Goal: Task Accomplishment & Management: Manage account settings

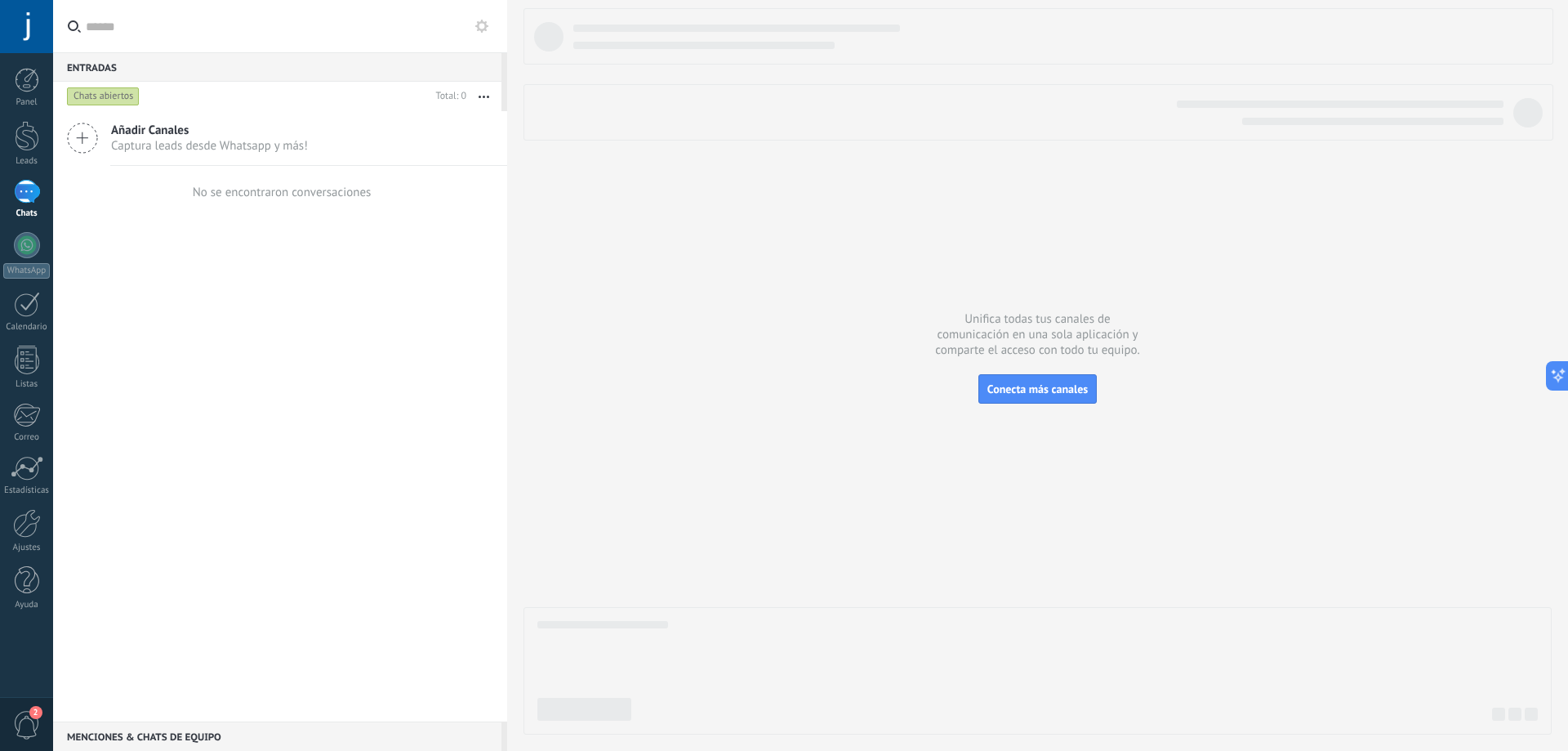
scroll to position [478, 0]
click at [29, 188] on div at bounding box center [26, 192] width 26 height 24
click at [34, 243] on div at bounding box center [26, 245] width 26 height 26
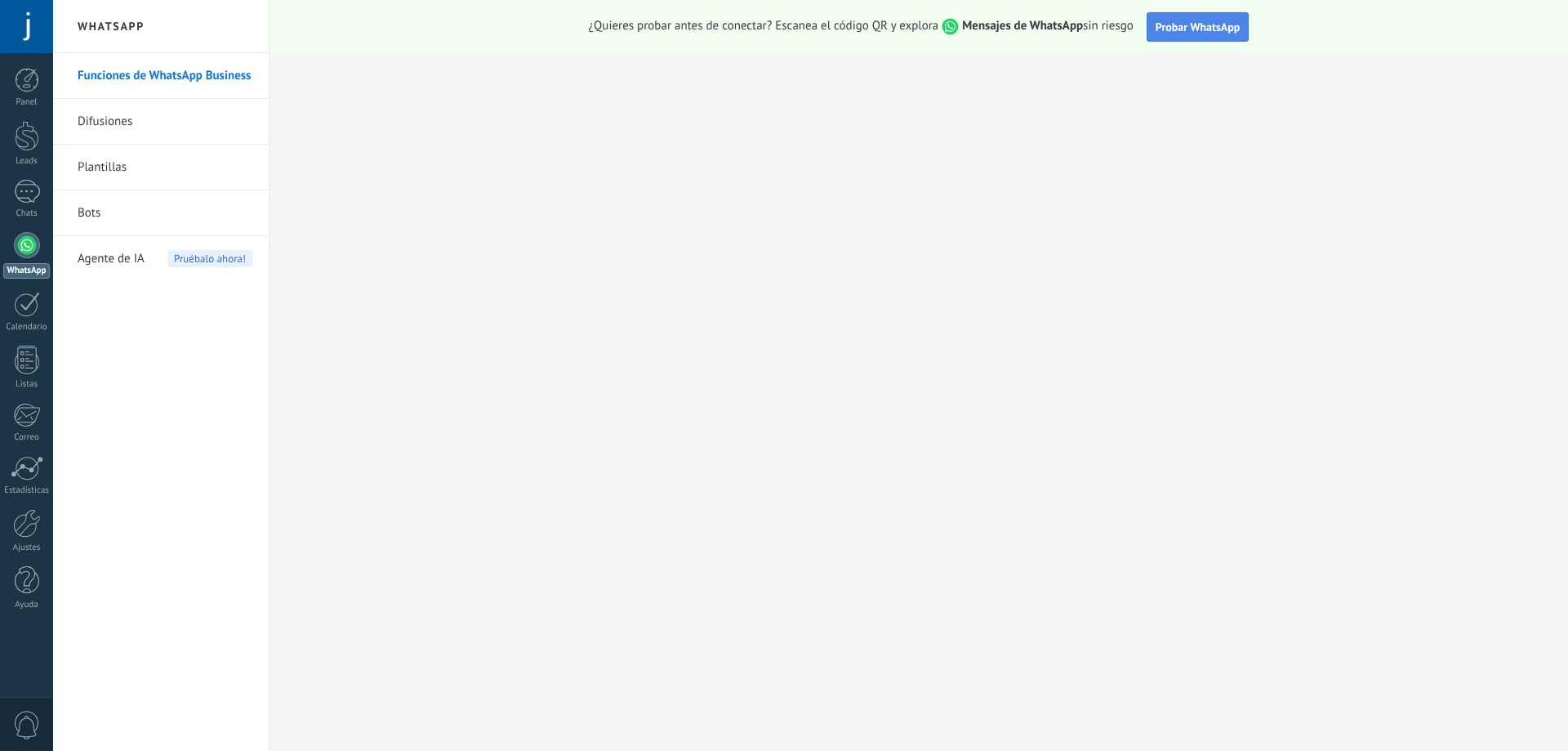
click at [1193, 19] on button "Probar WhatsApp" at bounding box center [1198, 27] width 103 height 30
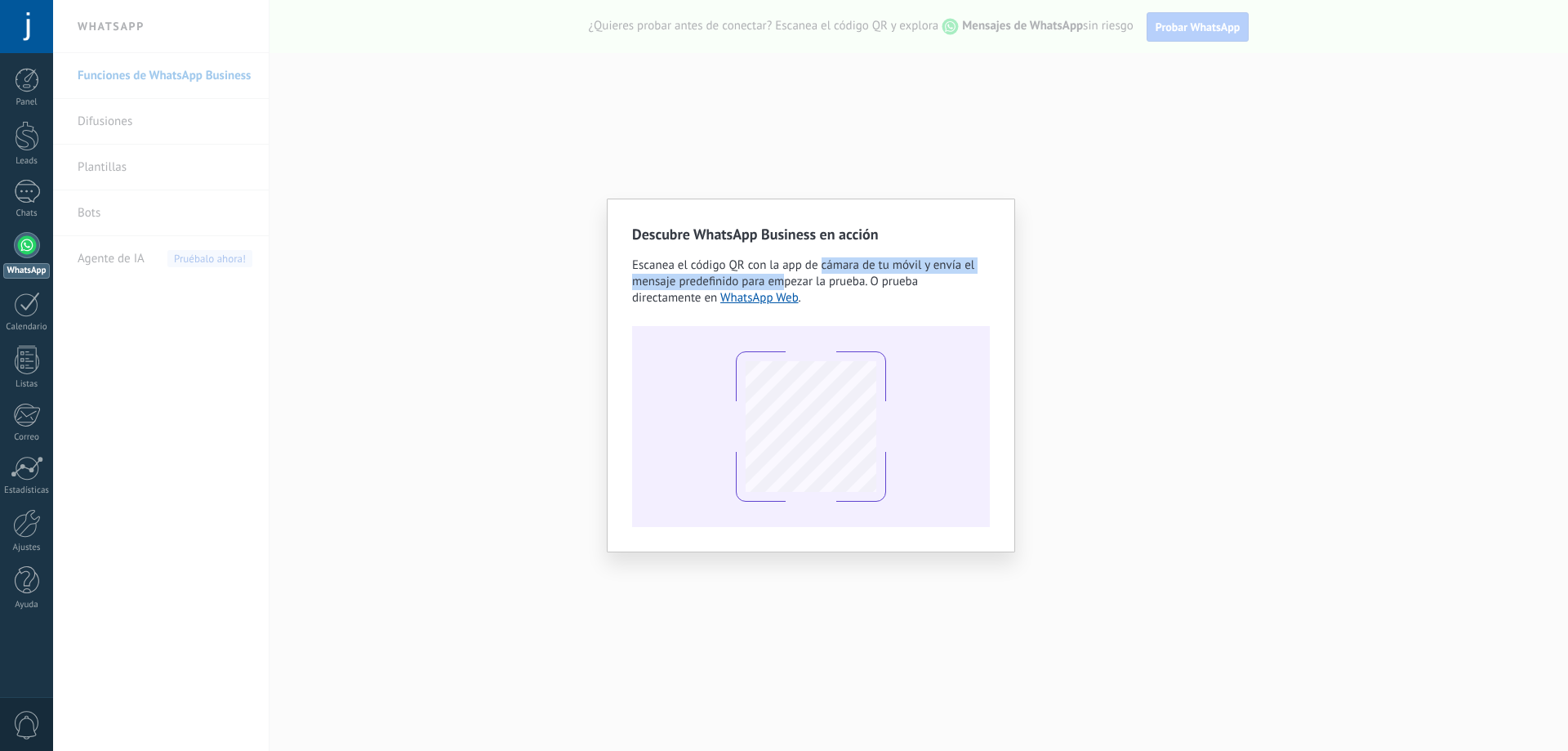
drag, startPoint x: 837, startPoint y: 270, endPoint x: 860, endPoint y: 269, distance: 23.0
click at [849, 269] on span "Escanea el código QR con la app de cámara de tu móvil y envía el mensaje predef…" at bounding box center [802, 281] width 342 height 48
click at [878, 270] on span "Escanea el código QR con la app de cámara de tu móvil y envía el mensaje predef…" at bounding box center [802, 281] width 342 height 48
click at [882, 275] on span "Escanea el código QR con la app de cámara de tu móvil y envía el mensaje predef…" at bounding box center [802, 281] width 342 height 48
click at [1067, 322] on div "Descubre WhatsApp Business en acción Escanea el código QR con la app de cámara …" at bounding box center [811, 375] width 1515 height 751
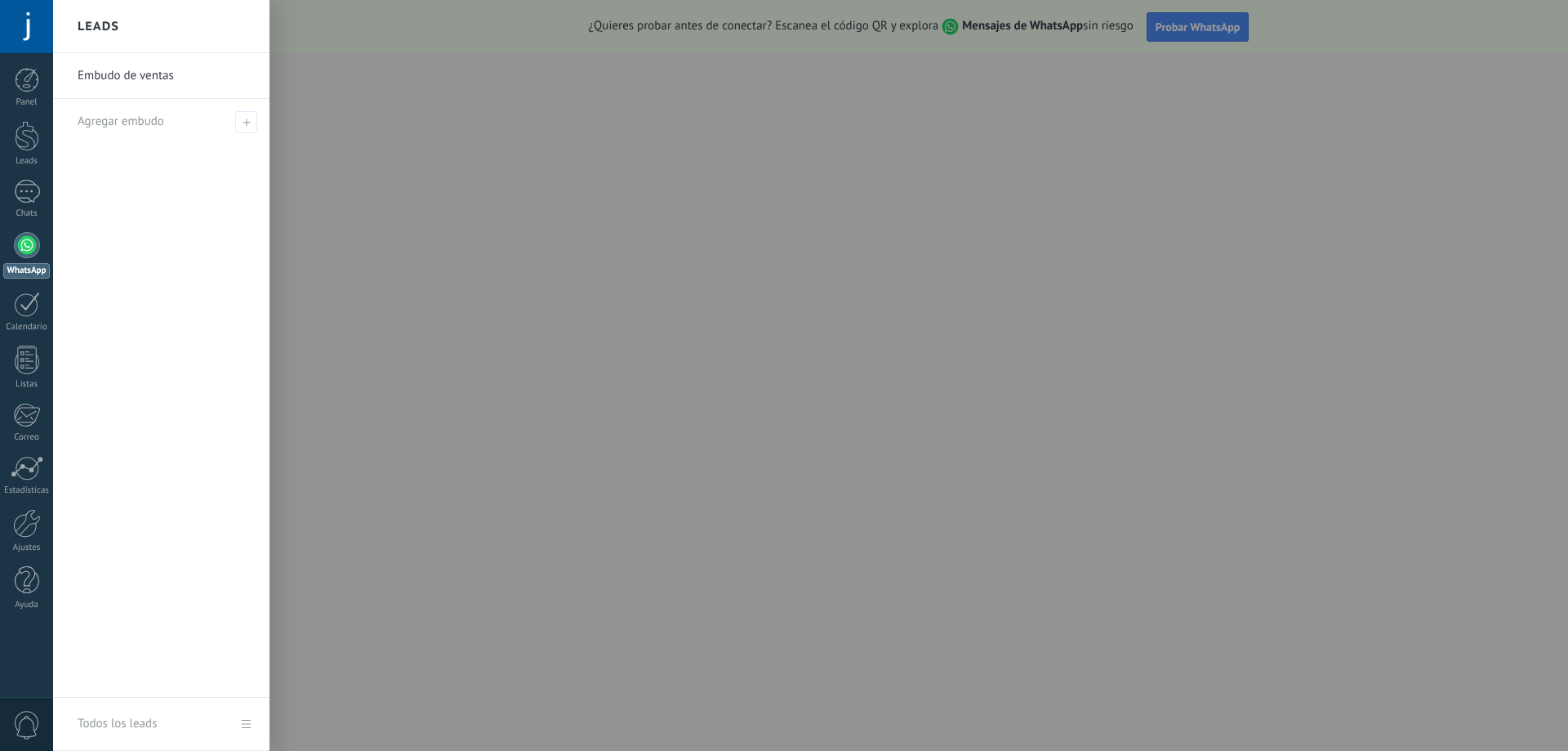
click at [118, 78] on link "Embudo de ventas" at bounding box center [165, 76] width 176 height 46
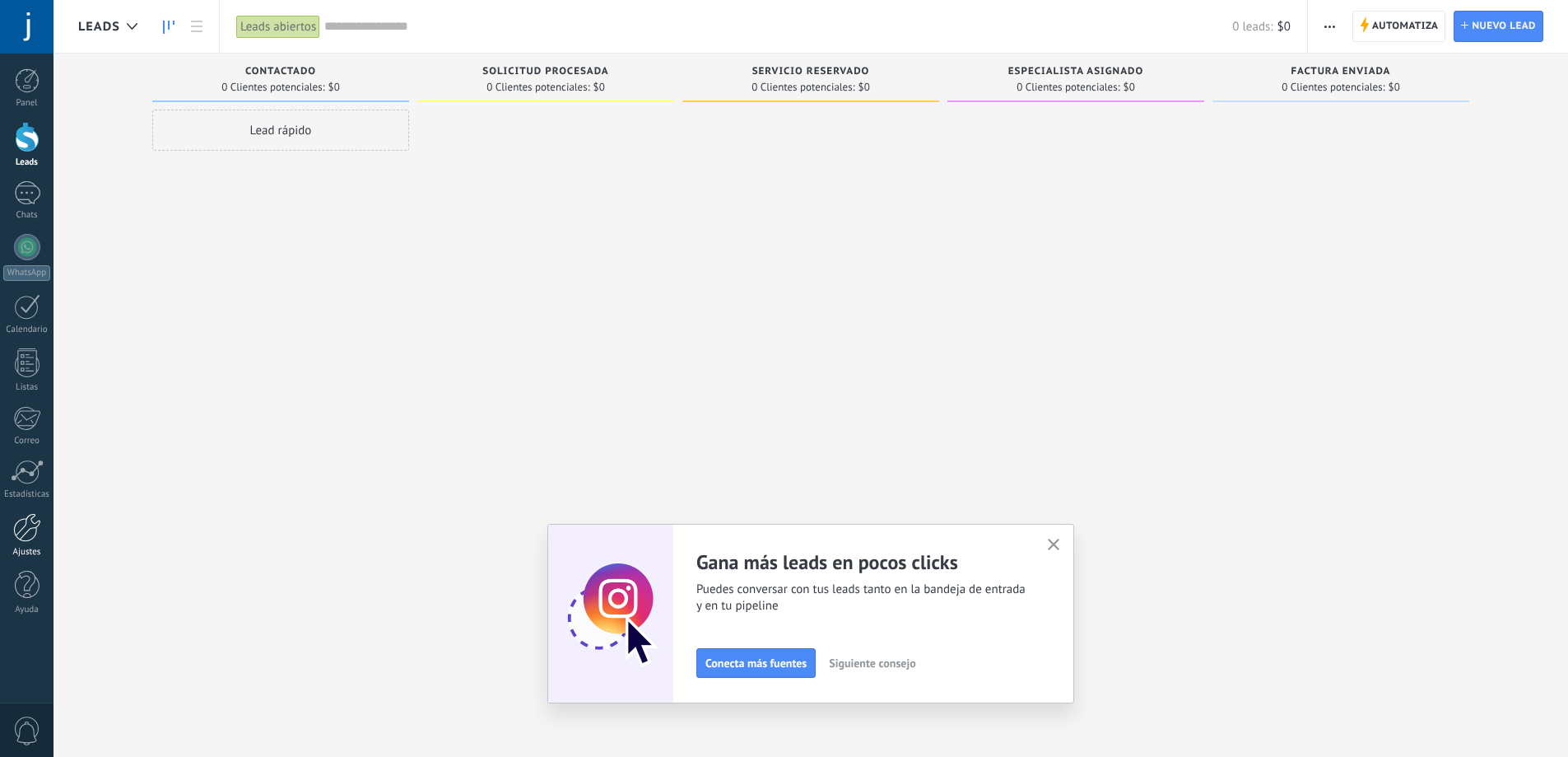
click at [32, 543] on link "Ajustes" at bounding box center [26, 535] width 54 height 44
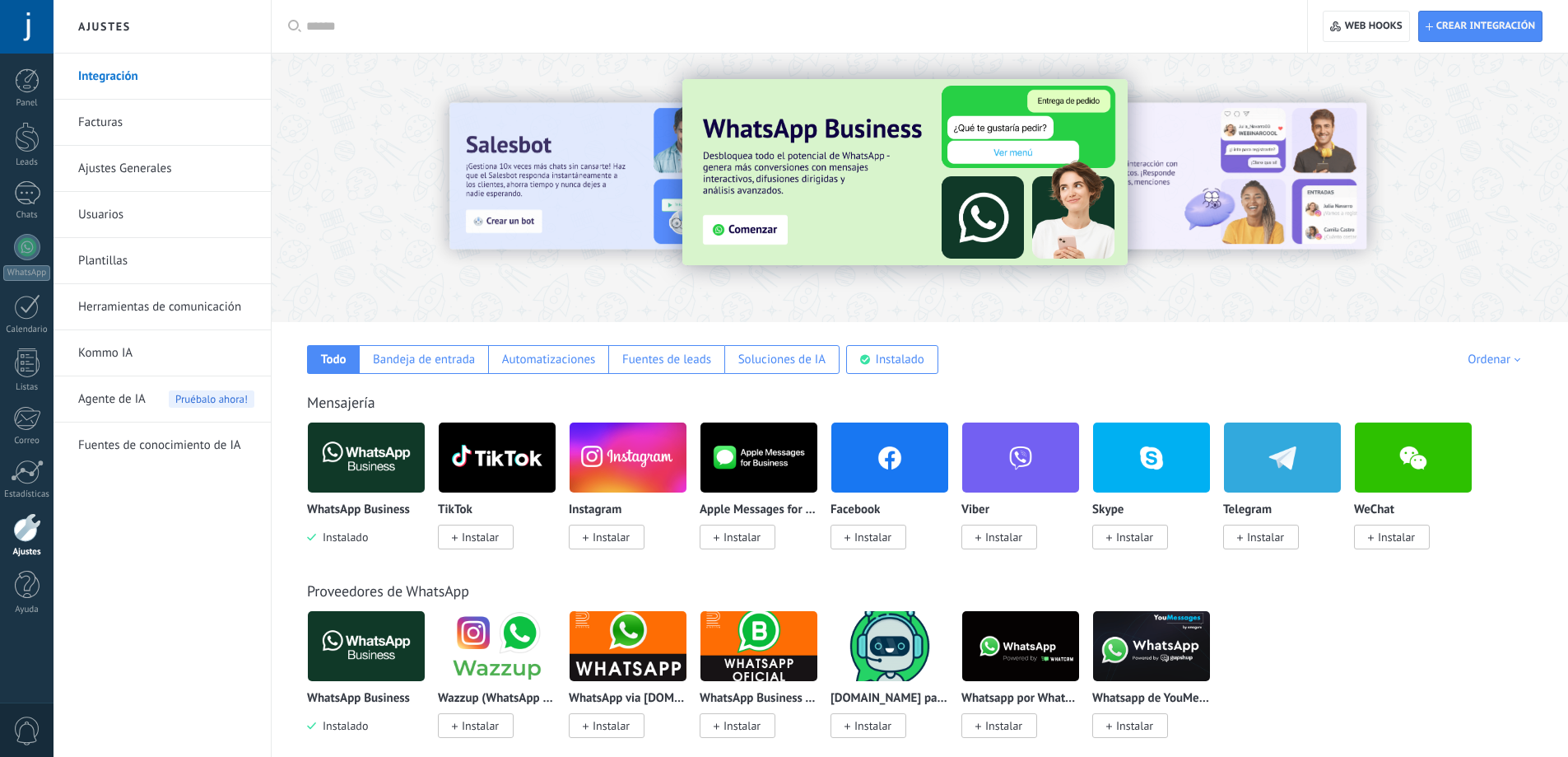
click at [363, 460] on img at bounding box center [366, 457] width 117 height 80
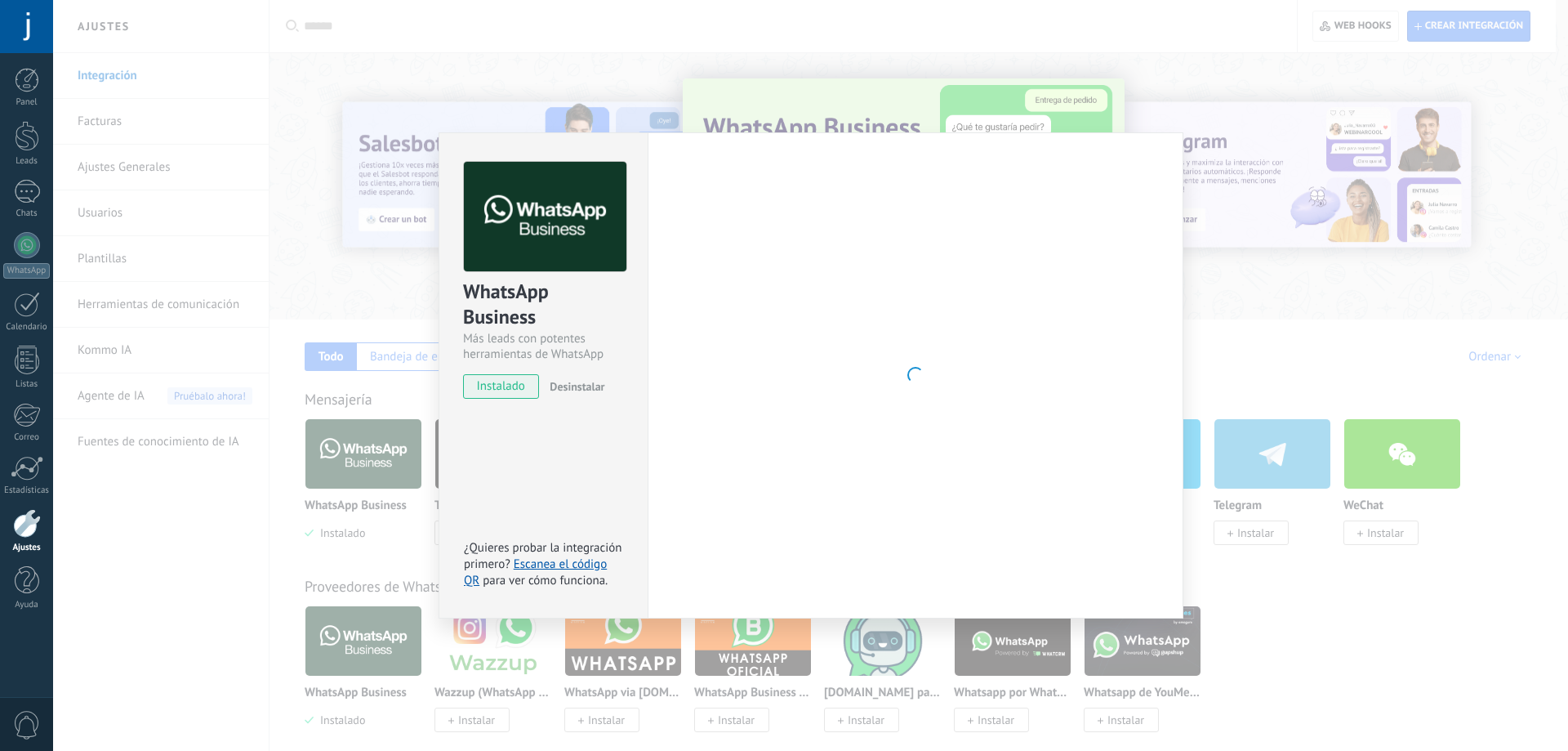
click at [497, 389] on span "instalado" at bounding box center [501, 386] width 74 height 24
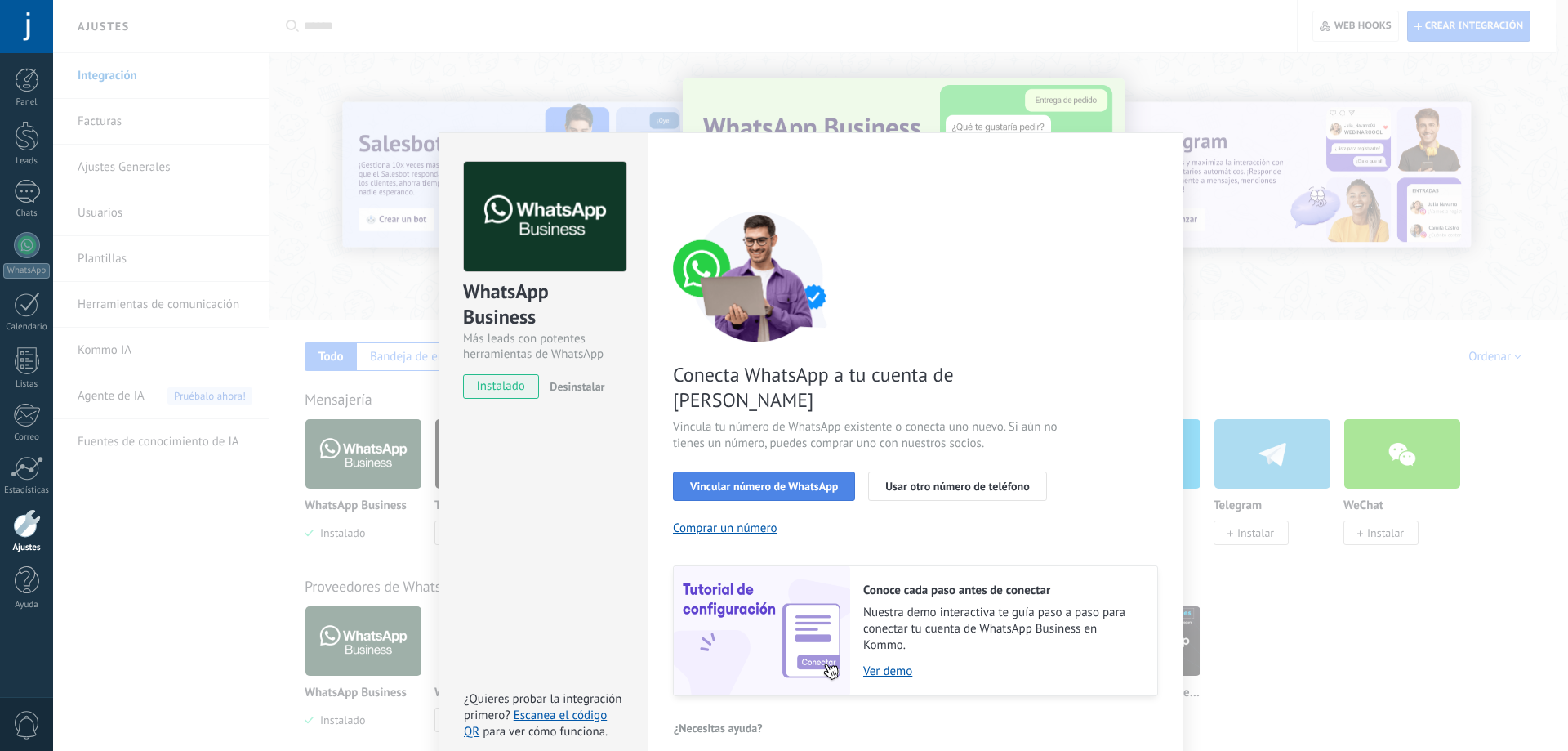
click at [769, 481] on span "Vincular número de WhatsApp" at bounding box center [763, 487] width 148 height 12
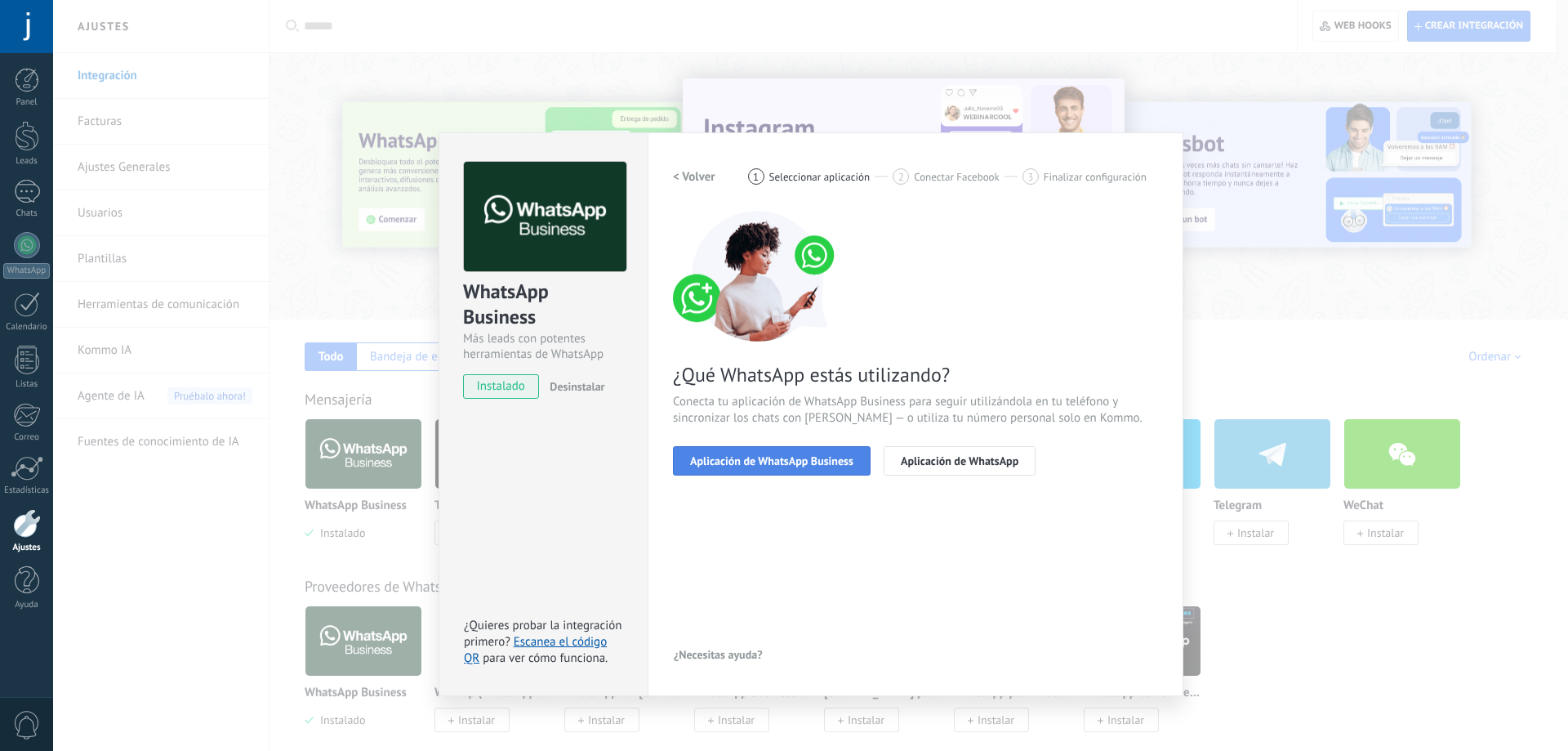
click at [827, 465] on span "Aplicación de WhatsApp Business" at bounding box center [771, 461] width 163 height 12
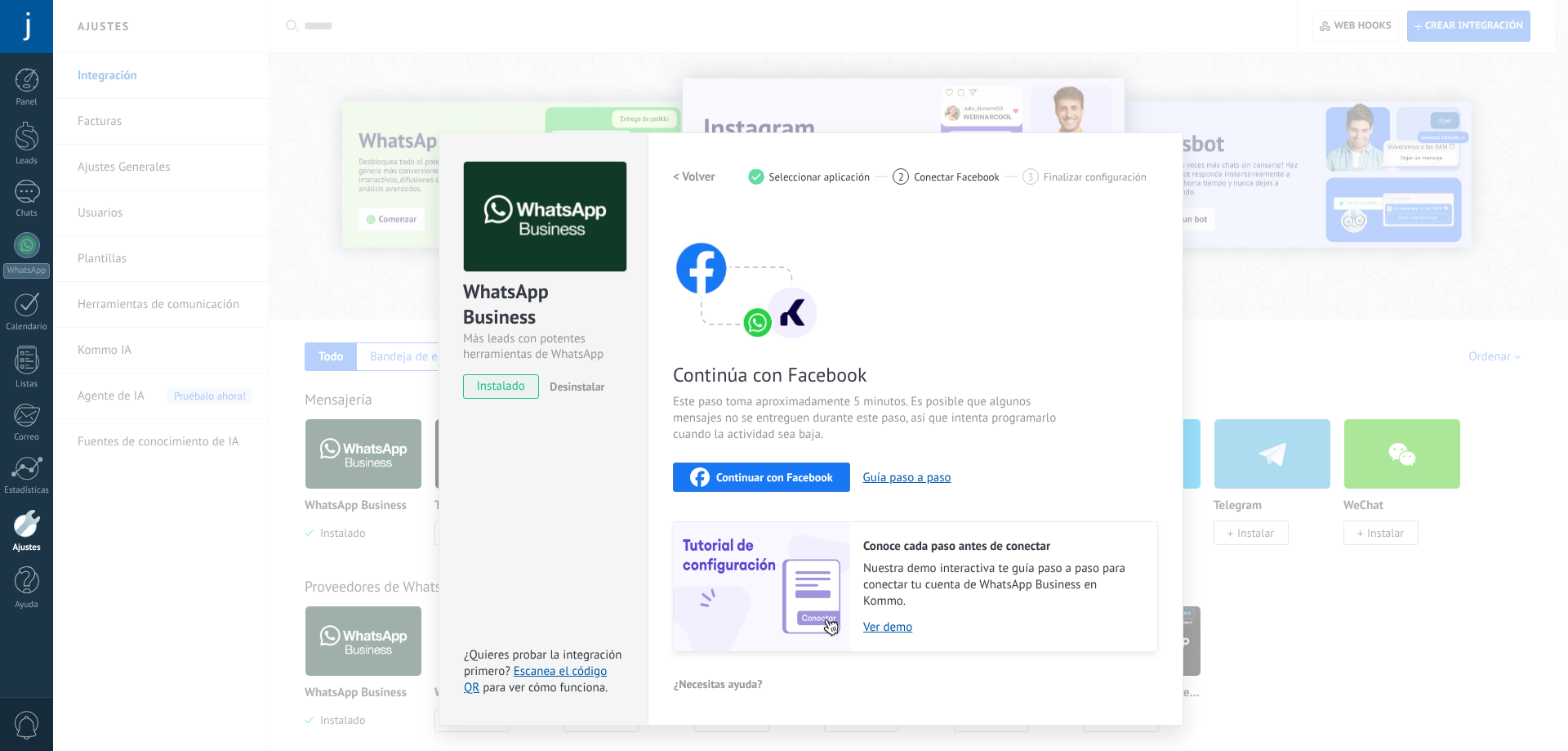
click at [782, 482] on span "Continuar con Facebook" at bounding box center [774, 477] width 117 height 12
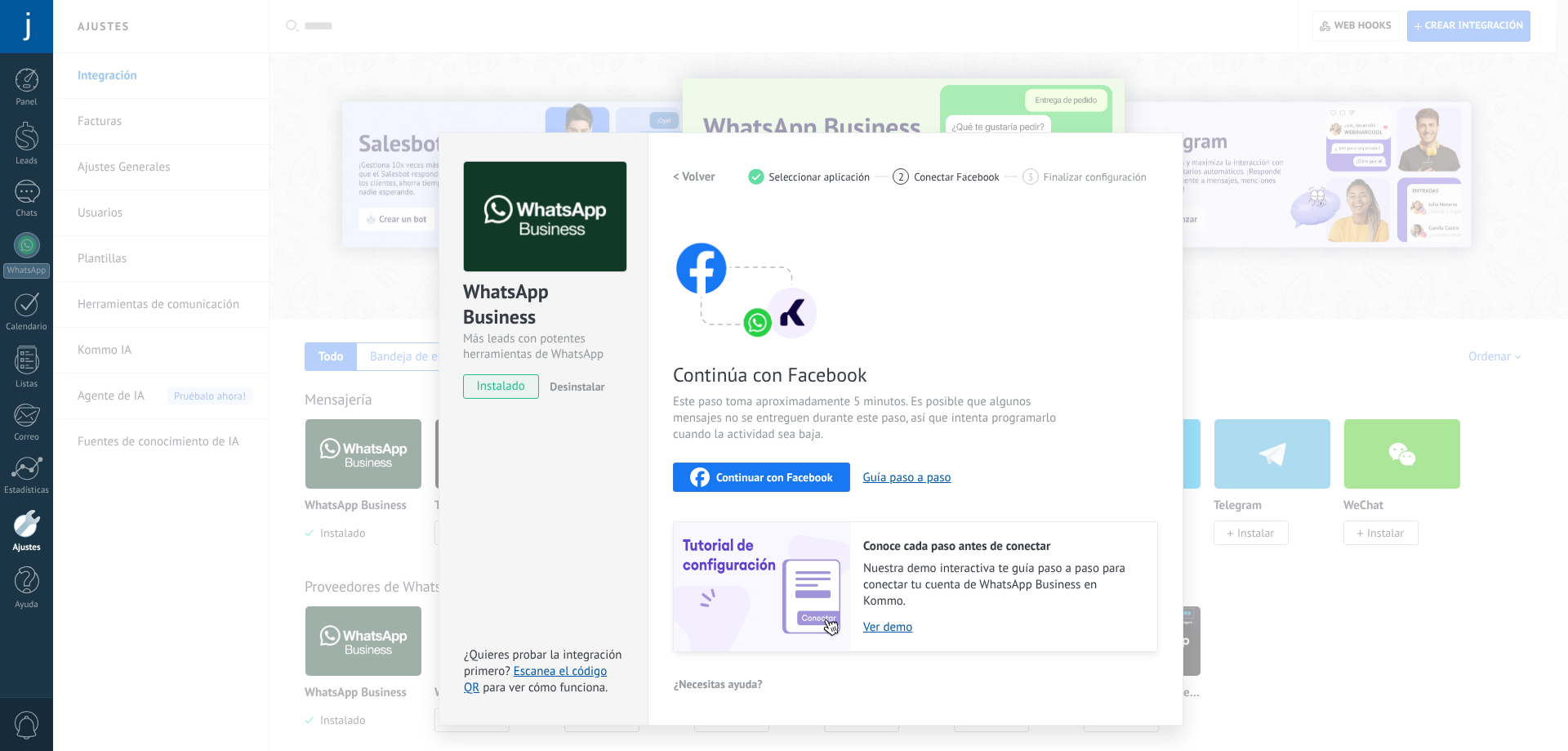
click at [604, 112] on div "WhatsApp Business Más leads con potentes herramientas de WhatsApp instalado Des…" at bounding box center [811, 375] width 1515 height 751
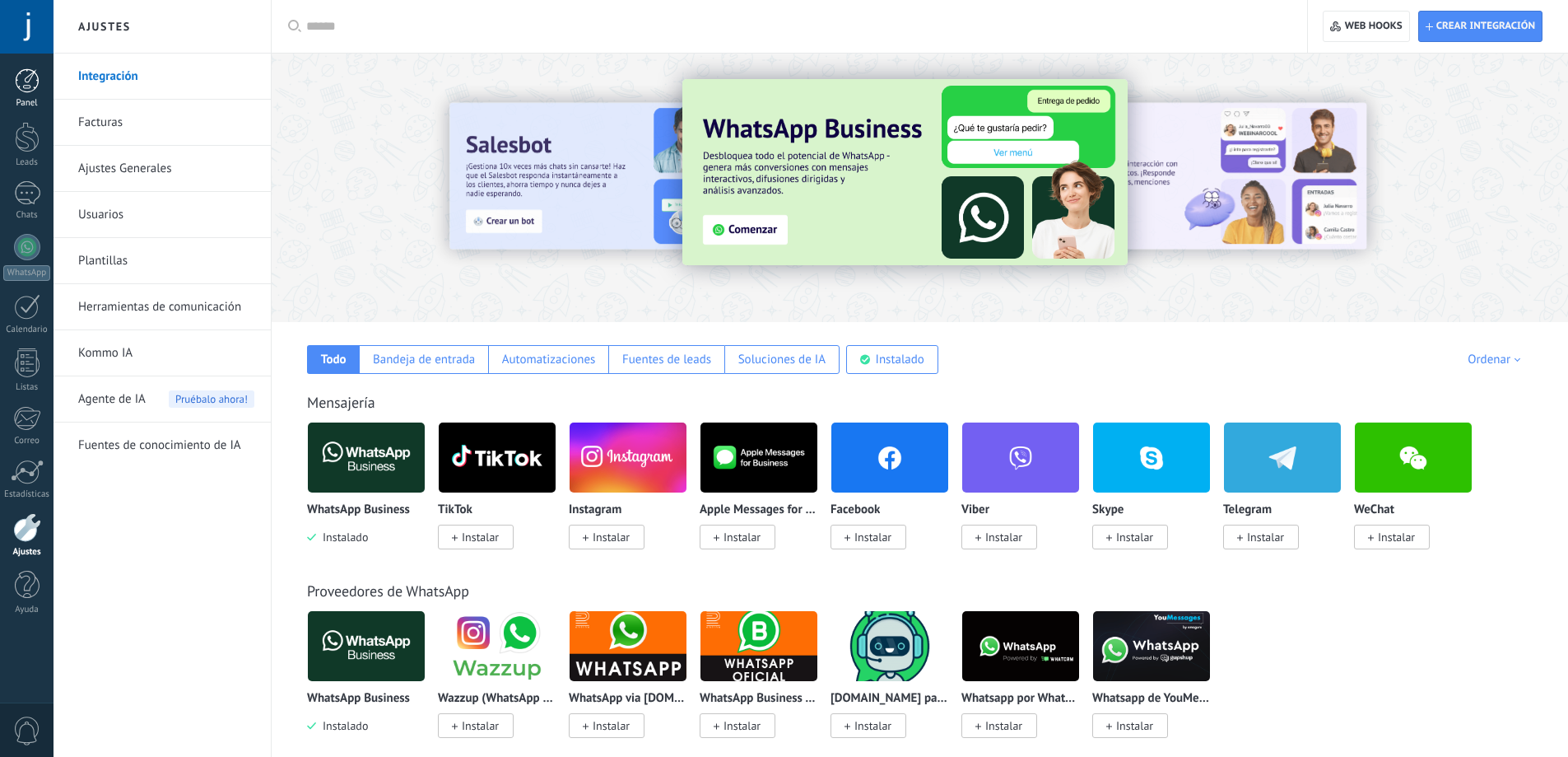
click at [31, 79] on div at bounding box center [26, 80] width 25 height 25
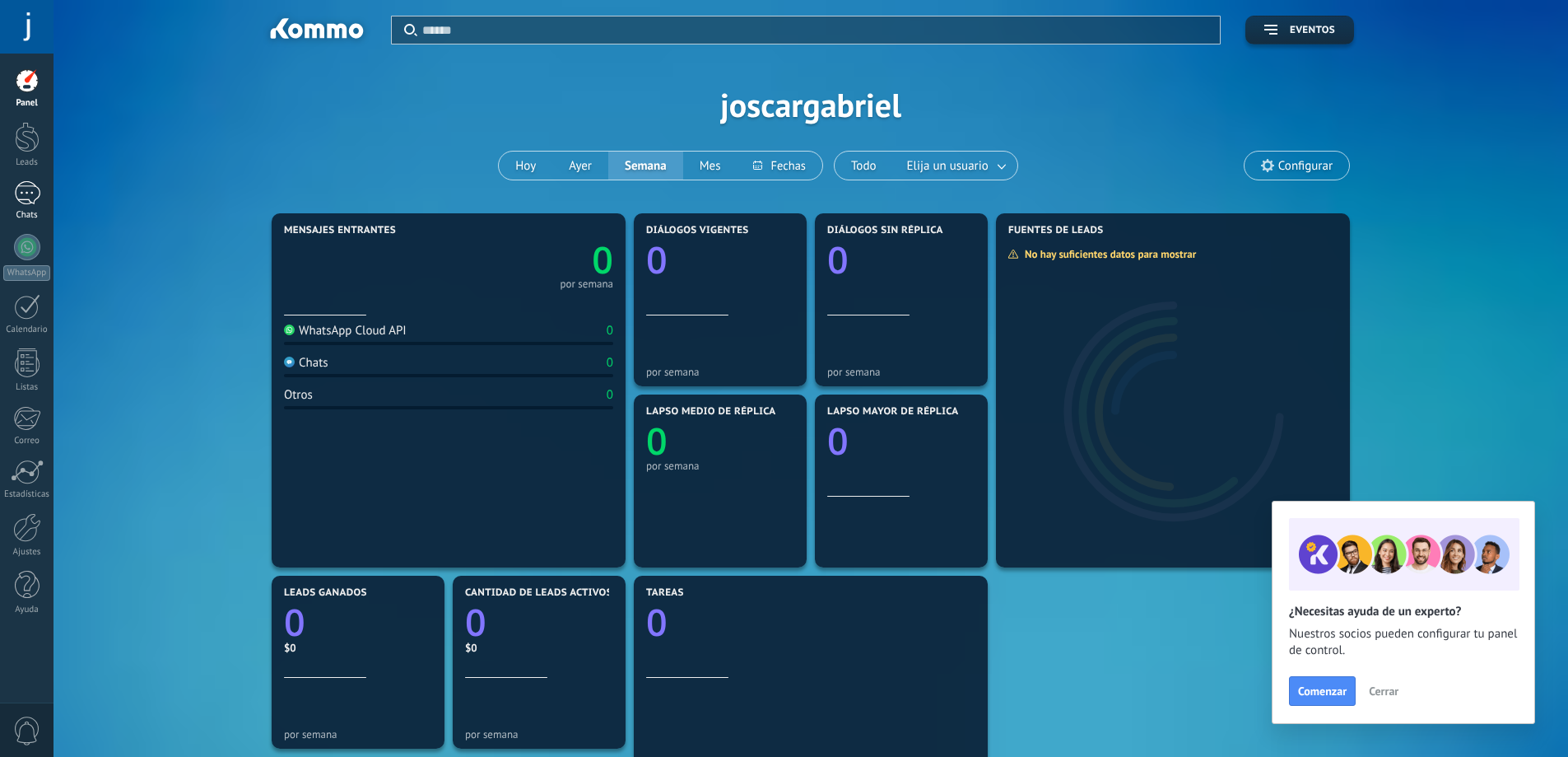
click at [29, 192] on div at bounding box center [26, 193] width 26 height 24
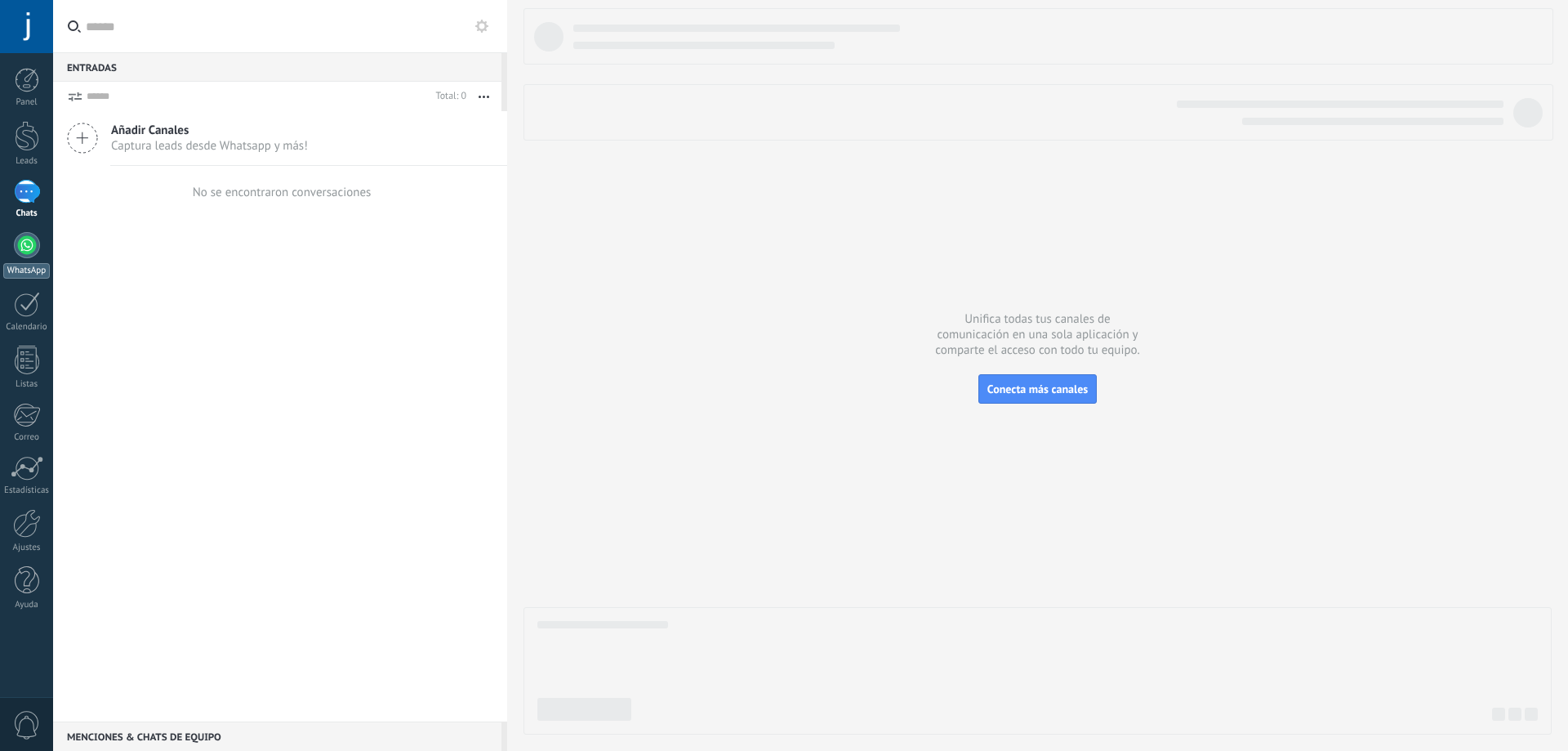
click at [24, 242] on div at bounding box center [26, 245] width 26 height 26
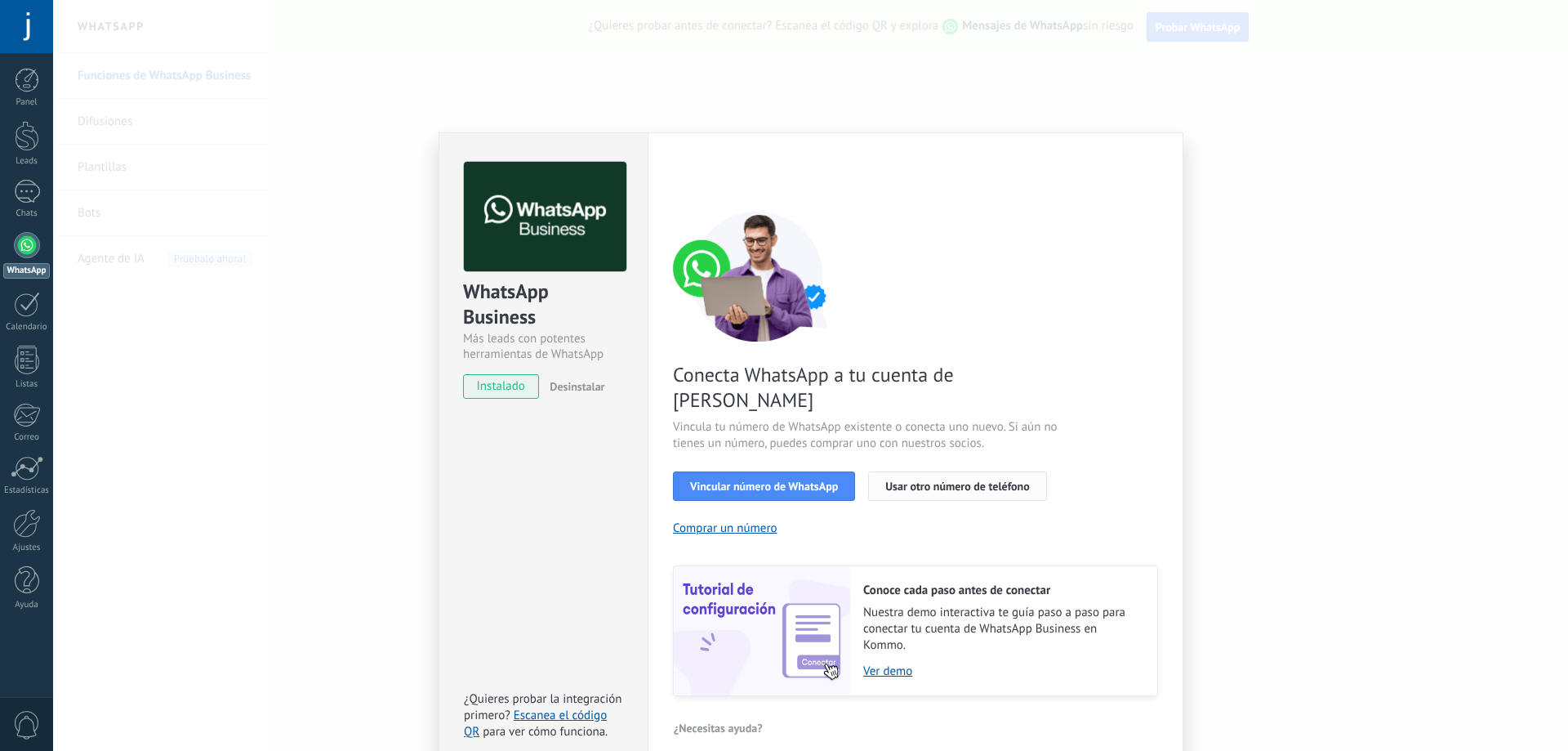
click at [958, 471] on button "Usar otro número de teléfono" at bounding box center [957, 486] width 178 height 30
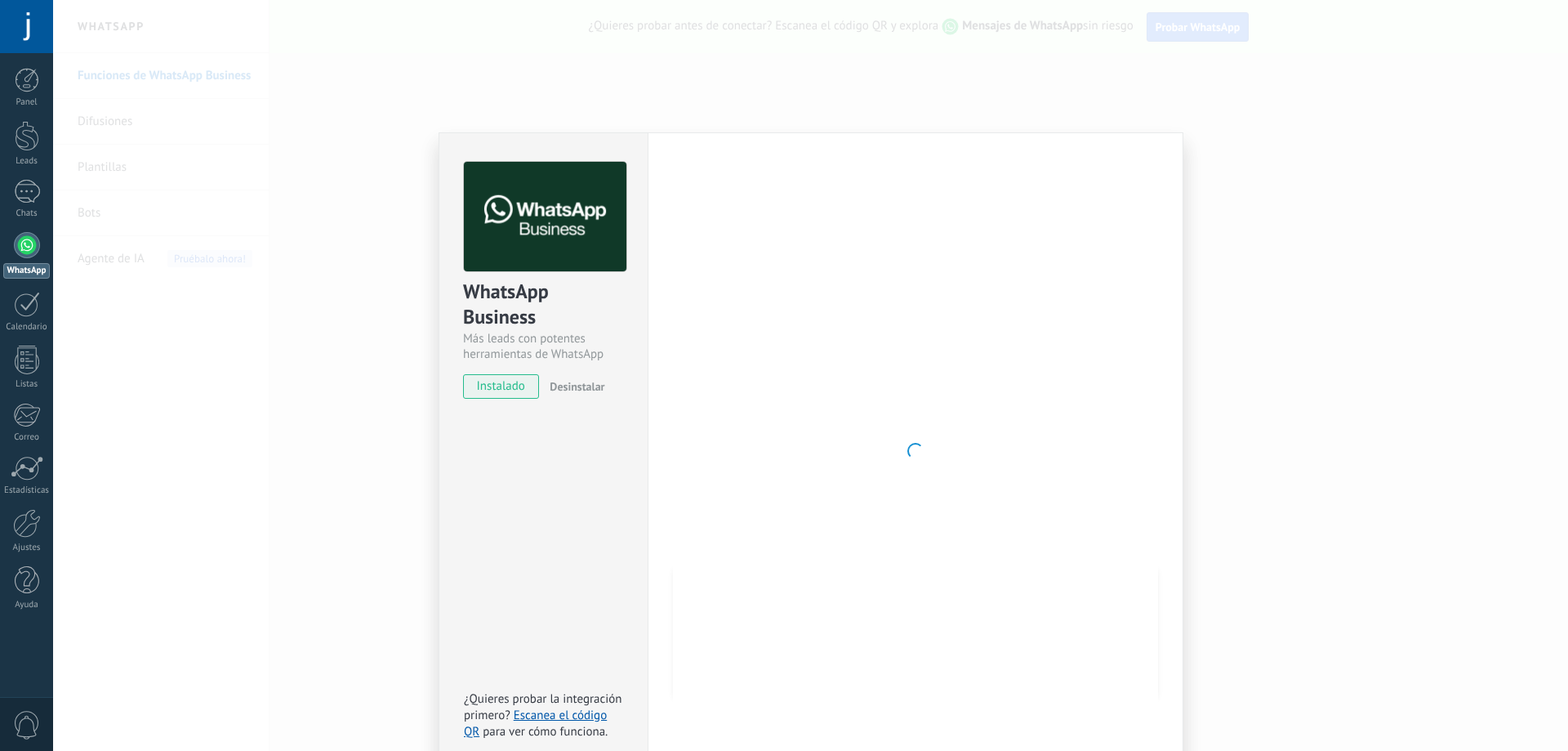
click at [404, 114] on div "WhatsApp Business Más leads con potentes herramientas de WhatsApp instalado Des…" at bounding box center [811, 375] width 1515 height 751
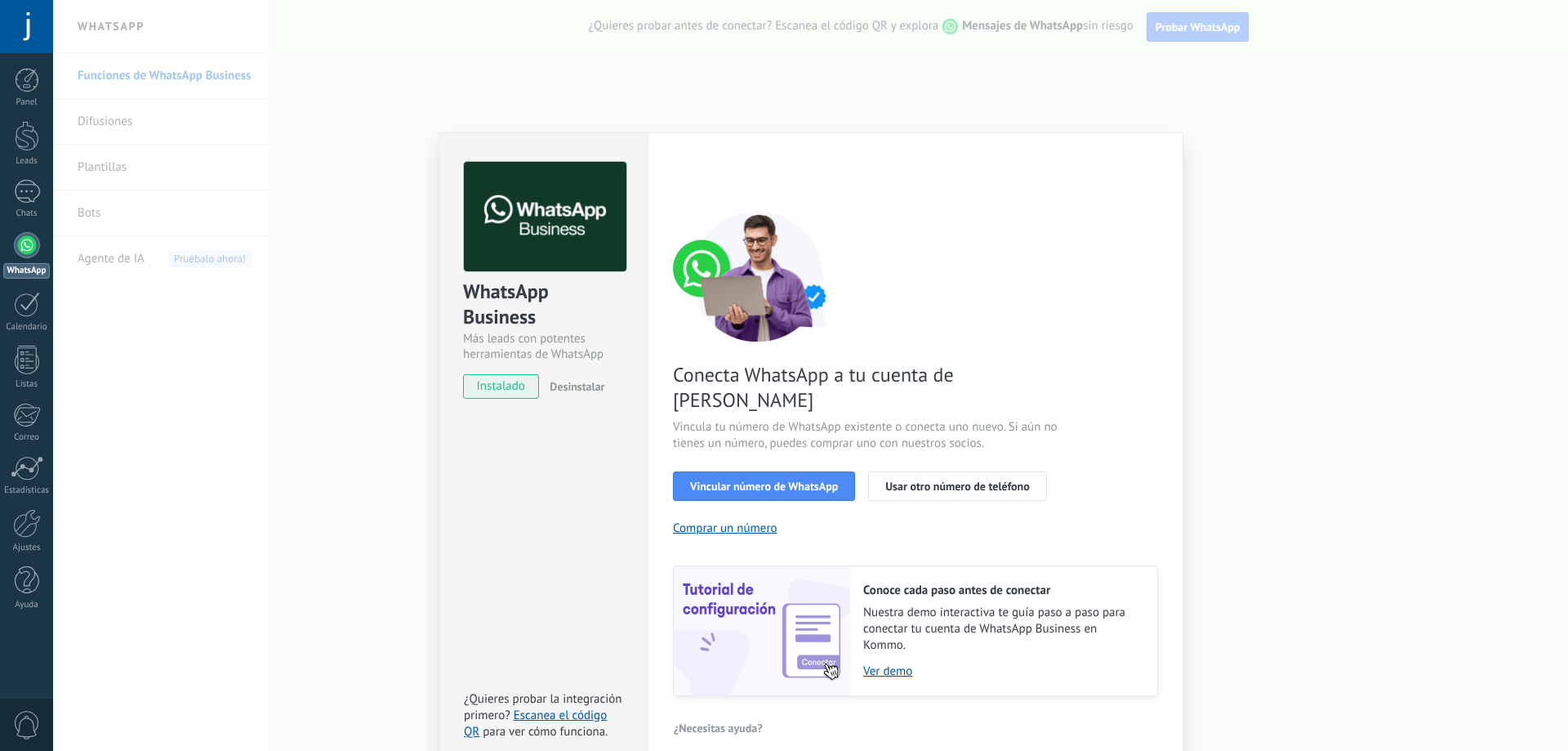
drag, startPoint x: 1007, startPoint y: 39, endPoint x: 1000, endPoint y: 53, distance: 15.7
click at [1007, 45] on div "WhatsApp Business Más leads con potentes herramientas de WhatsApp instalado Des…" at bounding box center [811, 375] width 1515 height 751
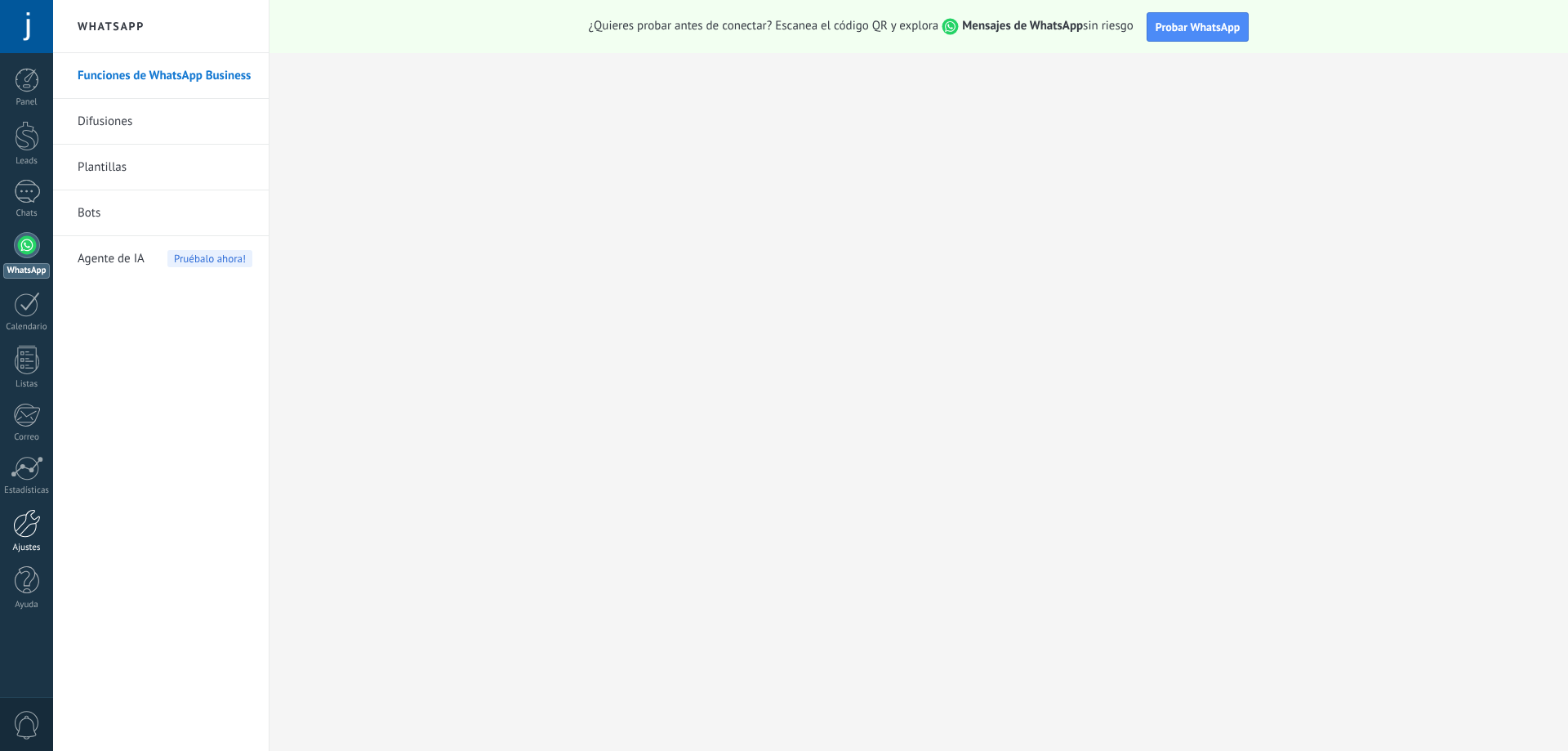
click at [35, 531] on div at bounding box center [26, 523] width 28 height 29
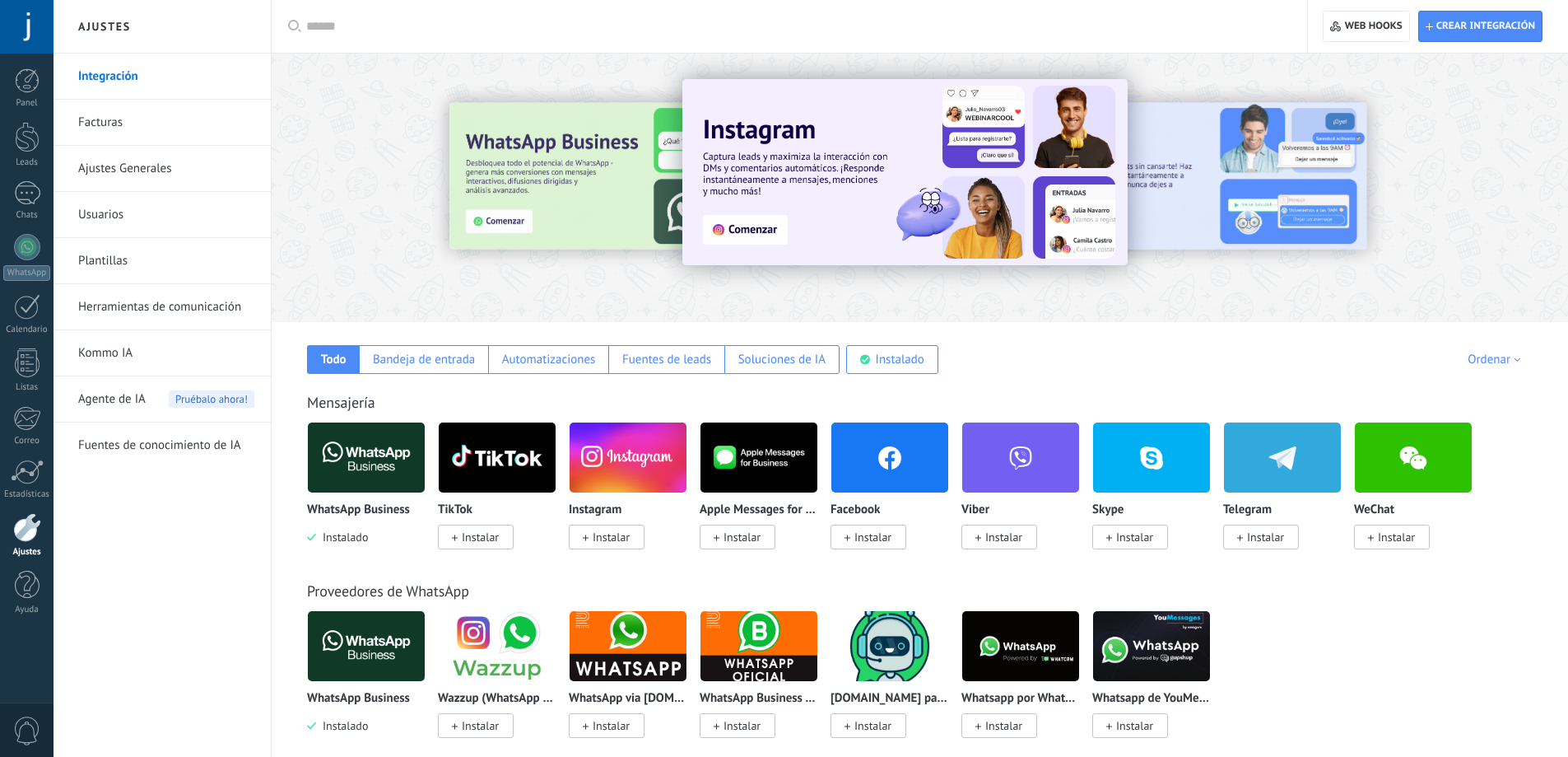
click at [622, 542] on span "Instalar" at bounding box center [611, 536] width 37 height 14
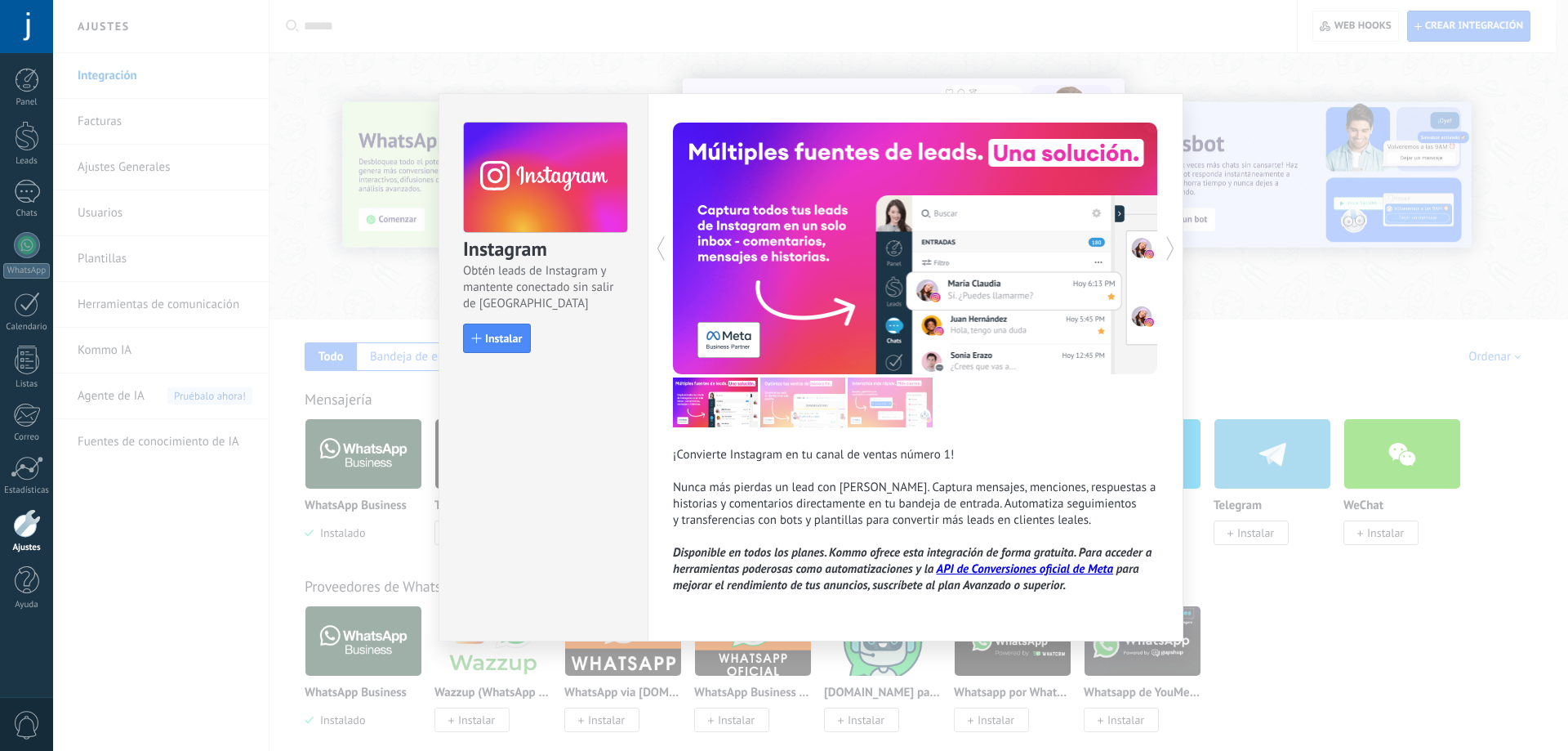
drag, startPoint x: 913, startPoint y: 359, endPoint x: 1062, endPoint y: 234, distance: 194.5
click at [932, 346] on div at bounding box center [915, 248] width 485 height 252
click at [1175, 253] on div "¡Convierte Instagram en tu canal de ventas número 1! Nunca más pierdas un lead …" at bounding box center [915, 367] width 535 height 548
click at [1166, 248] on div "¡Convierte Instagram en tu canal de ventas número 1! Nunca más pierdas un lead …" at bounding box center [915, 367] width 535 height 548
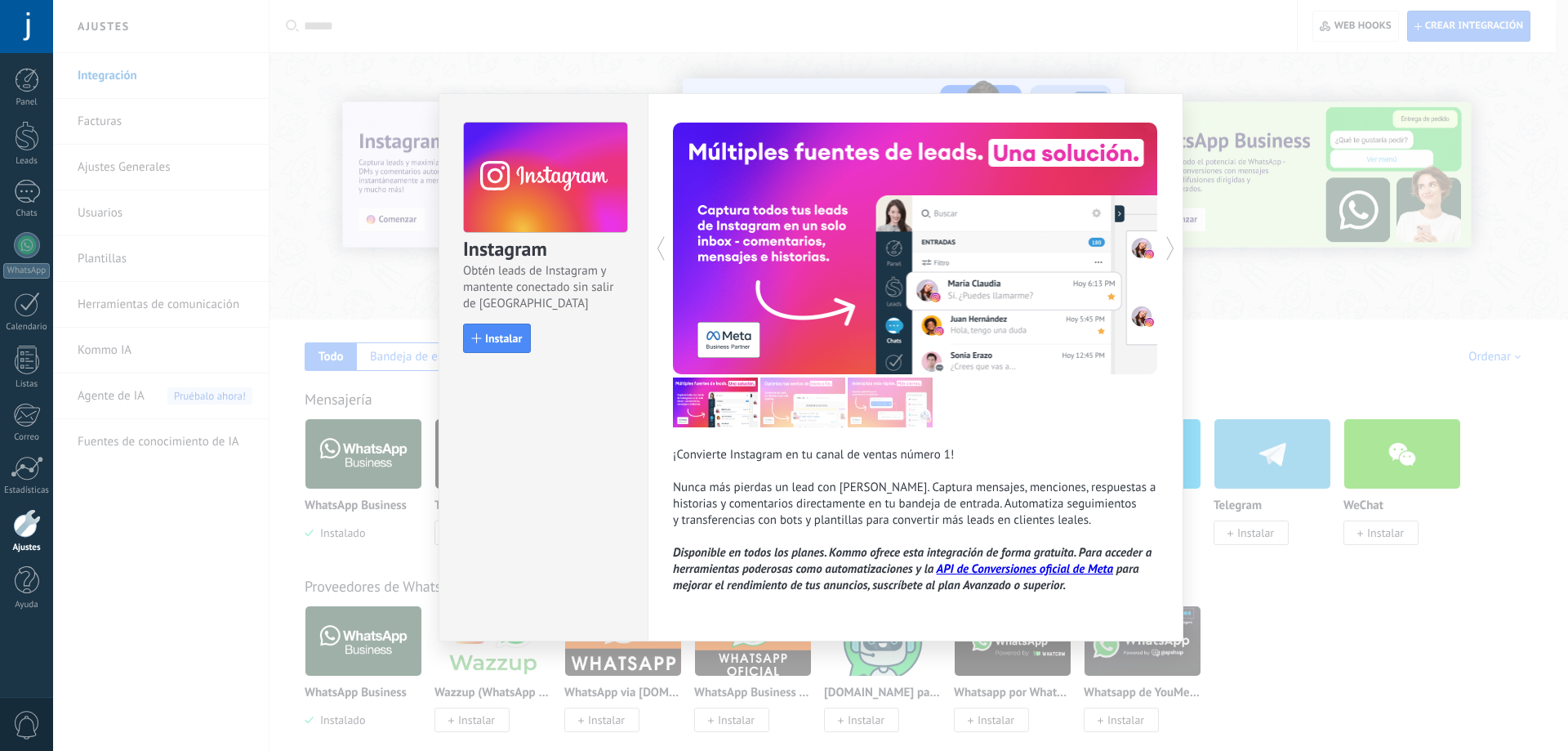
click at [1169, 247] on icon at bounding box center [1170, 248] width 8 height 24
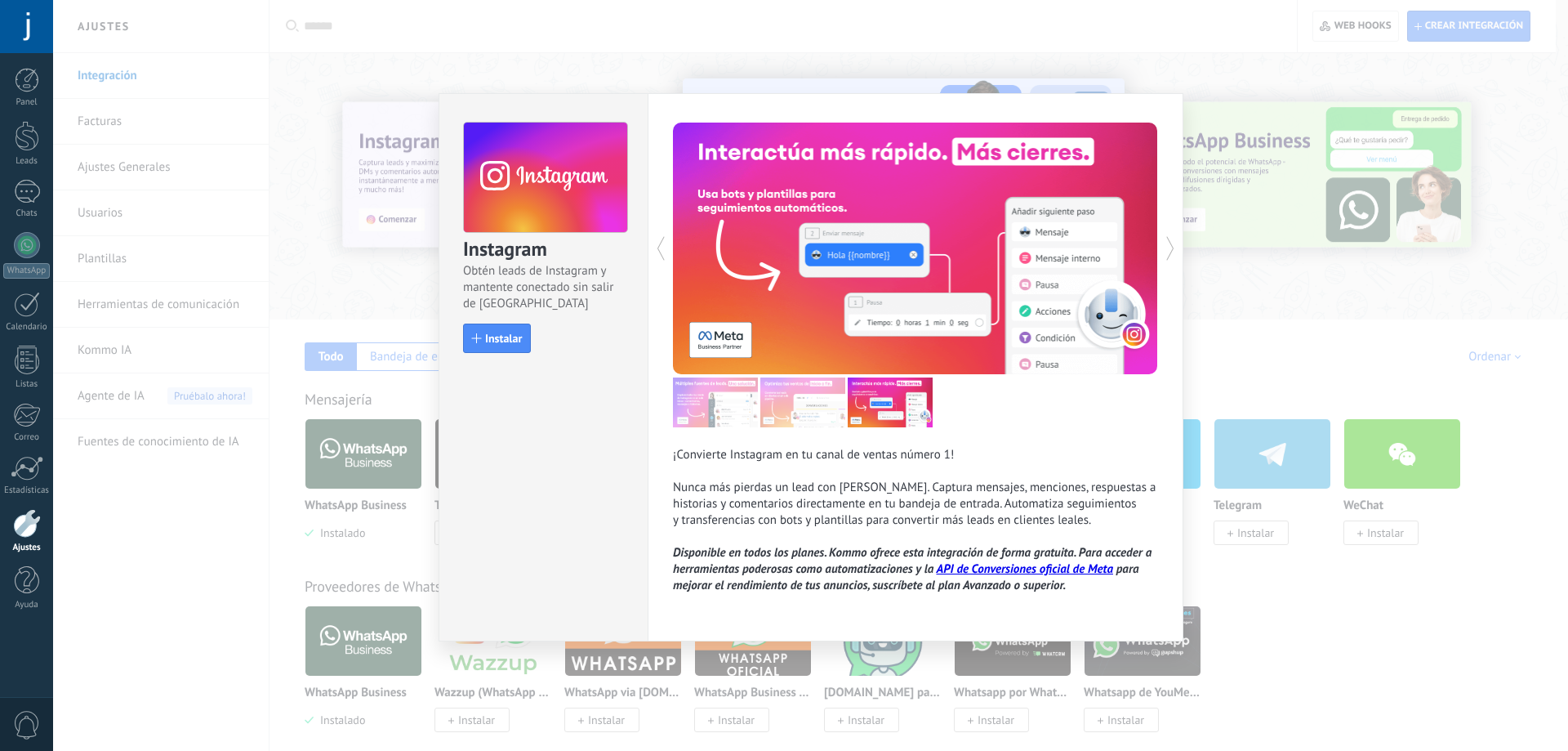
click at [1169, 247] on icon at bounding box center [1170, 248] width 8 height 24
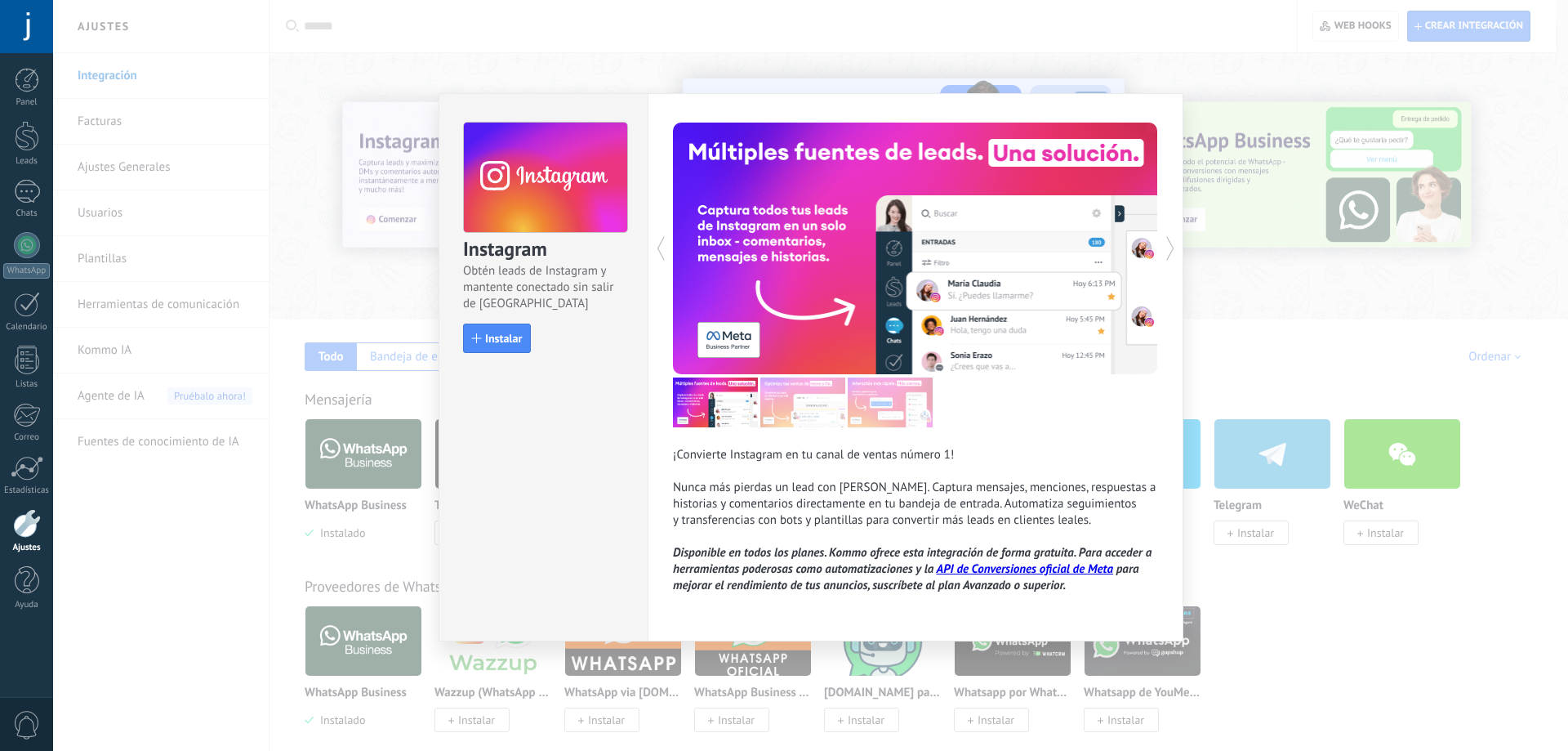
click at [1169, 247] on icon at bounding box center [1170, 248] width 8 height 24
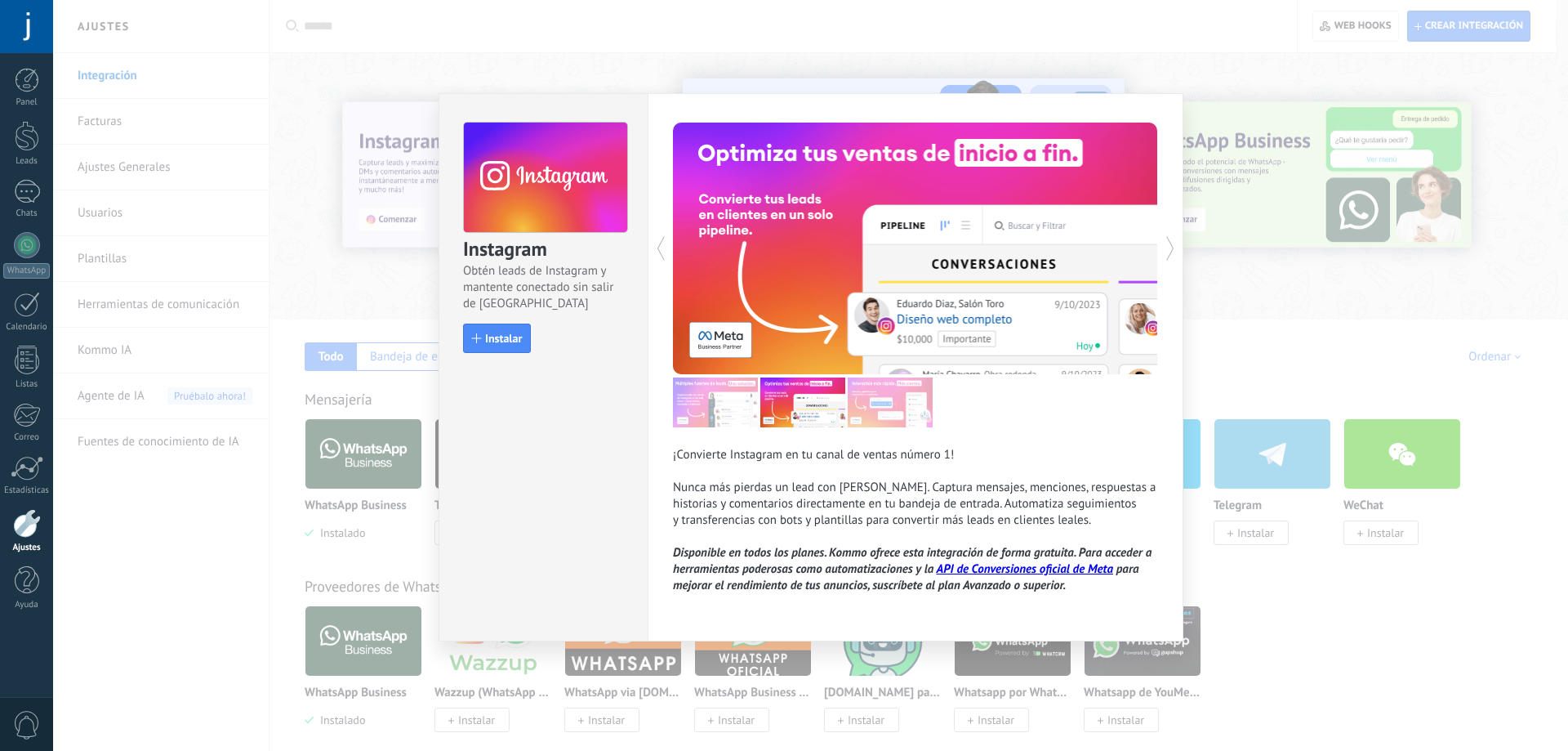
click at [1169, 247] on icon at bounding box center [1170, 248] width 8 height 24
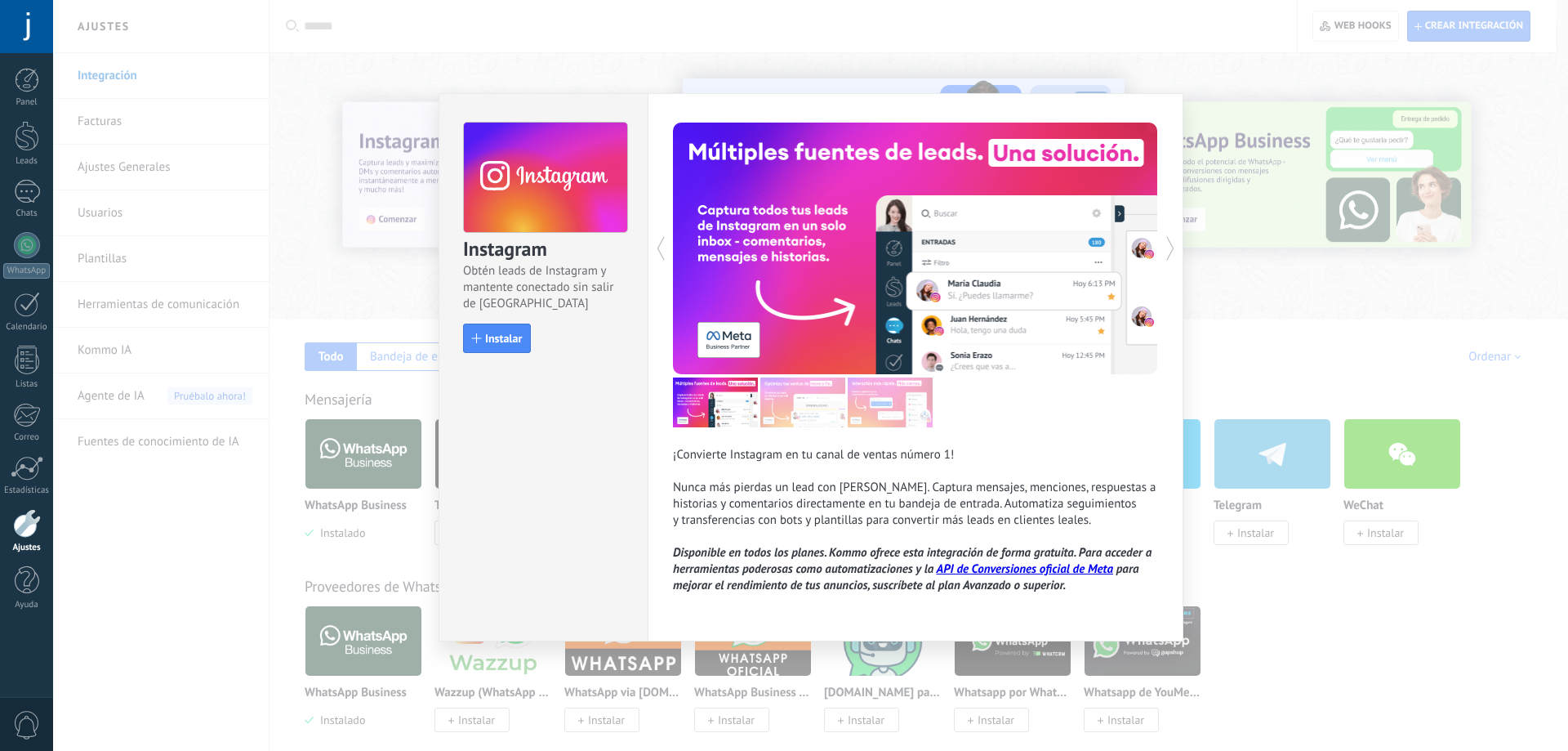
click at [1169, 247] on icon at bounding box center [1170, 248] width 8 height 24
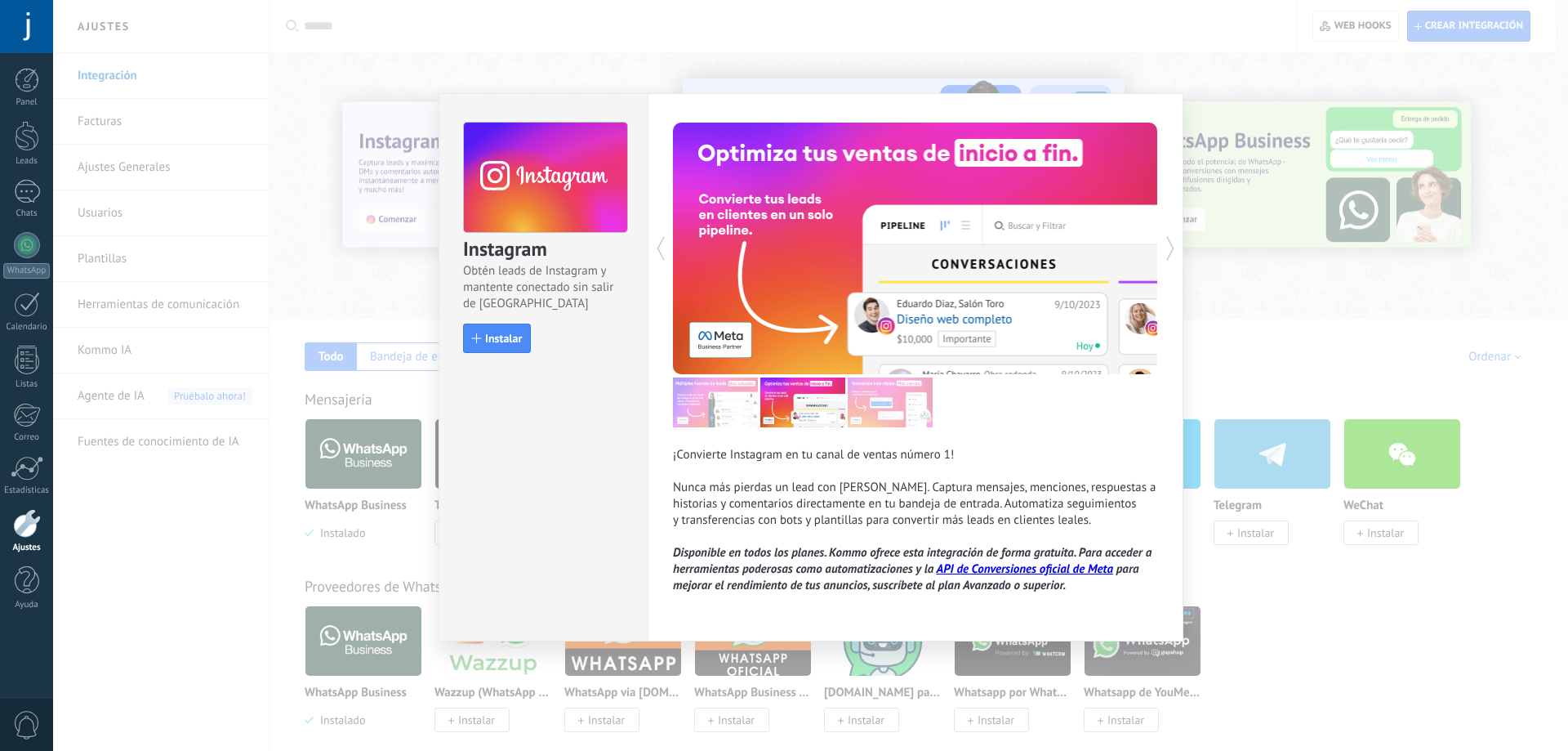
click at [1169, 247] on icon at bounding box center [1170, 248] width 8 height 24
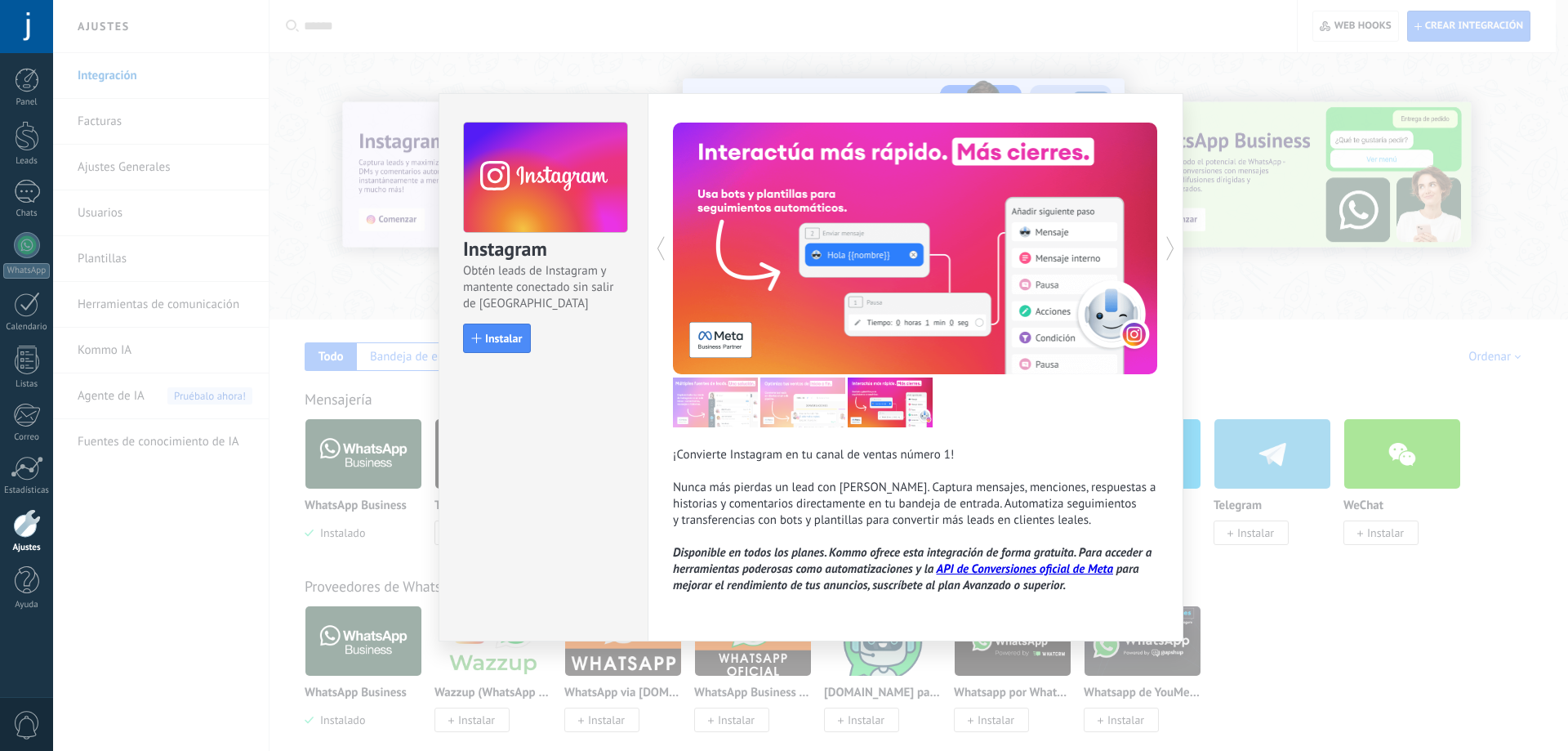
click at [1169, 247] on icon at bounding box center [1170, 248] width 8 height 24
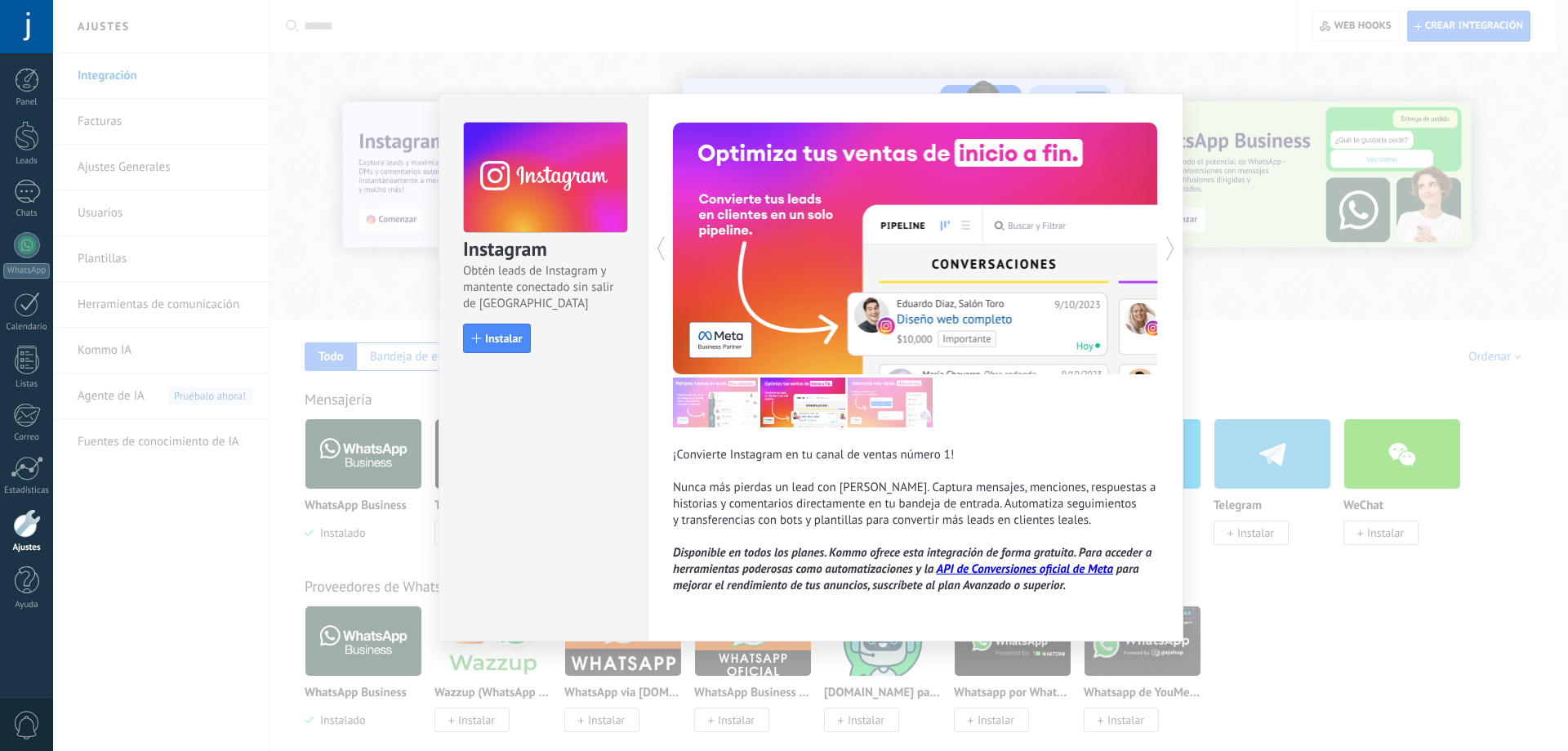
click at [1169, 247] on icon at bounding box center [1170, 248] width 8 height 24
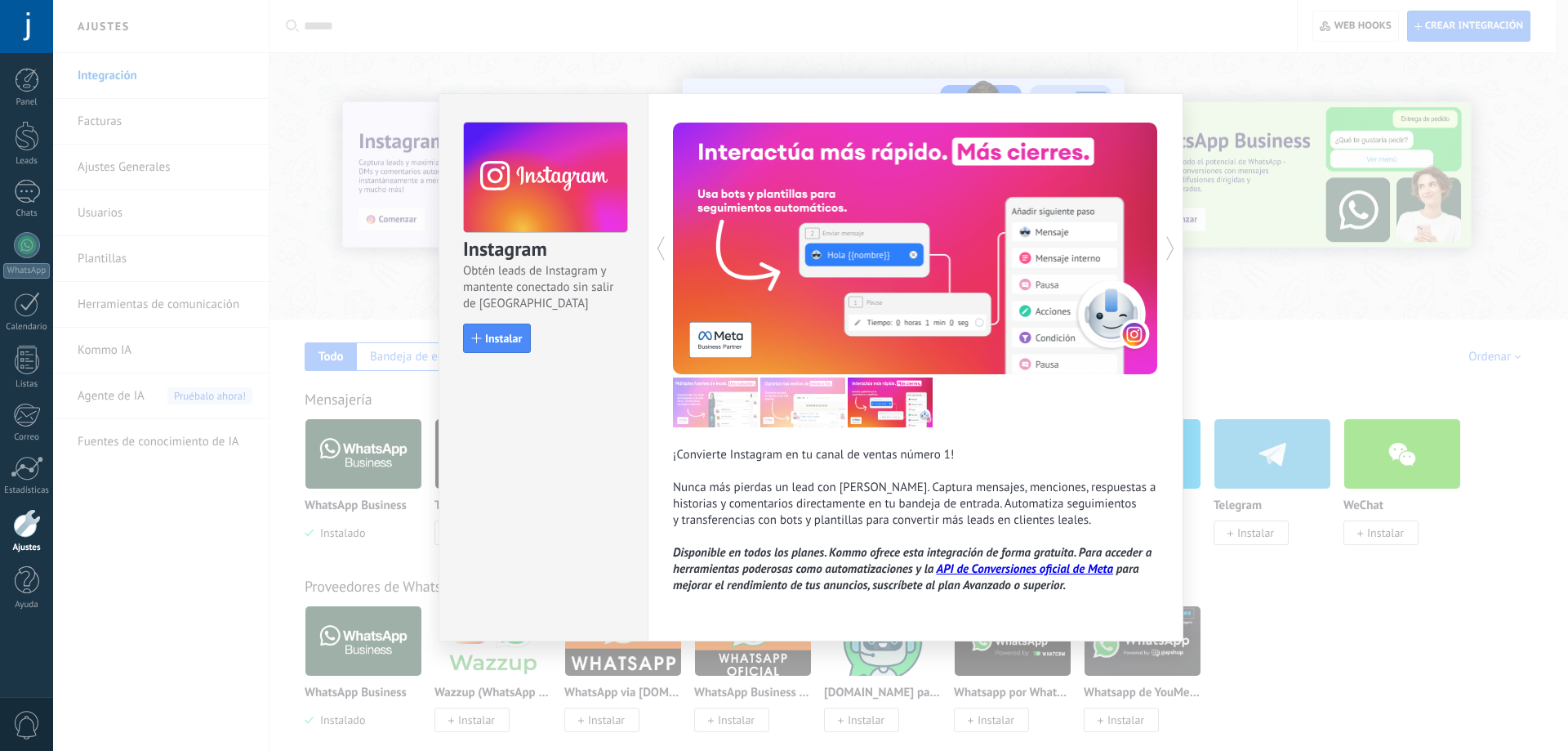
click at [1169, 247] on icon at bounding box center [1170, 248] width 8 height 24
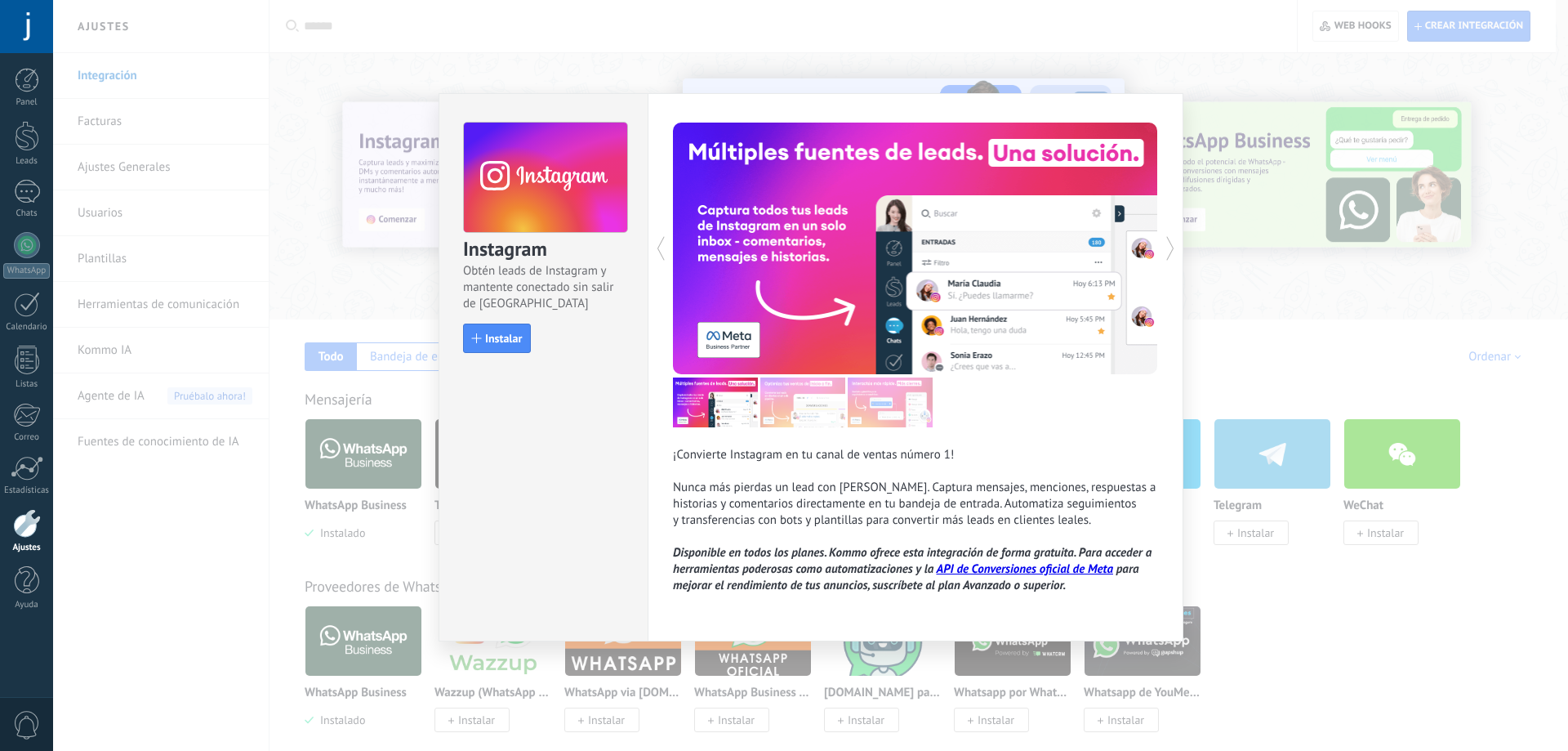
click at [1169, 247] on icon at bounding box center [1170, 248] width 8 height 24
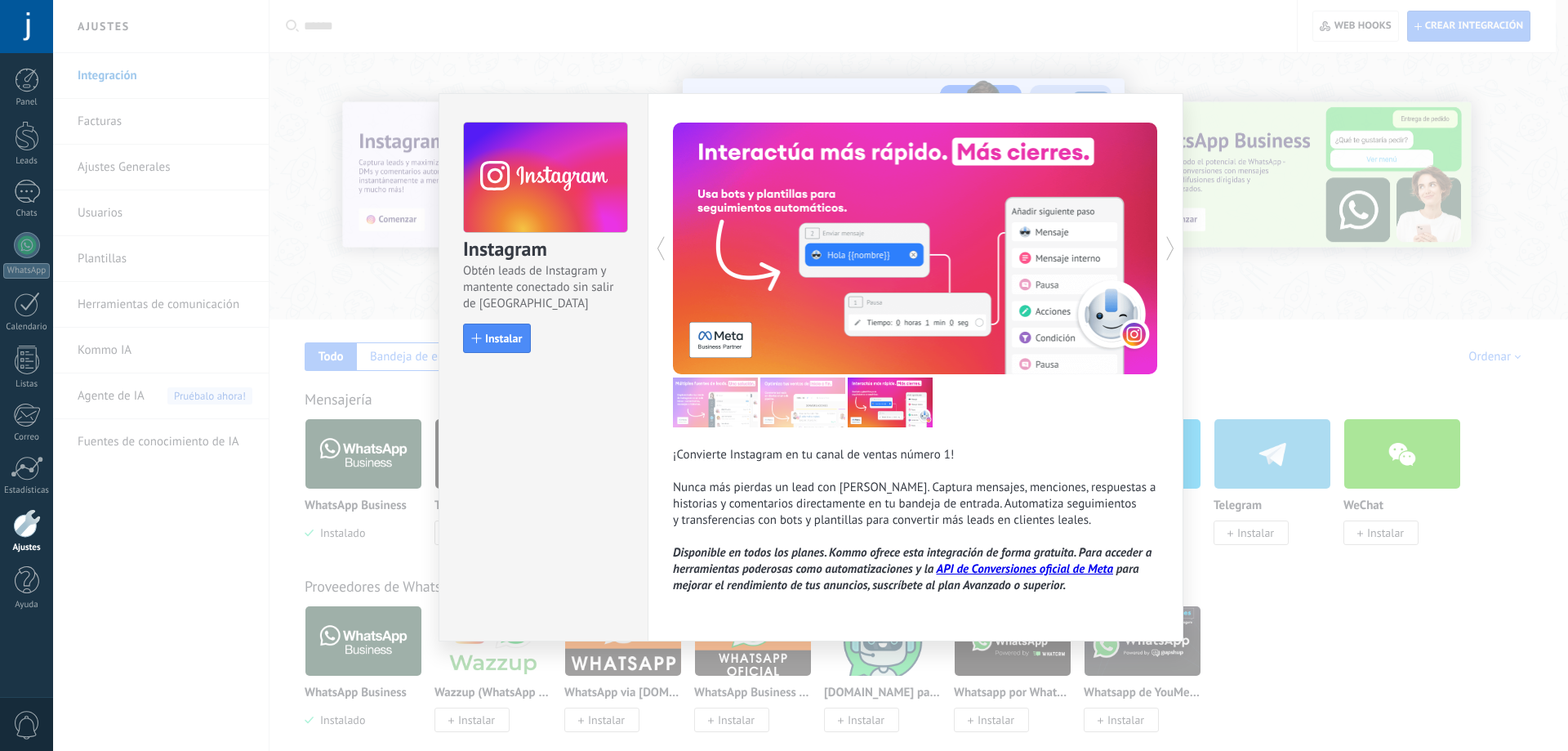
click at [1169, 247] on icon at bounding box center [1170, 248] width 8 height 24
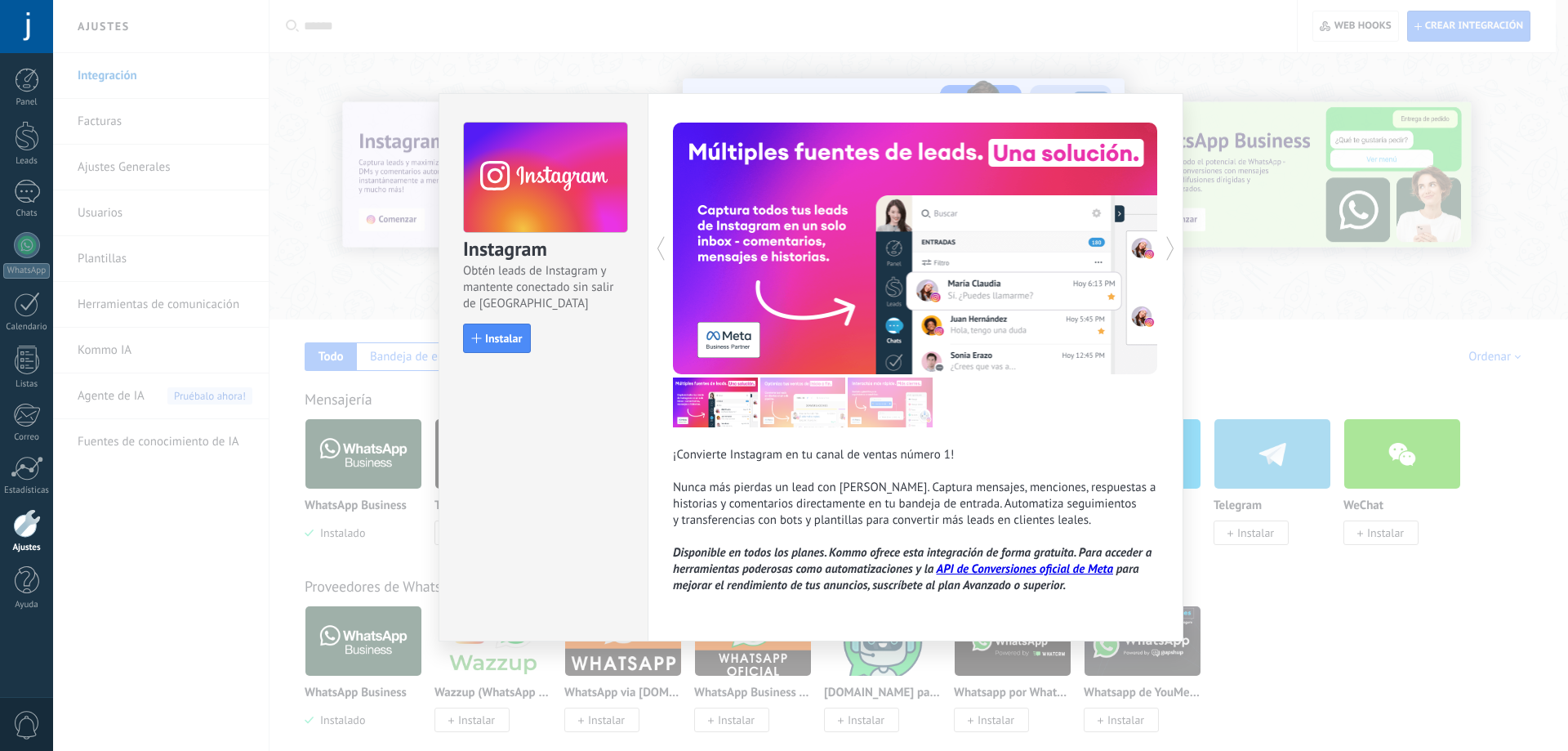
click at [1169, 247] on icon at bounding box center [1170, 248] width 8 height 24
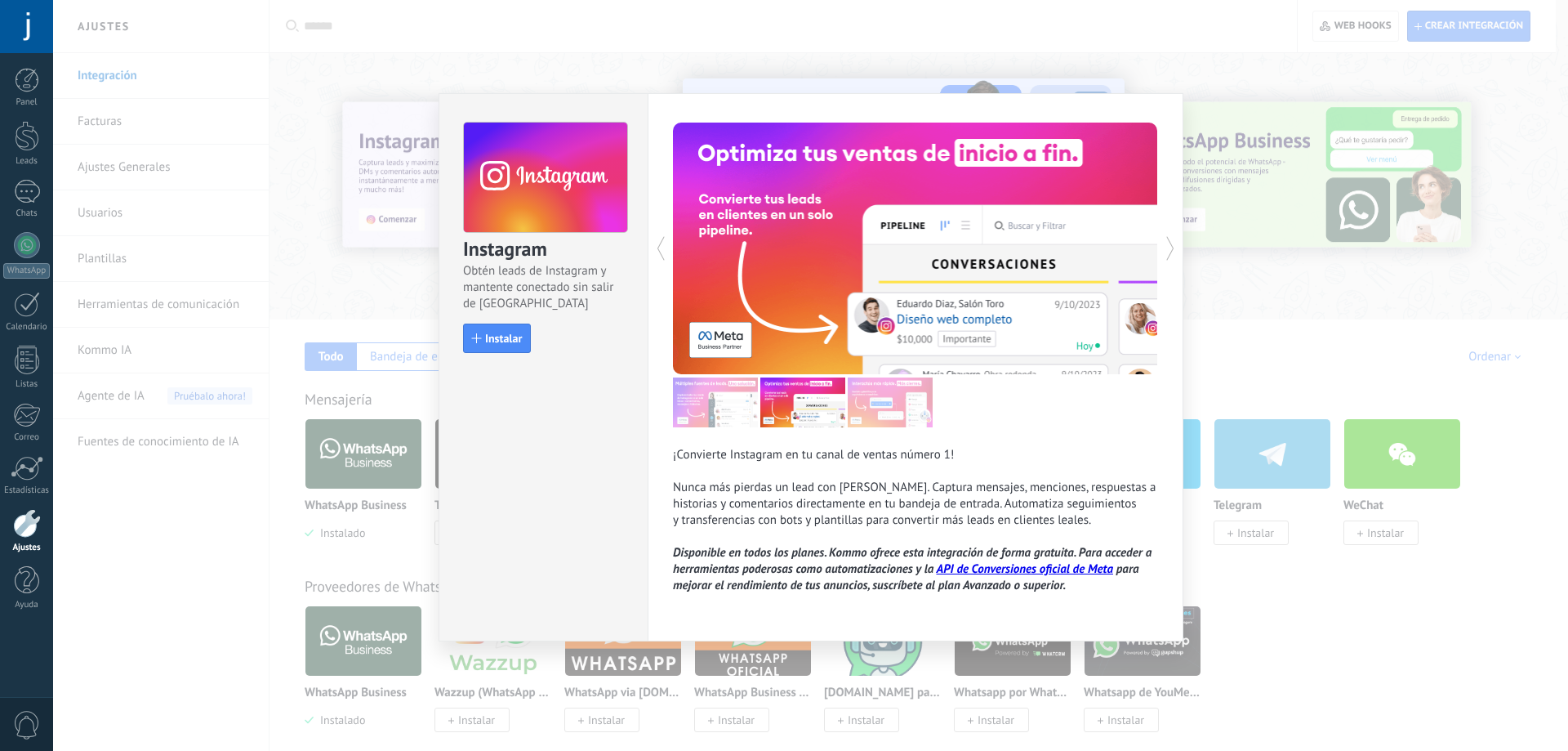
click at [1168, 247] on icon at bounding box center [1170, 248] width 8 height 24
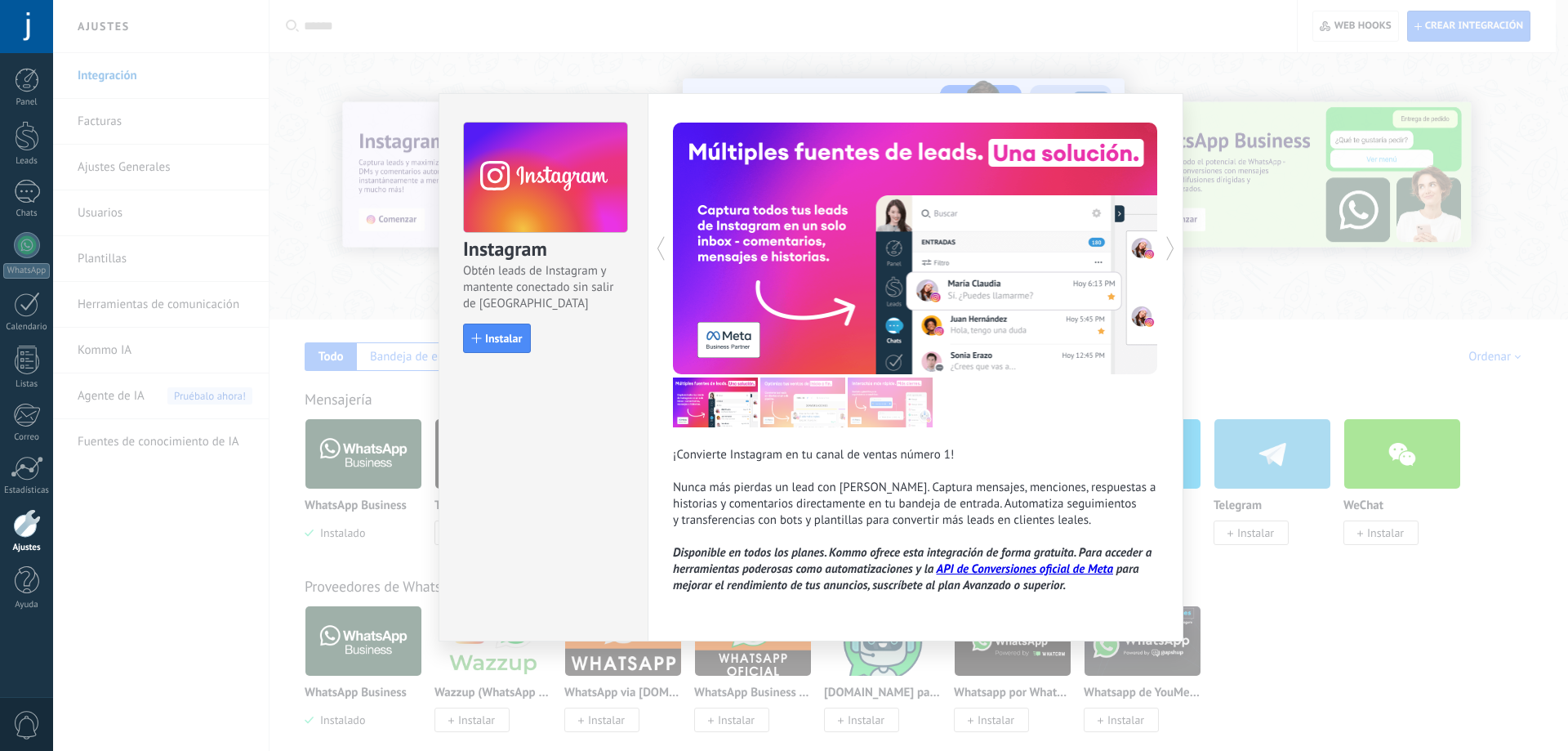
click at [1167, 247] on icon at bounding box center [1170, 248] width 8 height 24
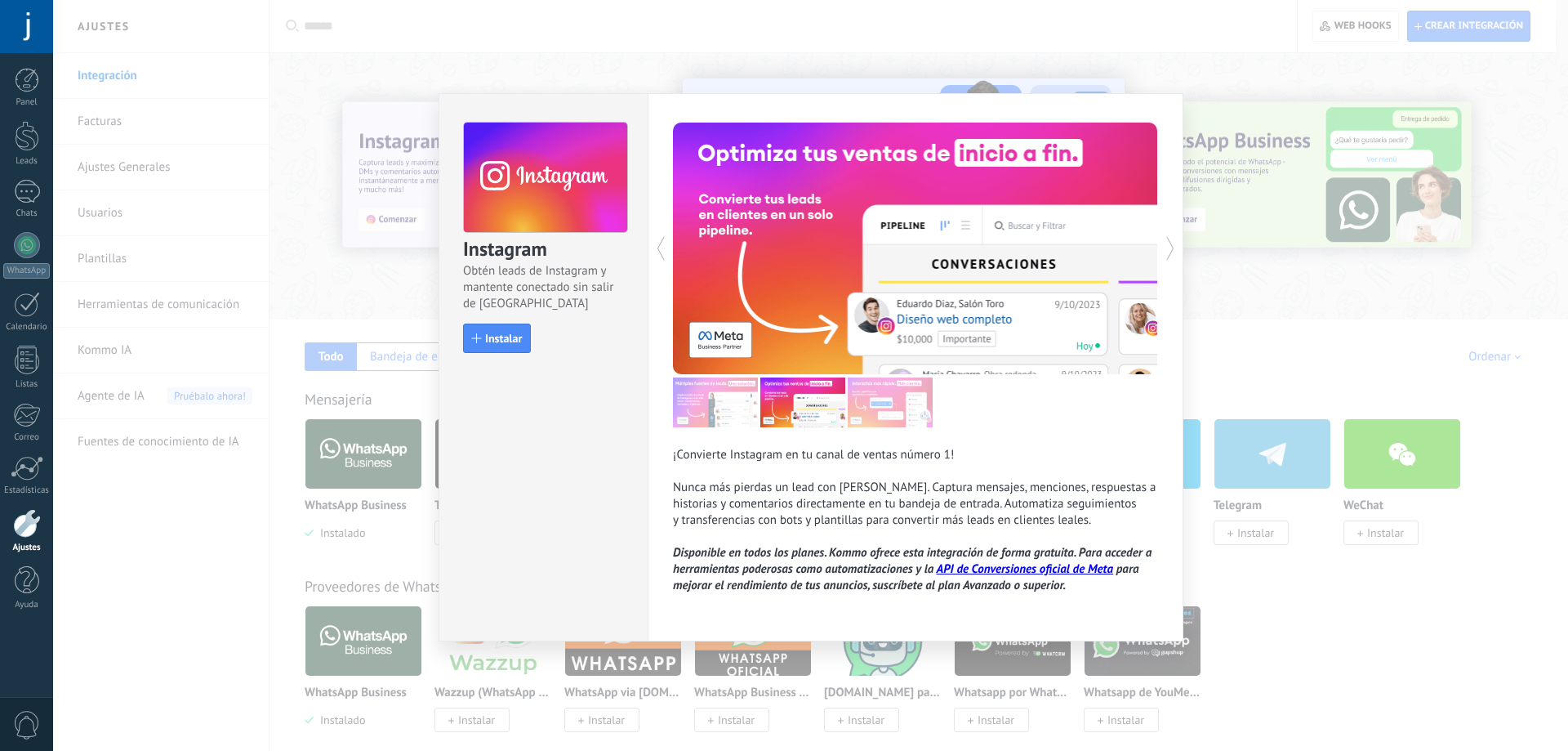
click at [1167, 247] on icon at bounding box center [1170, 248] width 8 height 24
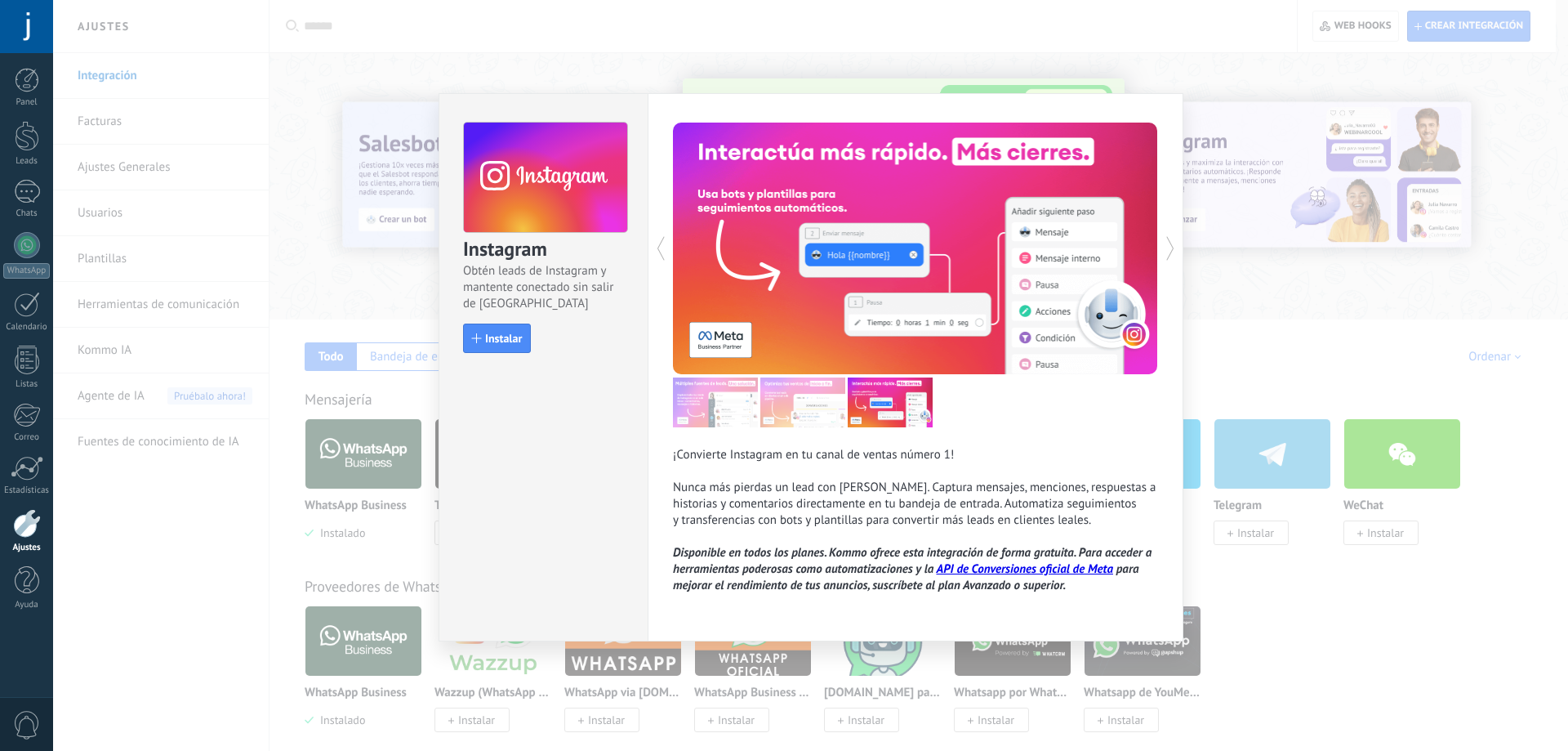
click at [1164, 257] on div "¡Convierte Instagram en tu canal de ventas número 1! Nunca más pierdas un lead …" at bounding box center [915, 367] width 535 height 548
click at [600, 493] on div "Instagram Obtén leads de Instagram y mantente conectado sin salir de Kommo Inst…" at bounding box center [543, 367] width 209 height 548
click at [498, 342] on span "Instalar" at bounding box center [503, 339] width 37 height 12
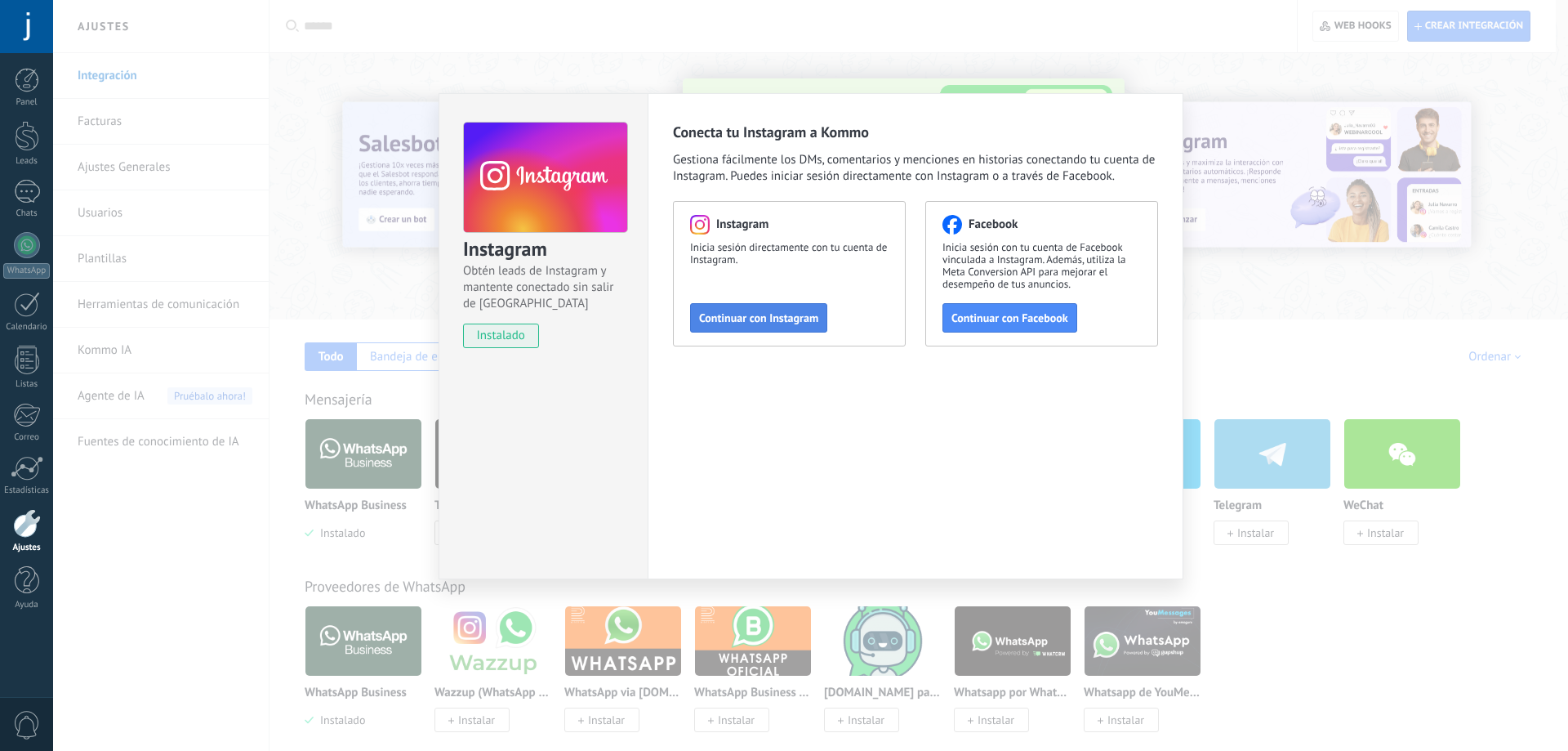
click at [759, 316] on span "Continuar con Instagram" at bounding box center [758, 318] width 119 height 12
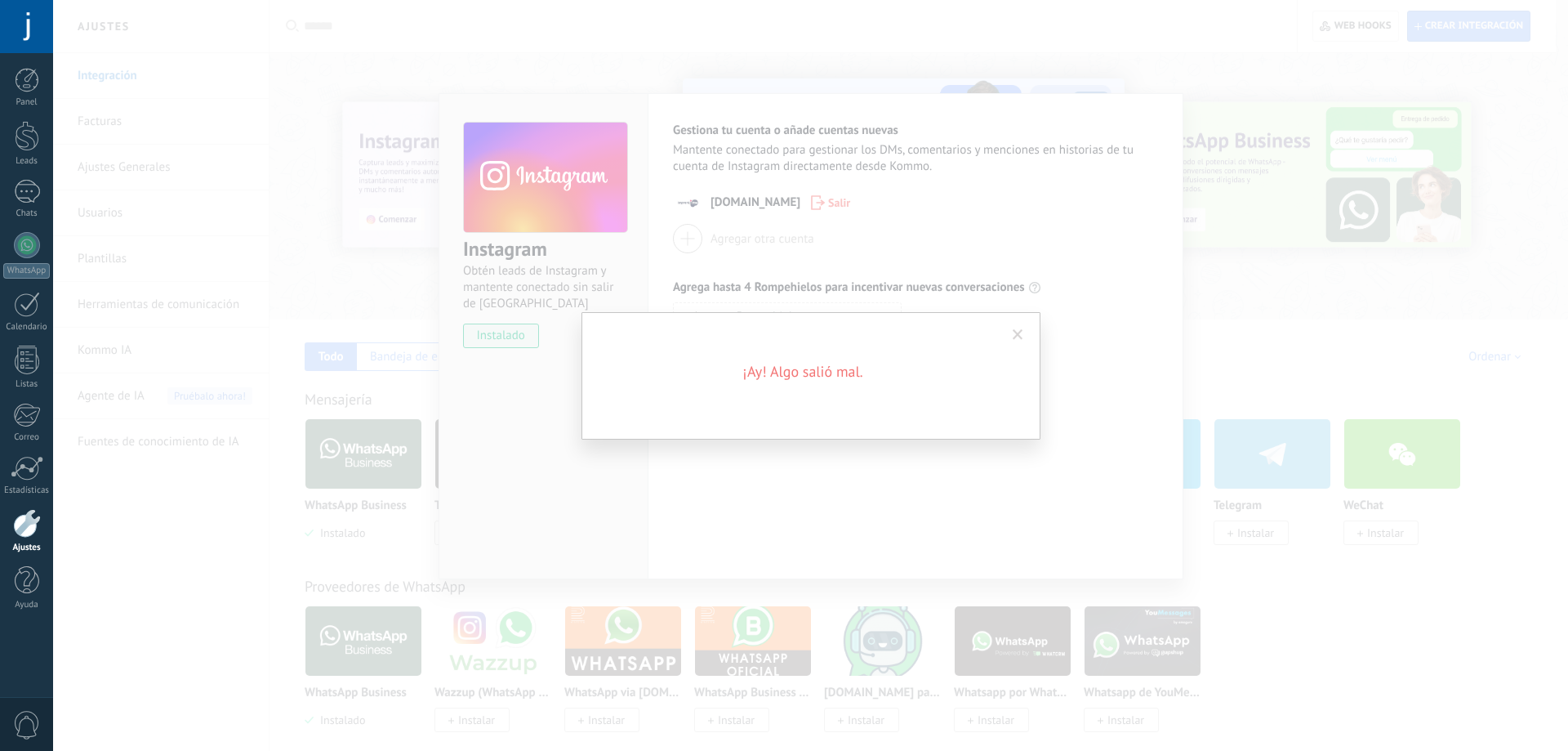
click at [1018, 333] on span at bounding box center [1017, 335] width 11 height 12
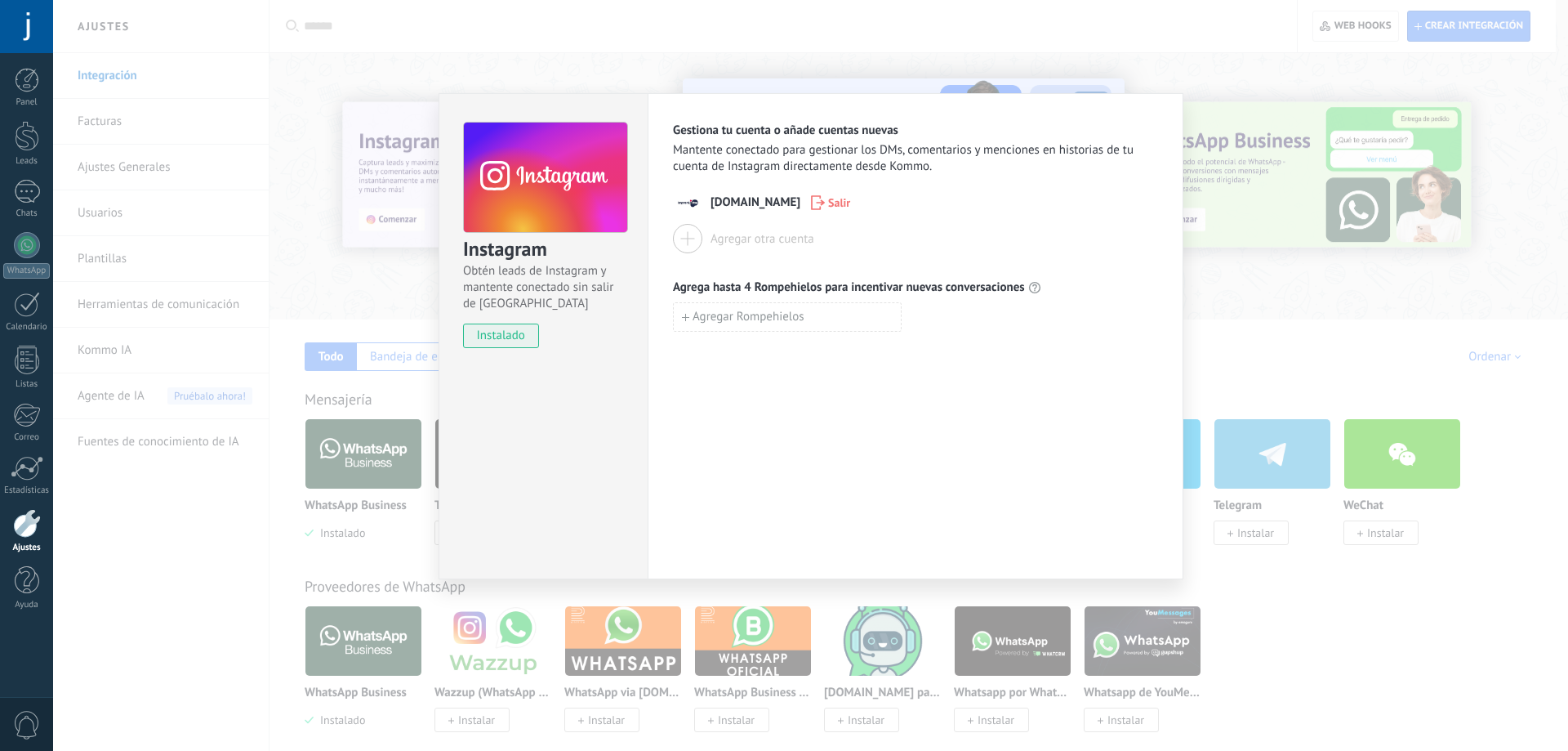
click at [847, 37] on div "Instagram Obtén leads de Instagram y mantente conectado sin salir de Kommo inst…" at bounding box center [811, 375] width 1515 height 751
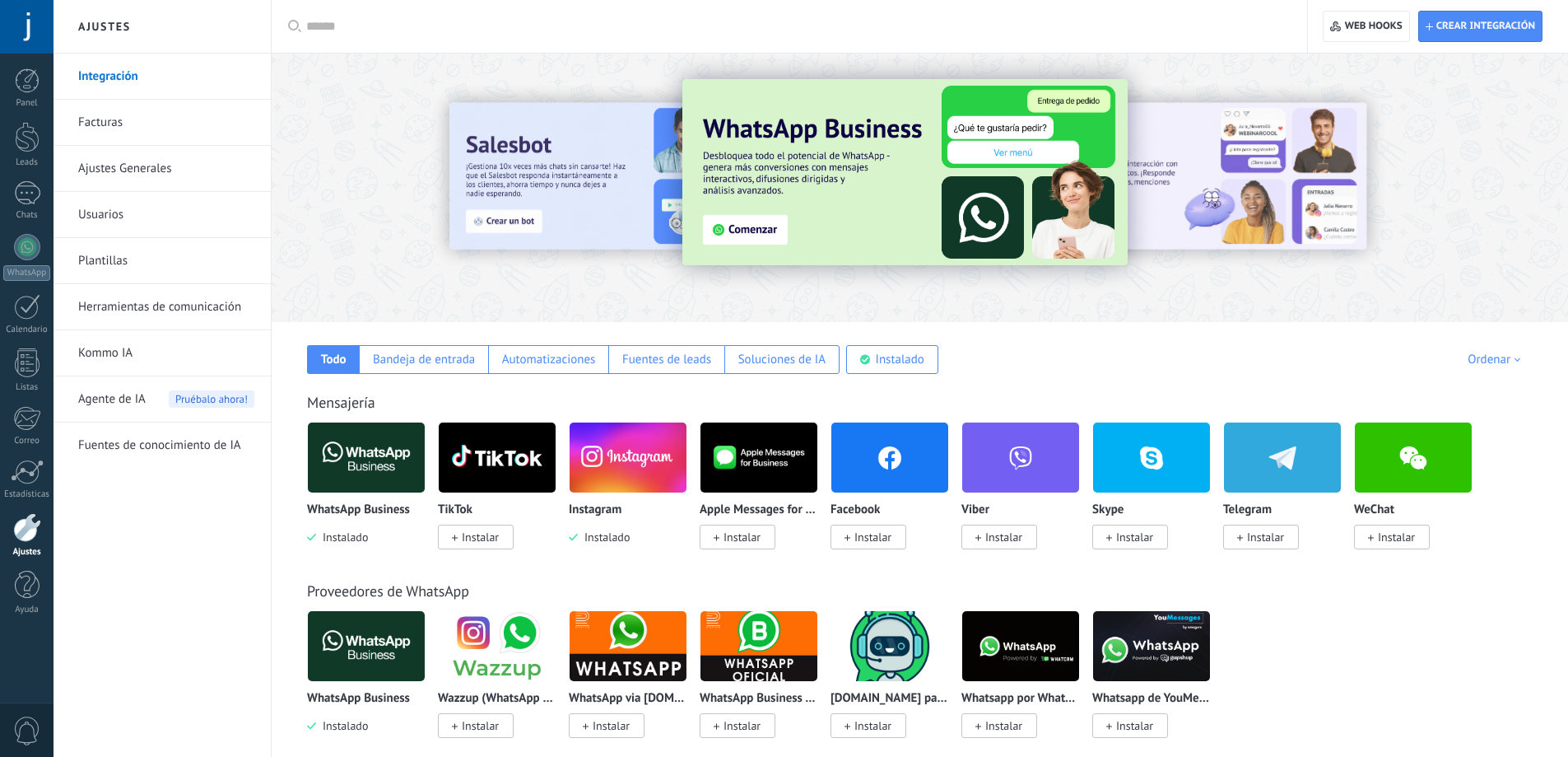
click at [646, 450] on img at bounding box center [627, 457] width 117 height 80
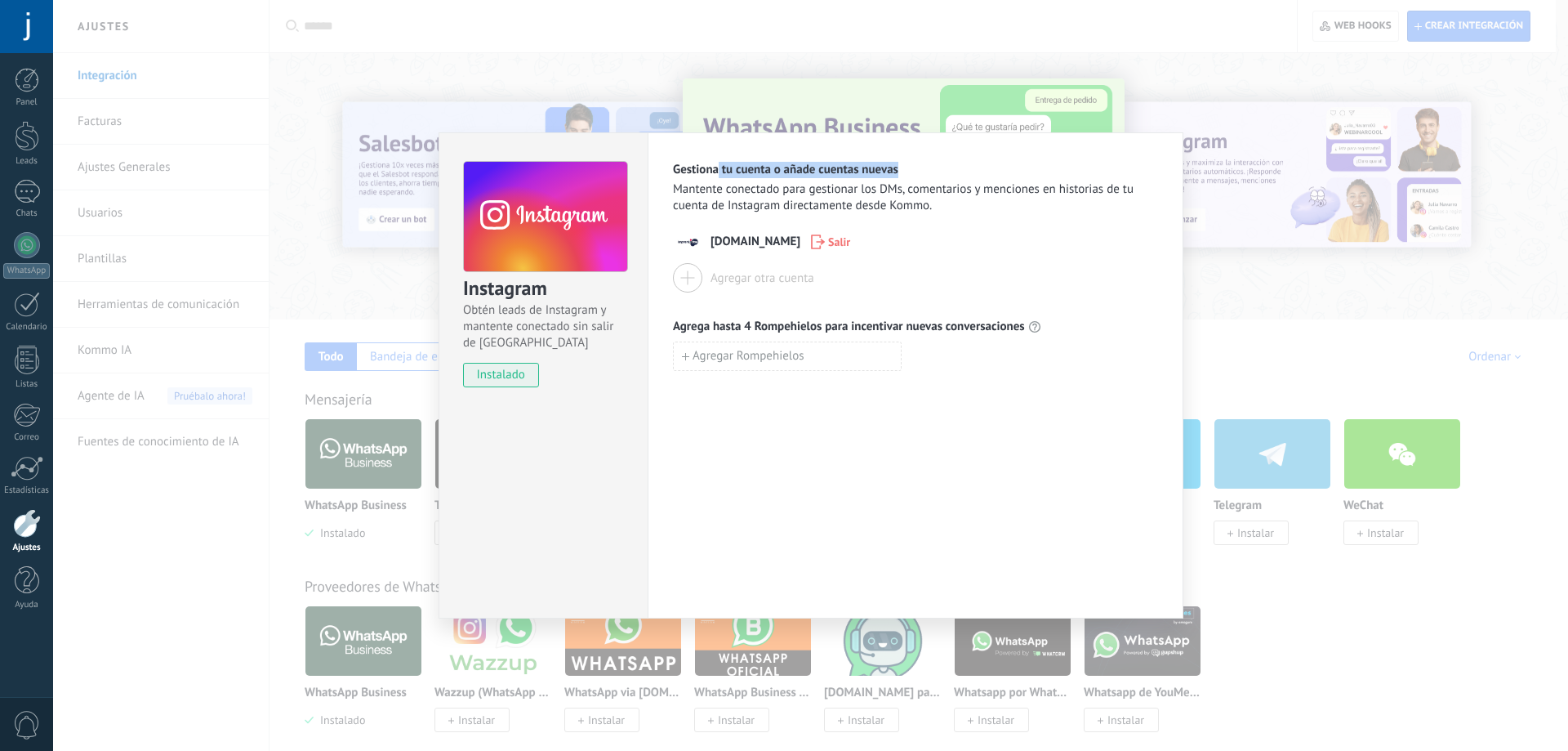
drag, startPoint x: 773, startPoint y: 177, endPoint x: 861, endPoint y: 179, distance: 88.0
click at [861, 179] on div "Gestiona tu cuenta o añade cuentas nuevas Mantente conectado para gestionar los…" at bounding box center [915, 188] width 485 height 52
click at [868, 179] on div "Gestiona tu cuenta o añade cuentas nuevas Mantente conectado para gestionar los…" at bounding box center [915, 188] width 485 height 52
click at [875, 170] on span "Gestiona tu cuenta o añade cuentas nuevas" at bounding box center [785, 169] width 225 height 16
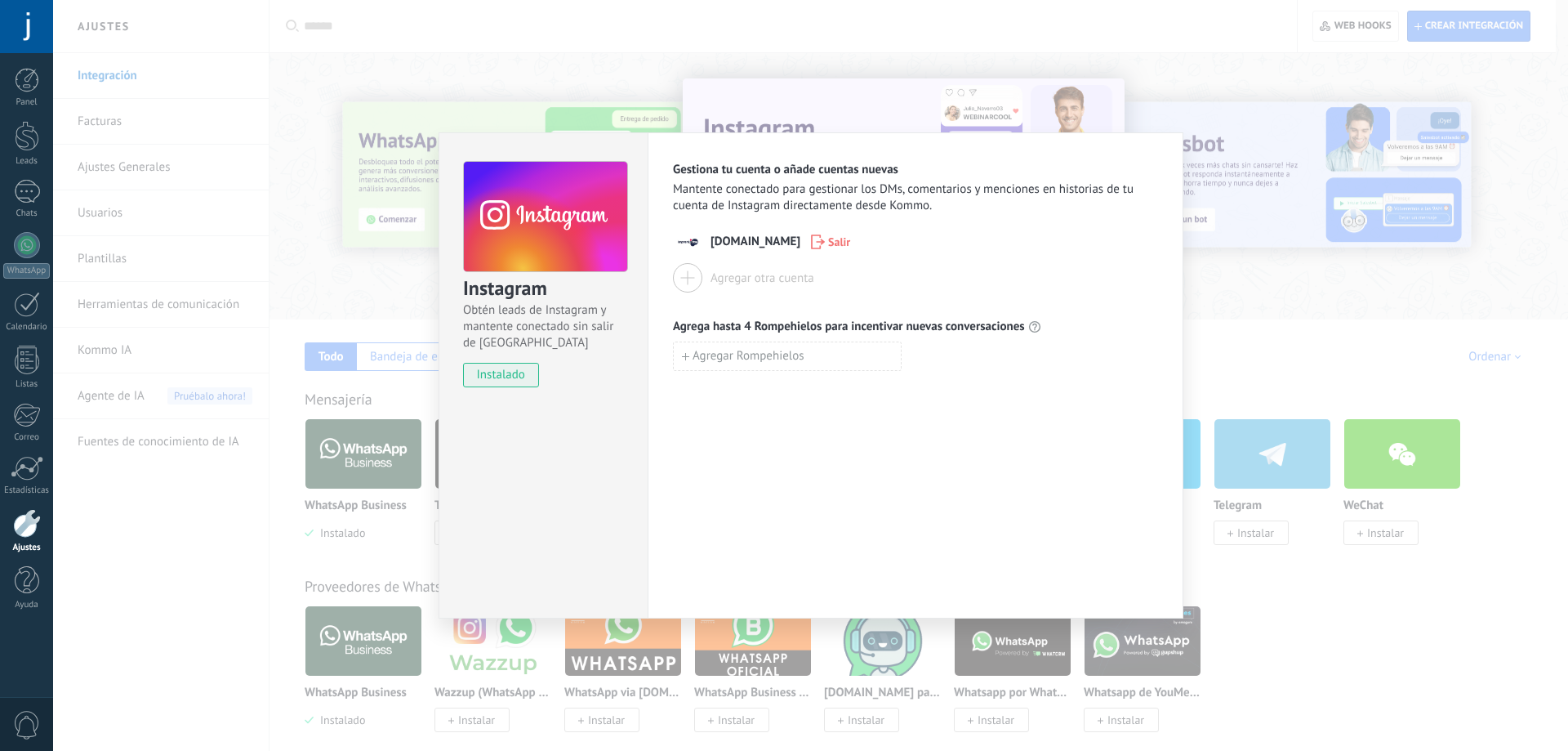
click at [1219, 303] on div "Instagram Obtén leads de Instagram y mantente conectado sin salir de Kommo inst…" at bounding box center [811, 375] width 1515 height 751
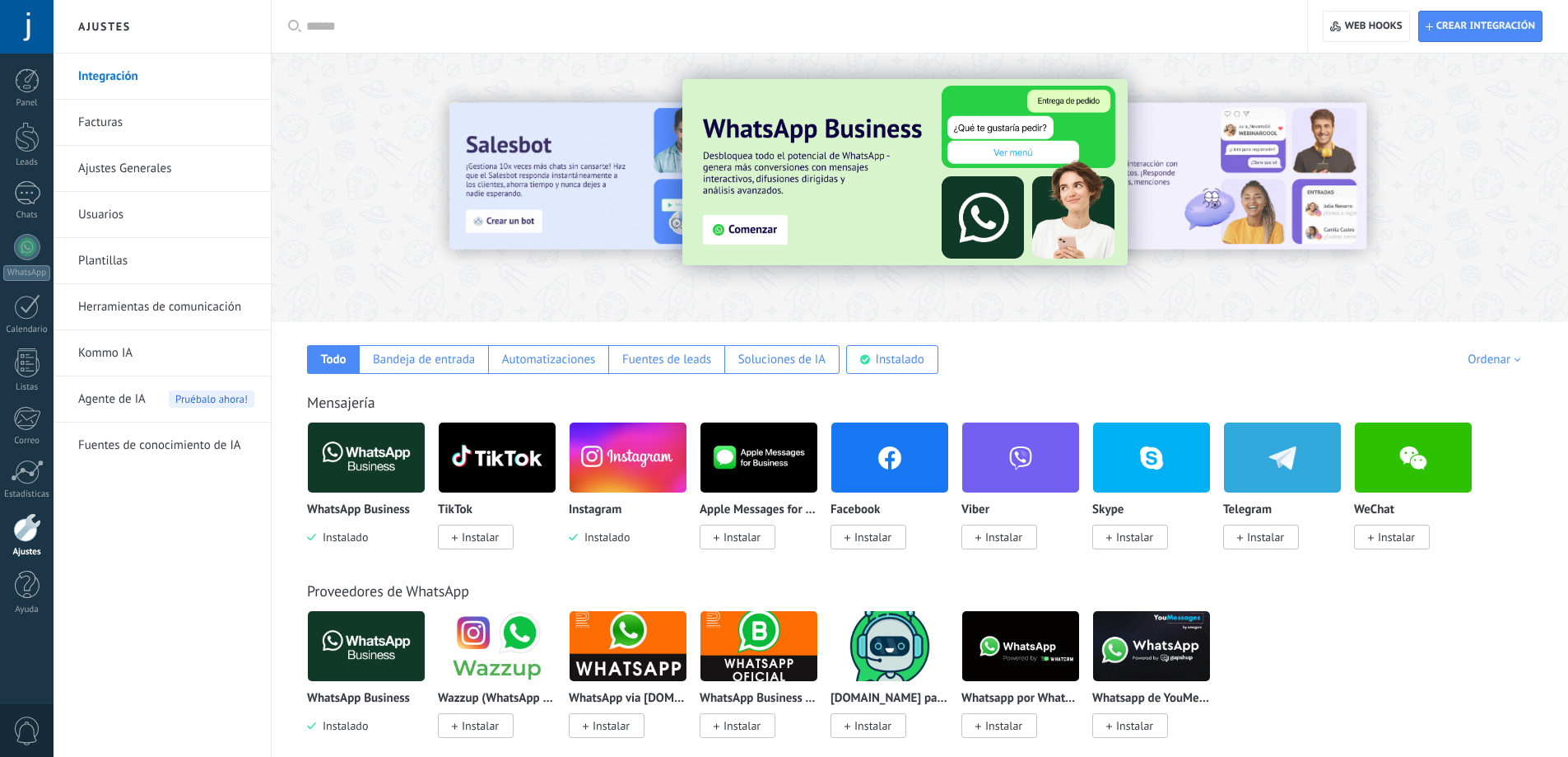
click at [104, 72] on link "Integración" at bounding box center [166, 77] width 176 height 46
click at [30, 82] on div at bounding box center [26, 80] width 25 height 25
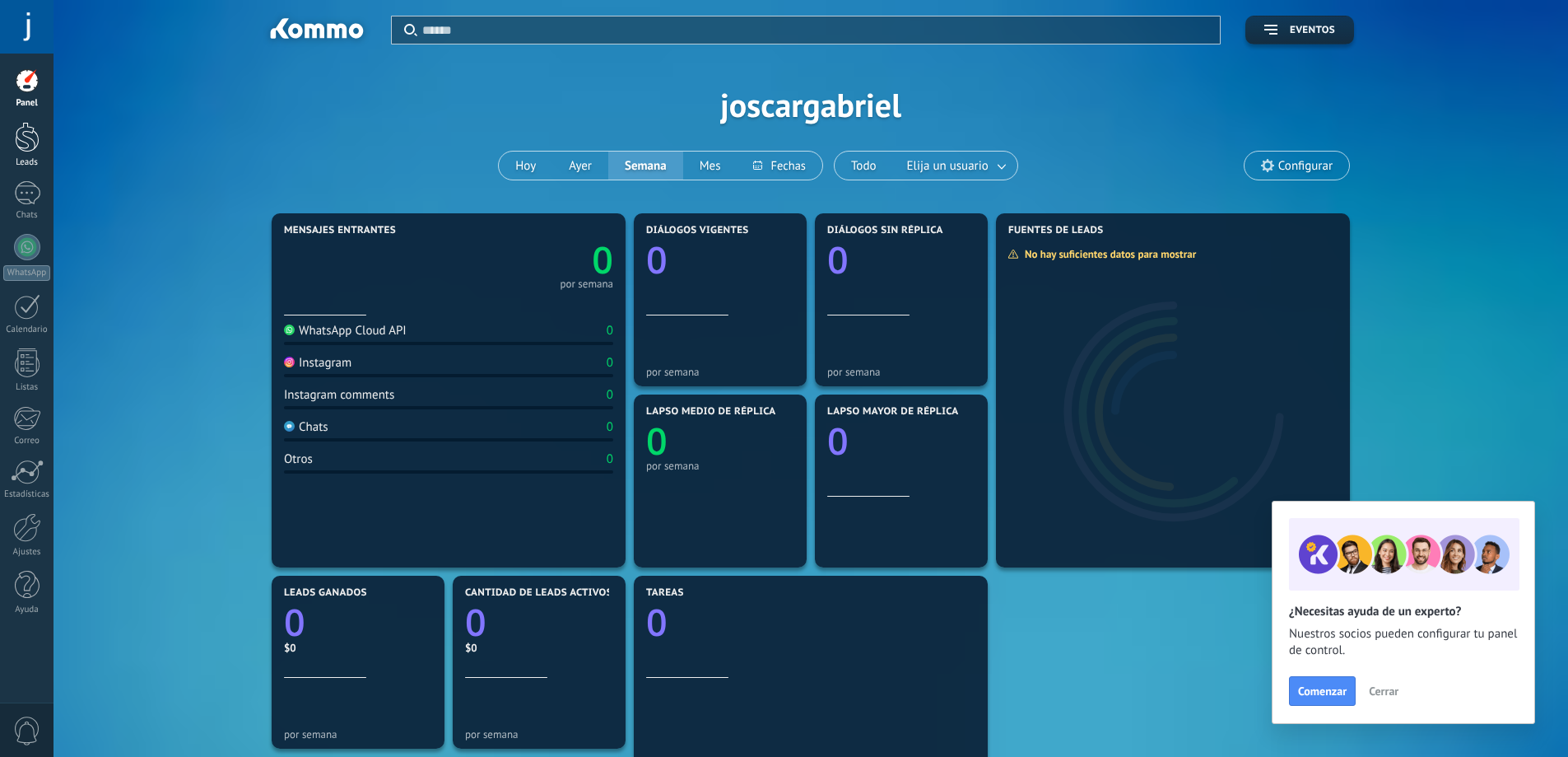
click at [32, 146] on div at bounding box center [26, 137] width 25 height 31
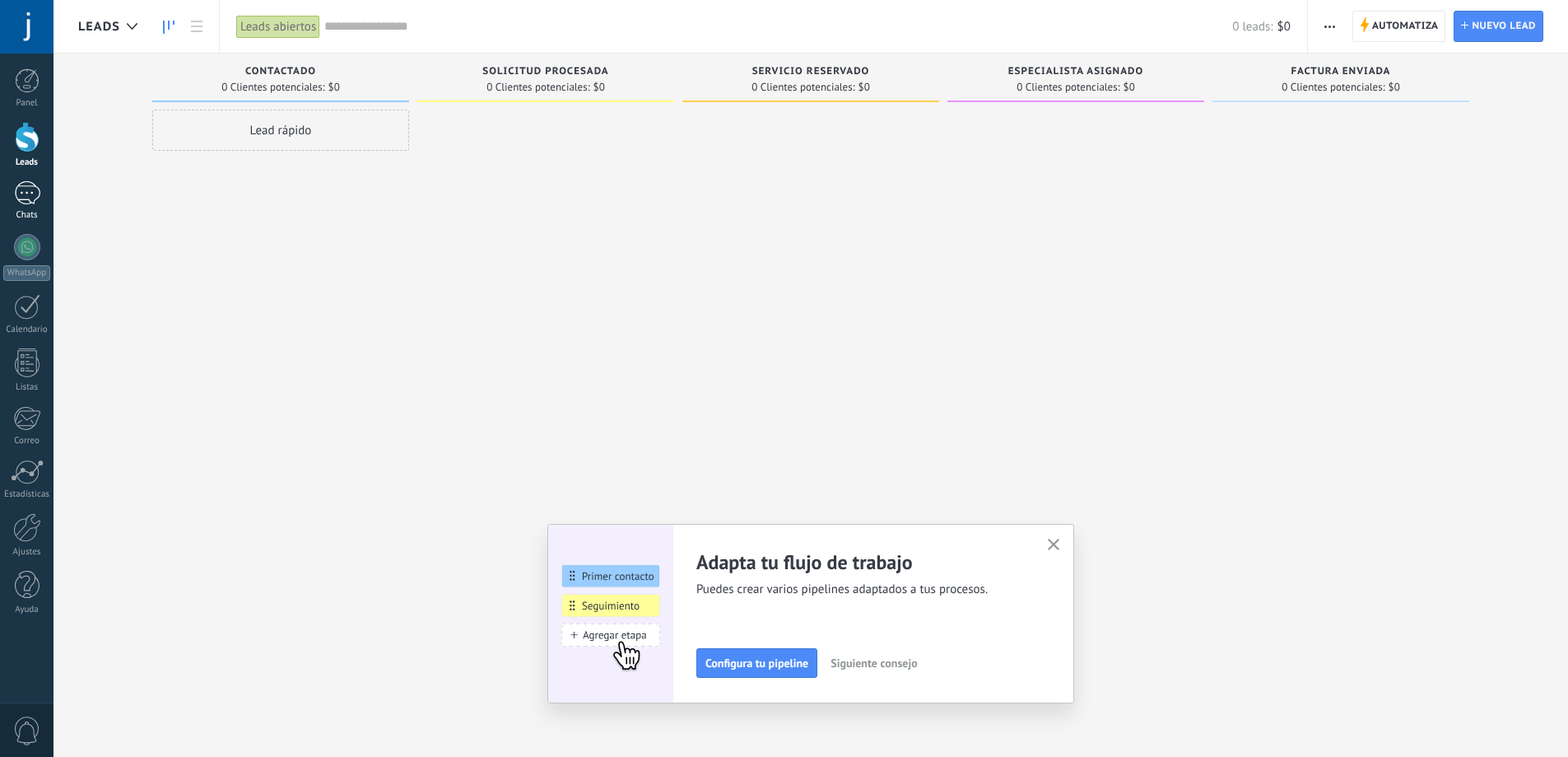
click at [30, 198] on div at bounding box center [26, 193] width 26 height 24
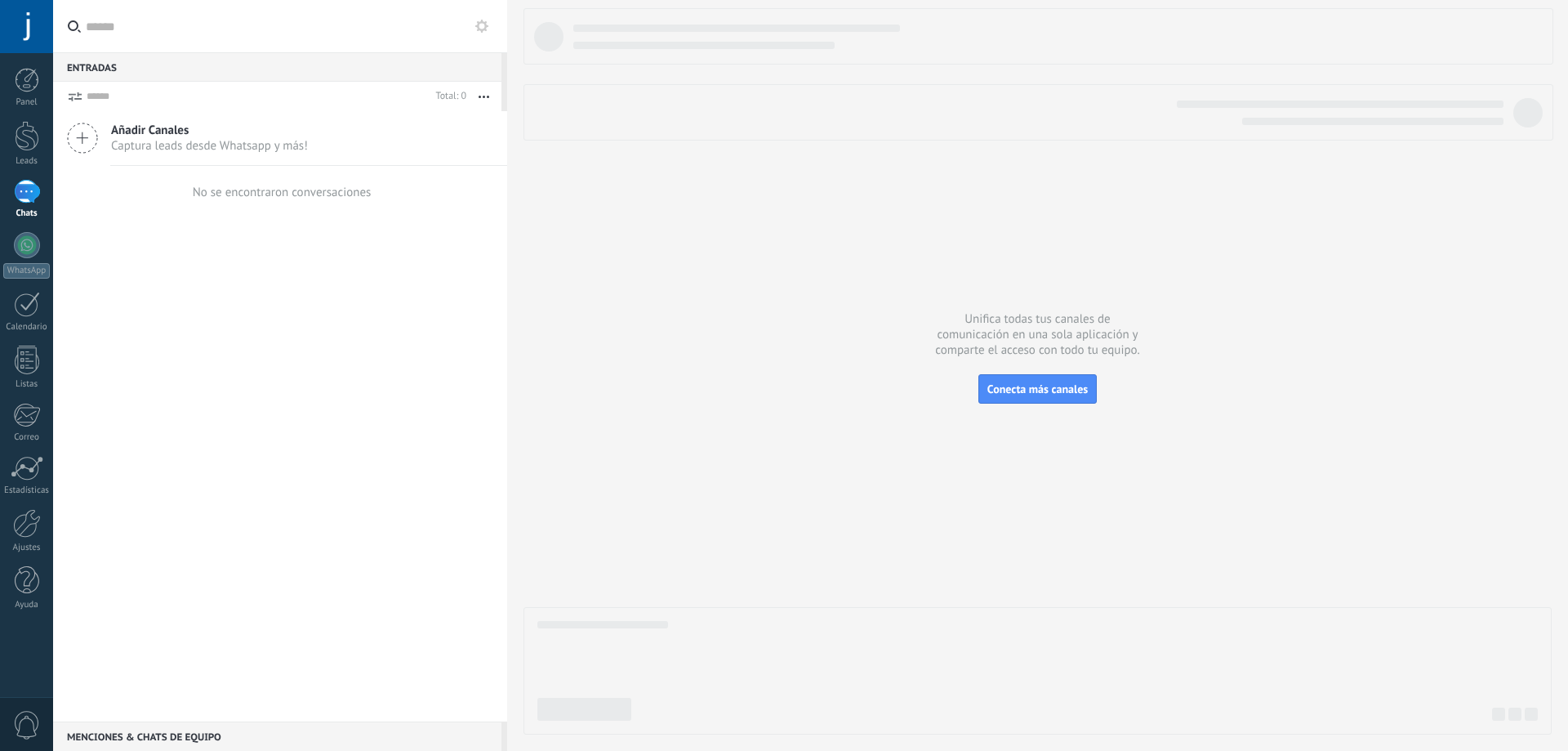
click at [147, 139] on span "Captura leads desde Whatsapp y más!" at bounding box center [209, 145] width 197 height 15
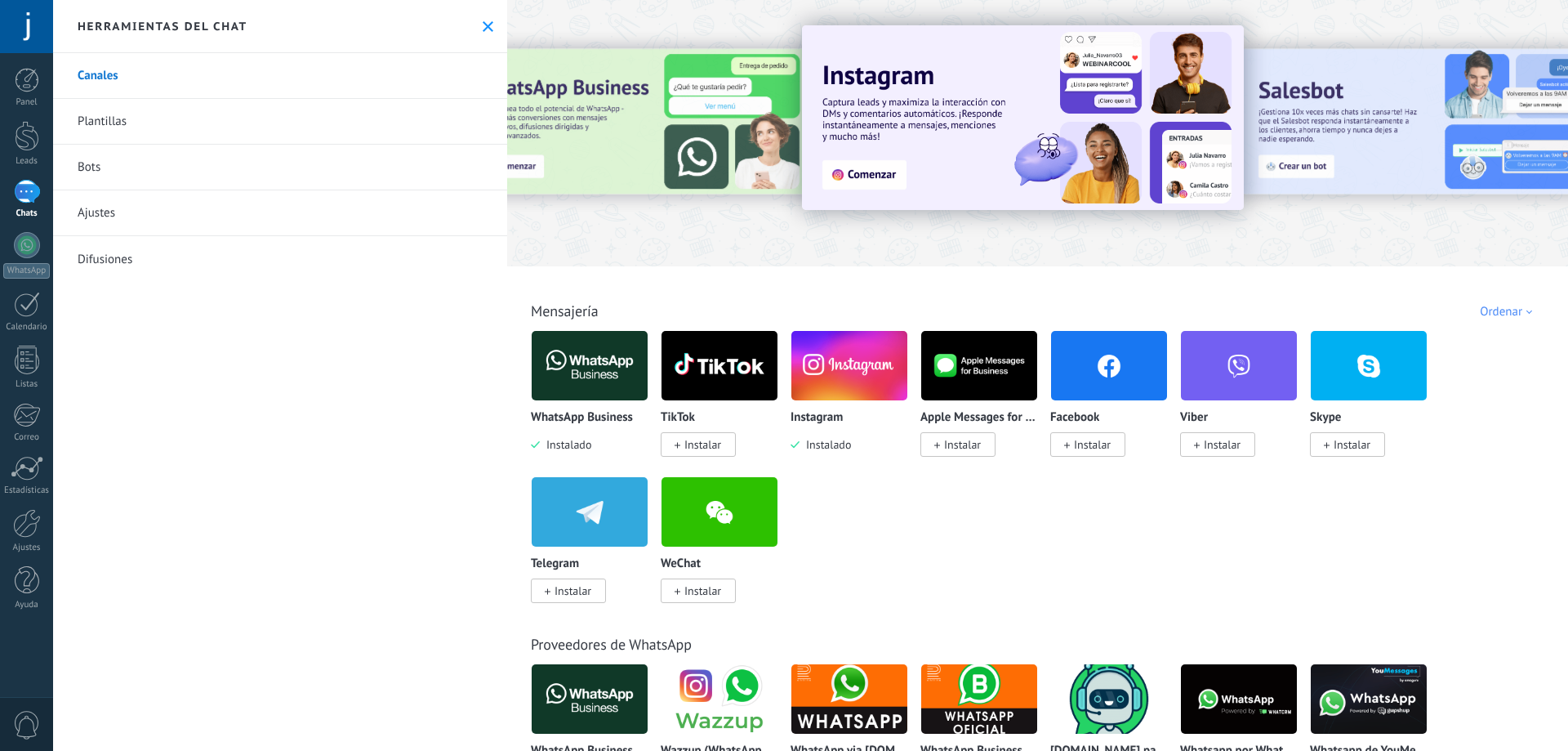
click at [860, 359] on img at bounding box center [849, 366] width 116 height 79
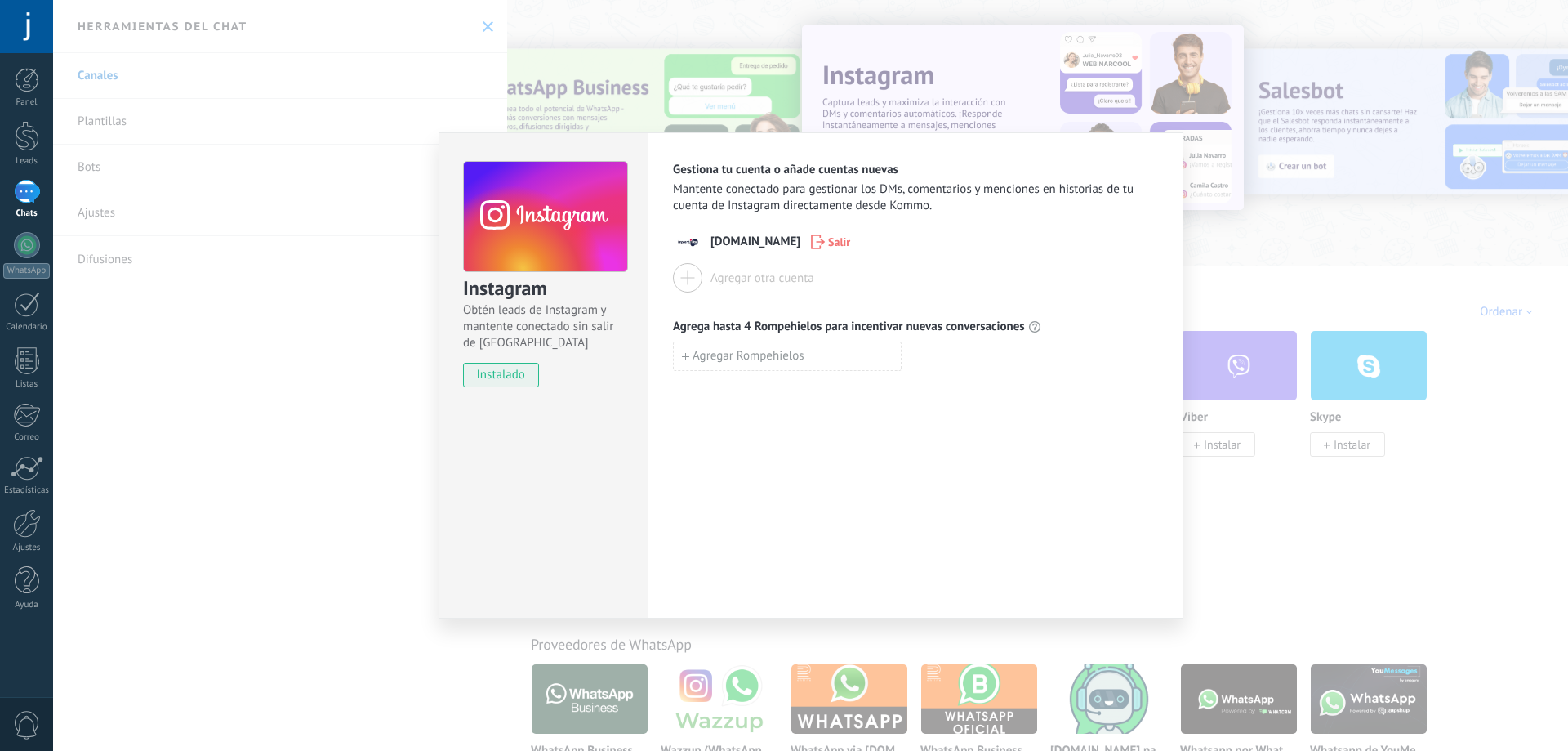
click at [1232, 237] on div "Instagram Obtén leads de Instagram y mantente conectado sin salir de Kommo inst…" at bounding box center [811, 375] width 1515 height 751
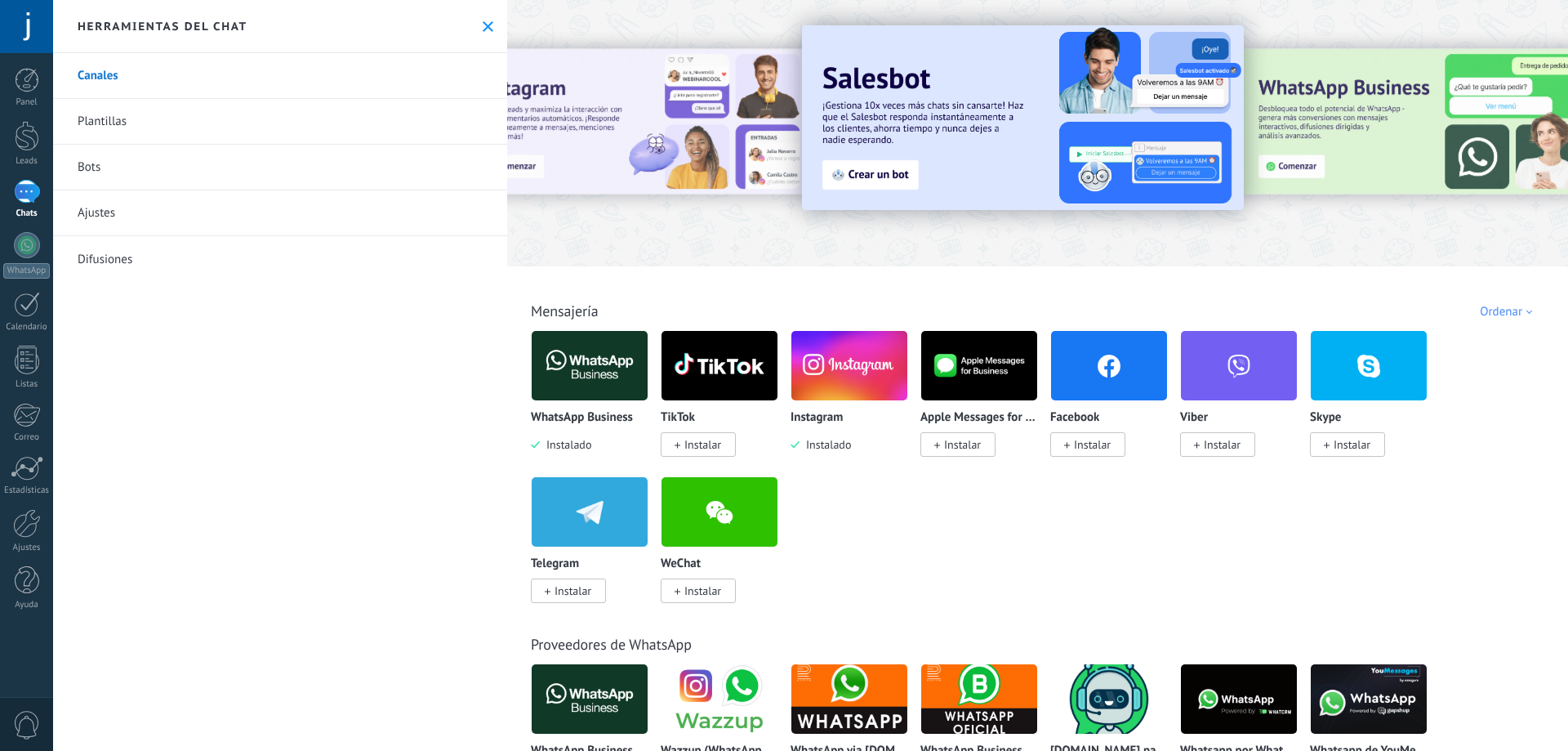
click at [111, 118] on link "Plantillas" at bounding box center [280, 122] width 454 height 46
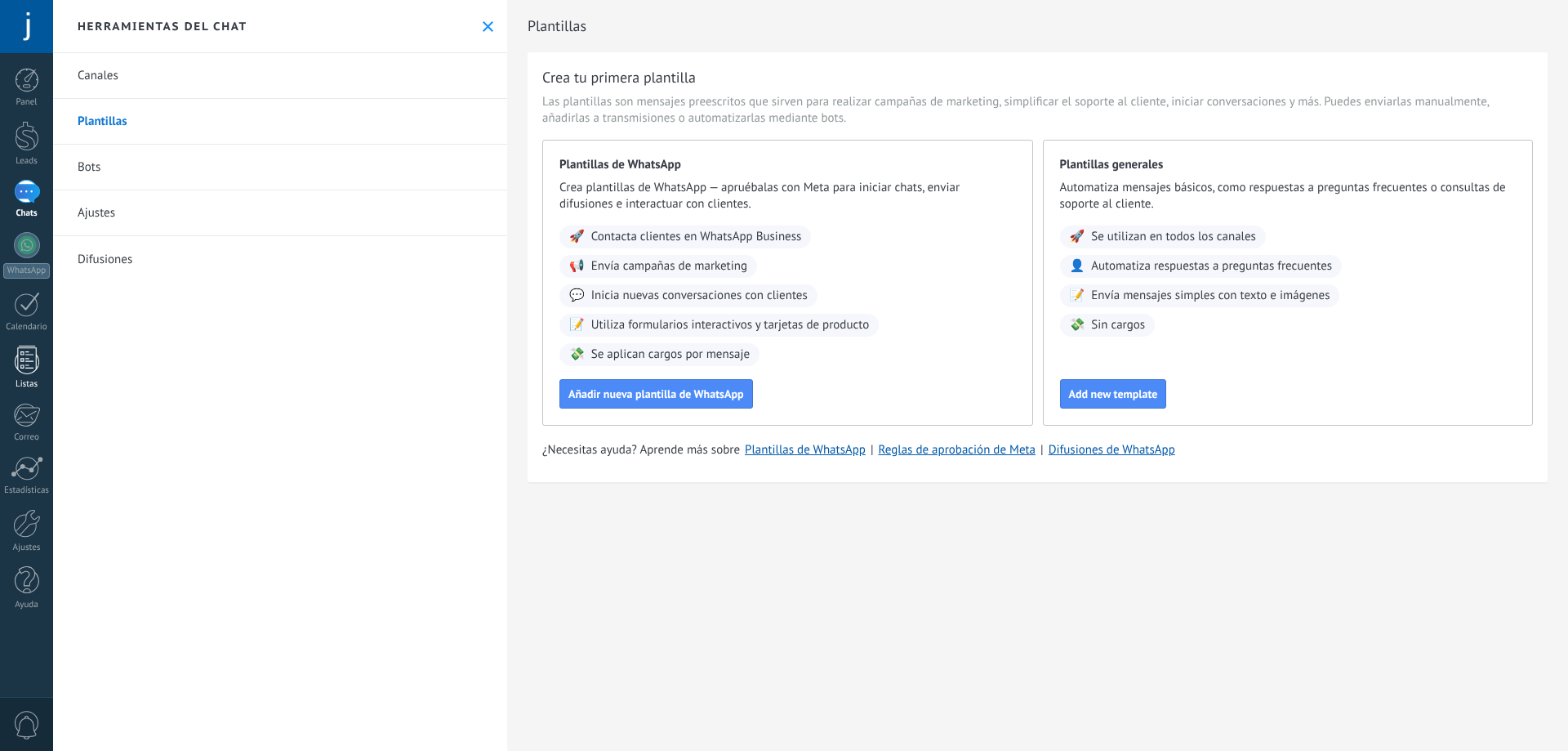
click at [32, 346] on div at bounding box center [26, 360] width 24 height 29
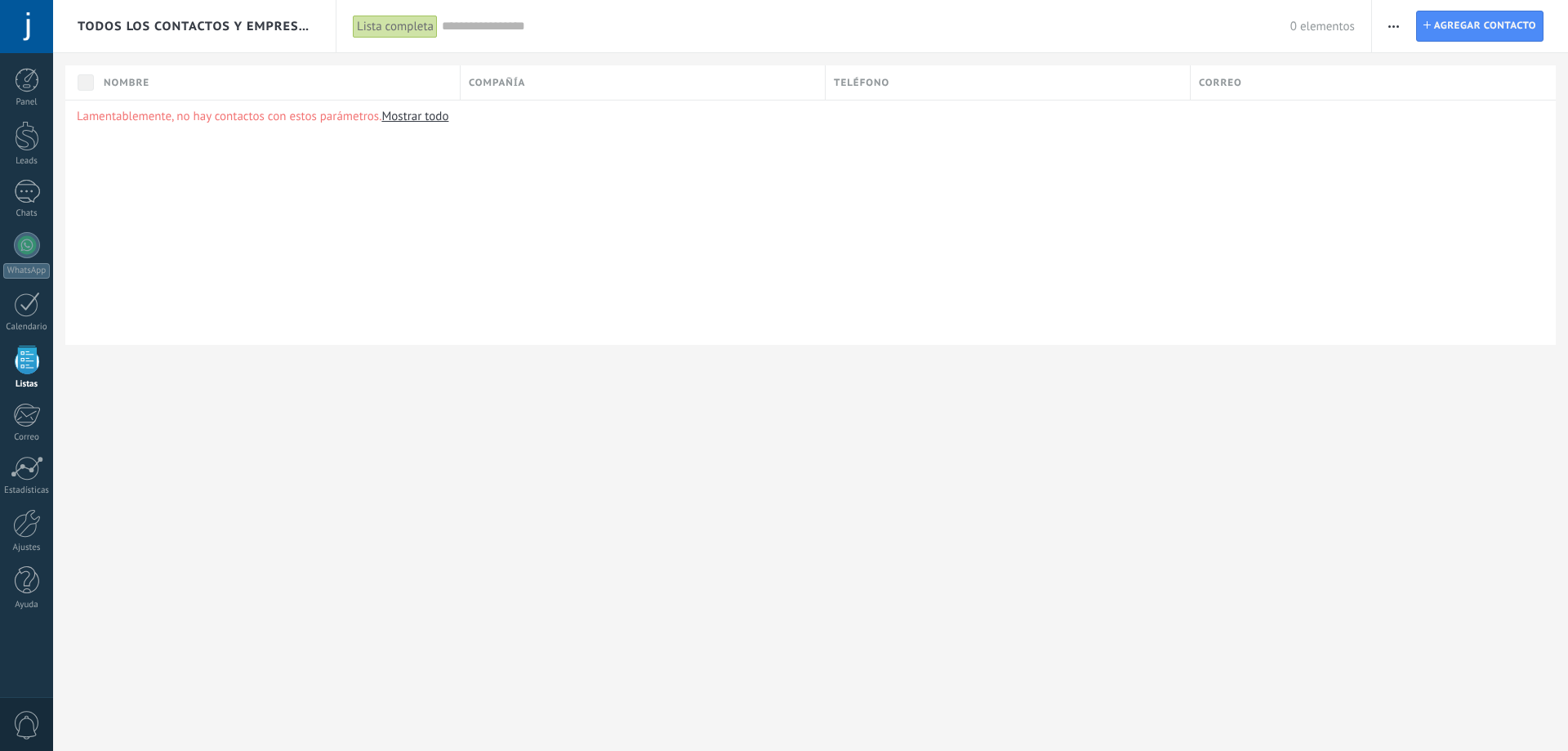
click at [16, 19] on div at bounding box center [26, 26] width 53 height 53
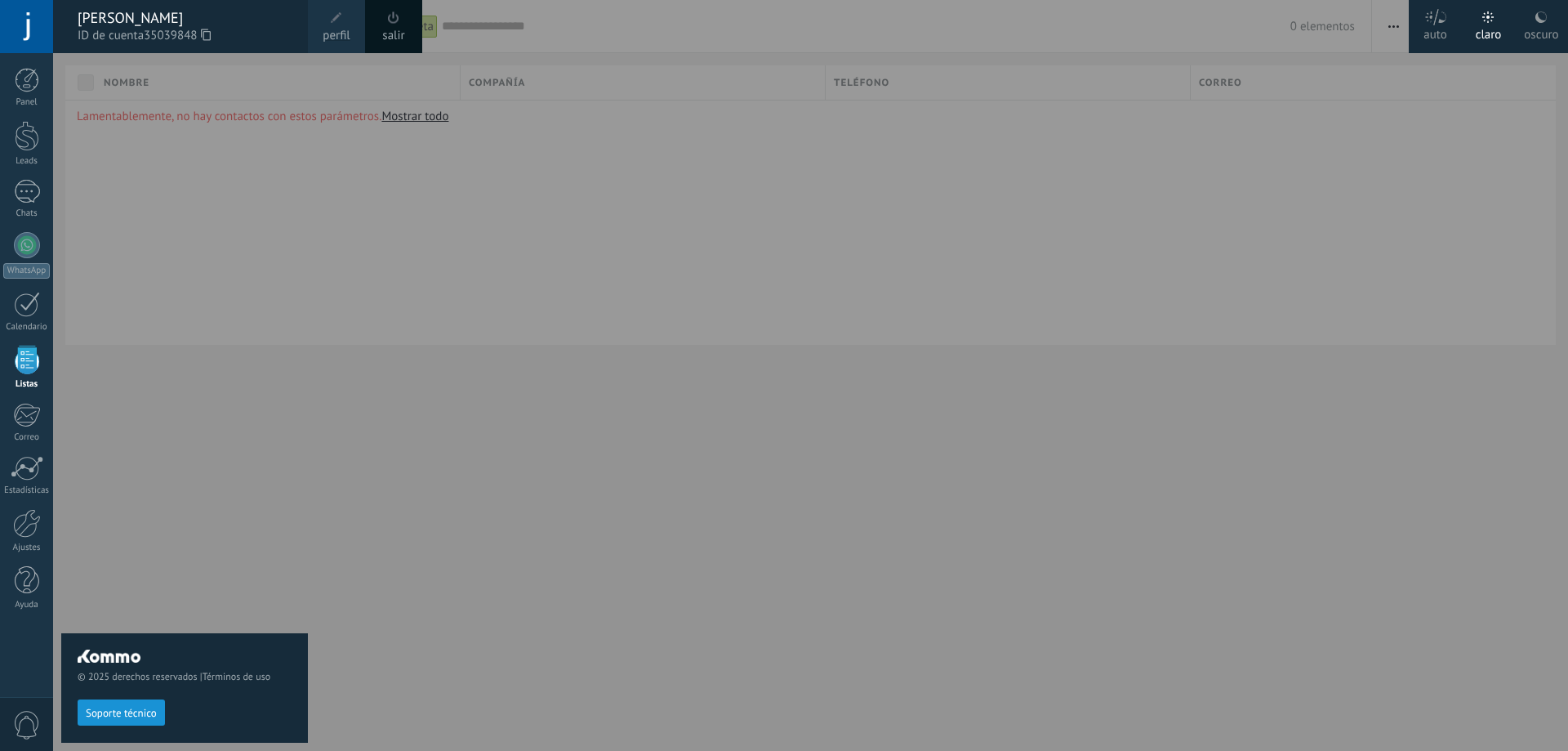
click at [19, 21] on div at bounding box center [26, 26] width 53 height 53
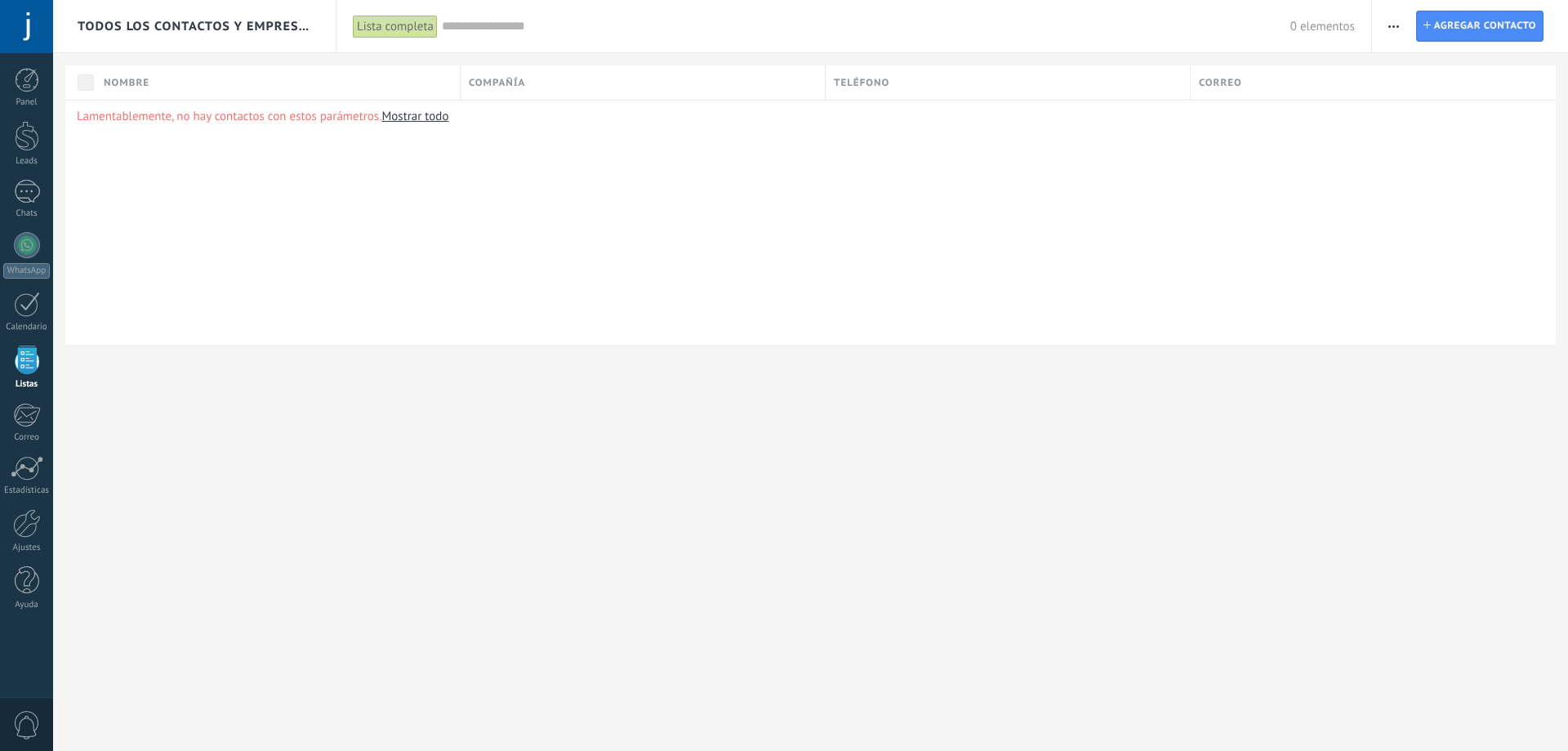
click at [19, 21] on div at bounding box center [26, 26] width 53 height 53
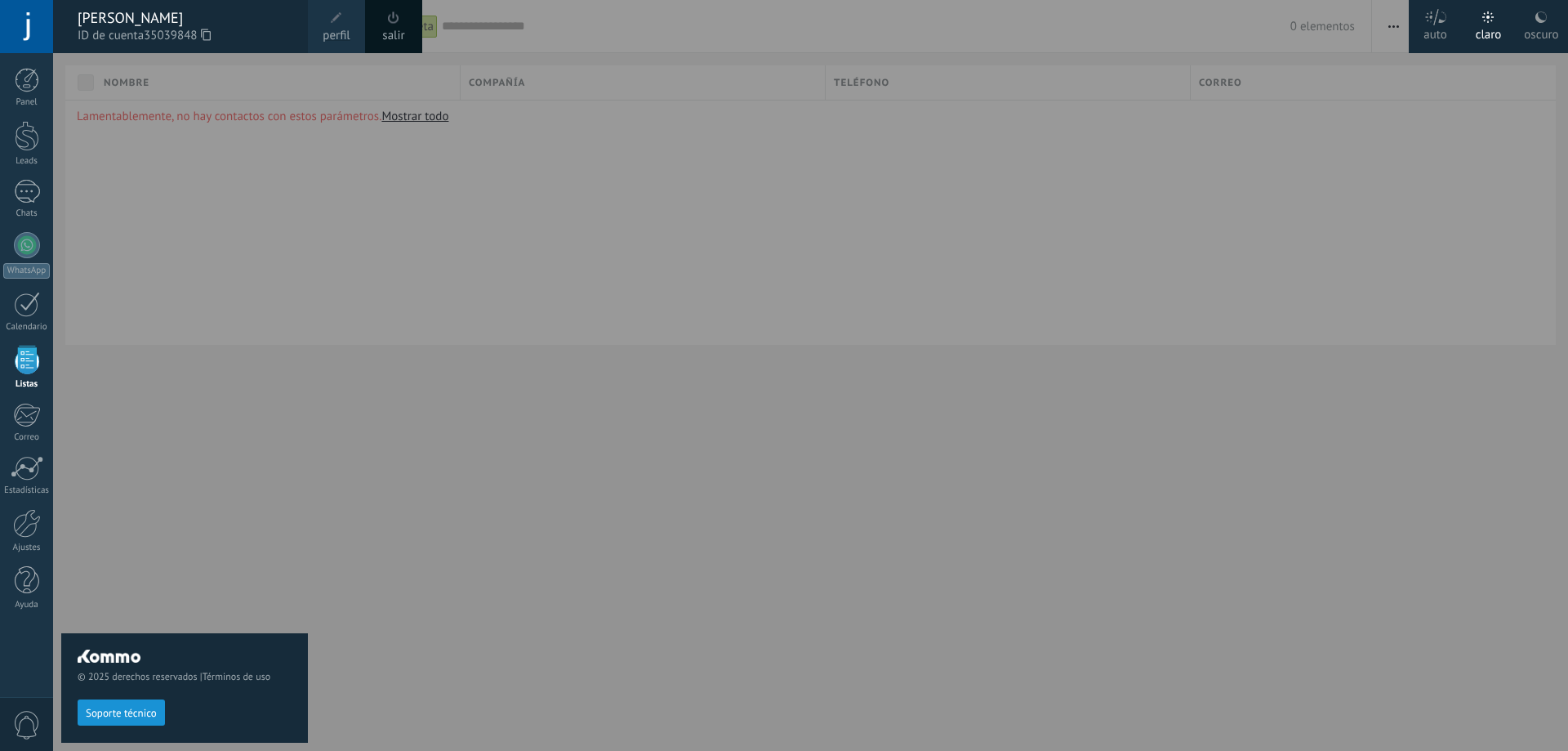
click at [23, 24] on div at bounding box center [26, 26] width 53 height 53
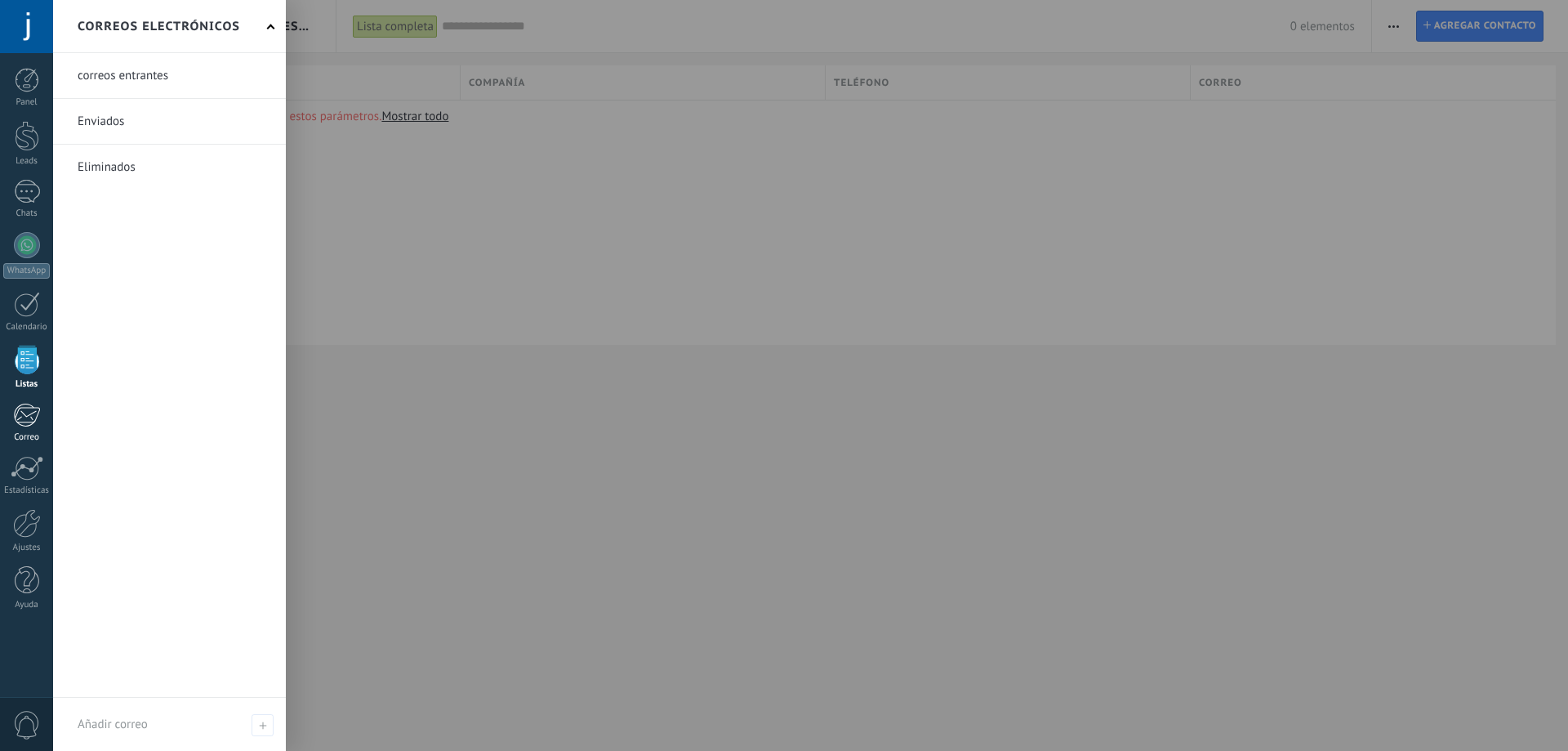
click at [35, 433] on div "Correo" at bounding box center [27, 438] width 47 height 11
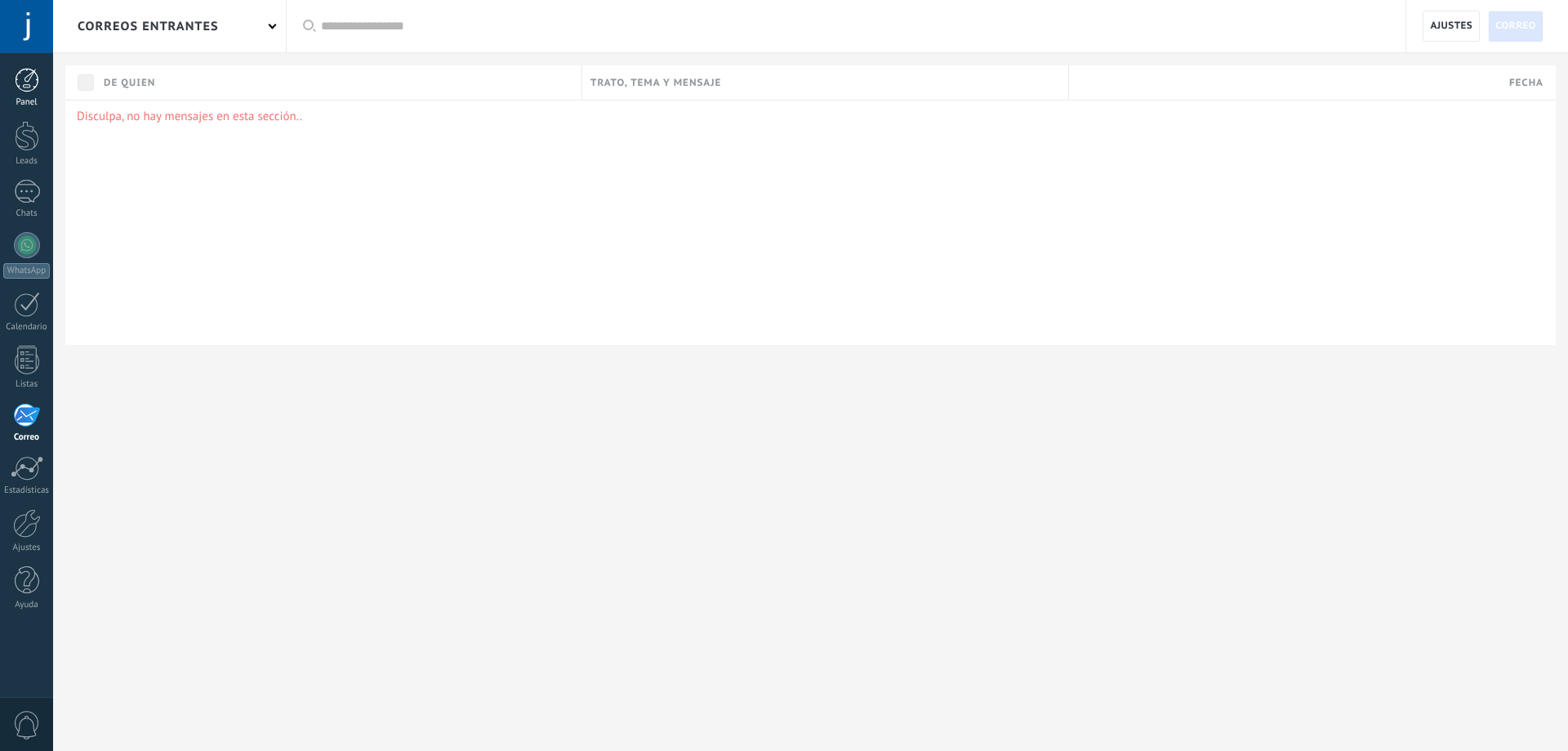
click at [23, 80] on div at bounding box center [26, 79] width 24 height 24
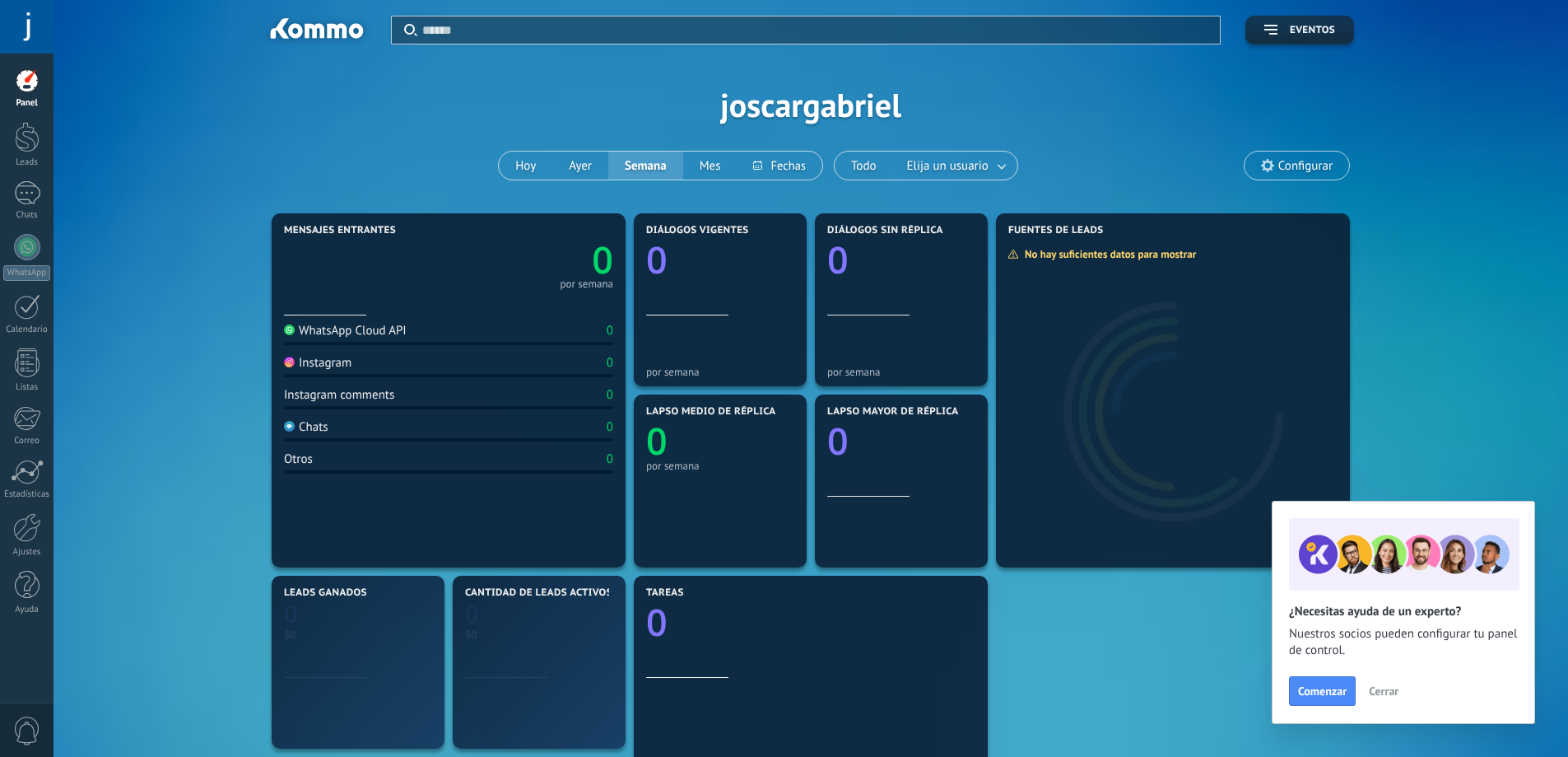
click at [37, 732] on span at bounding box center [26, 731] width 28 height 29
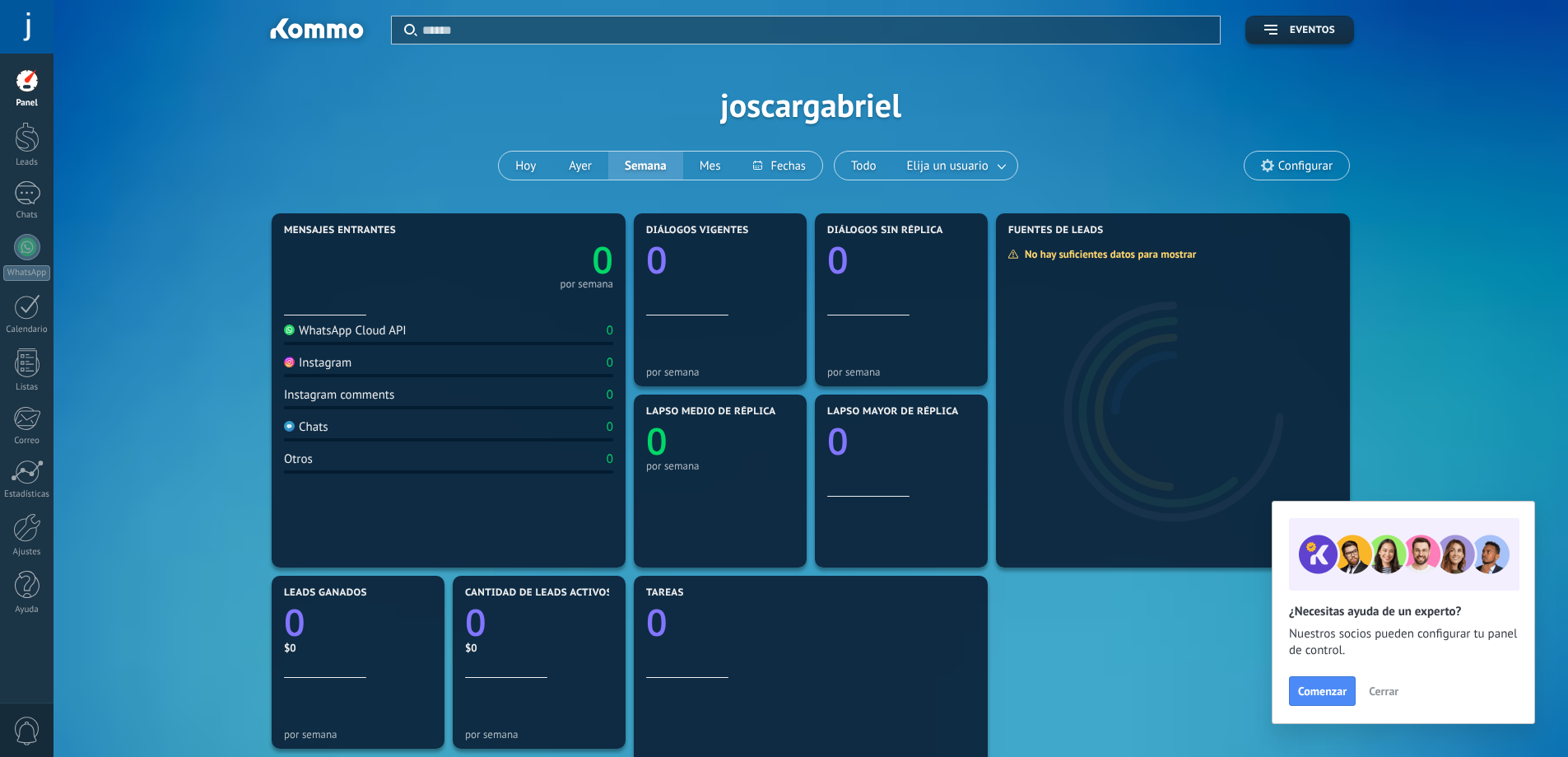
click at [361, 257] on div "0 por semana" at bounding box center [449, 262] width 329 height 52
click at [529, 166] on button "Hoy" at bounding box center [525, 165] width 54 height 28
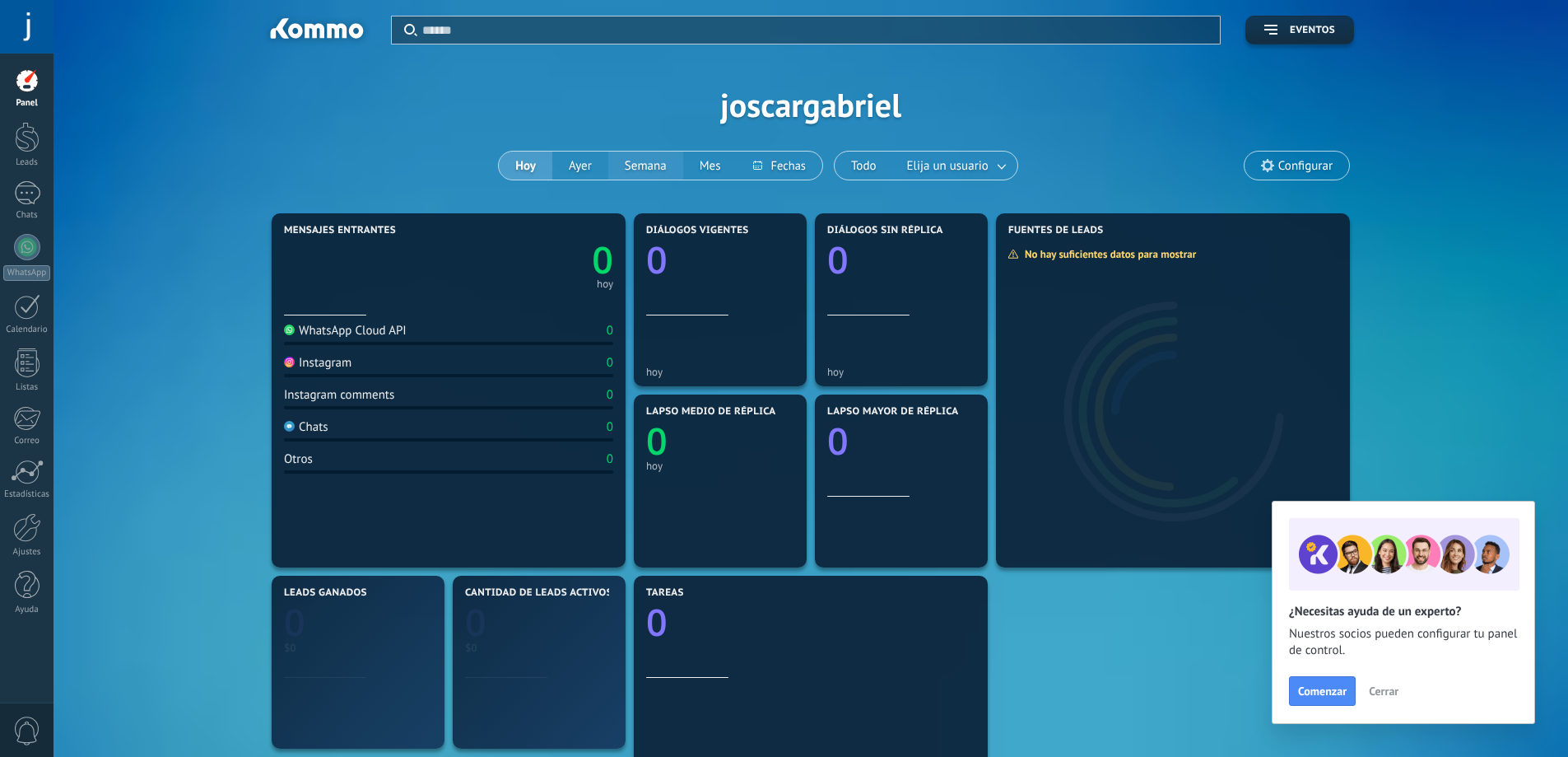
click at [648, 165] on button "Semana" at bounding box center [646, 165] width 75 height 28
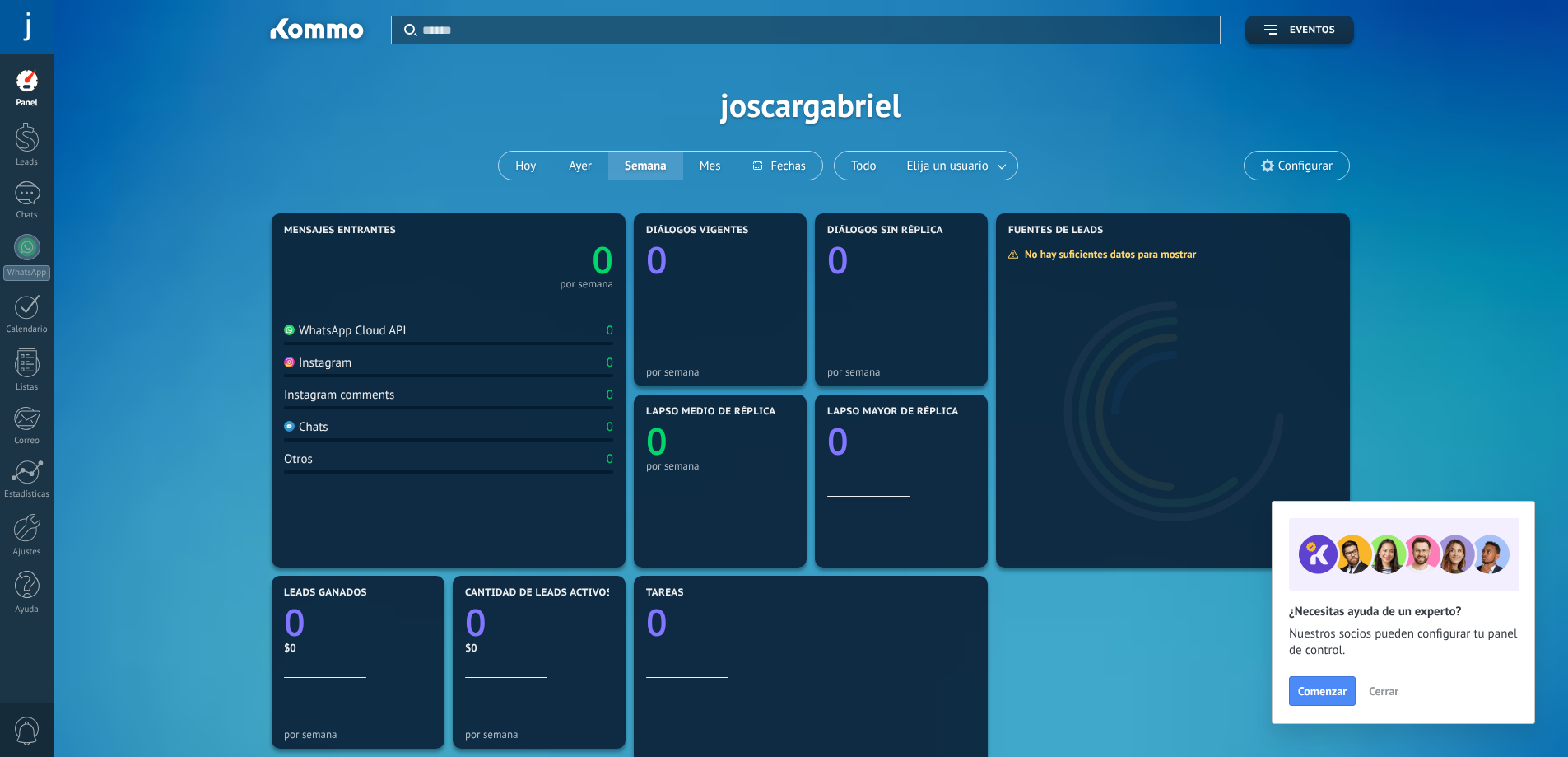
click at [452, 290] on div "Mensajes entrantes 0 por semana" at bounding box center [449, 270] width 329 height 90
click at [1317, 697] on span "Comenzar" at bounding box center [1322, 691] width 49 height 12
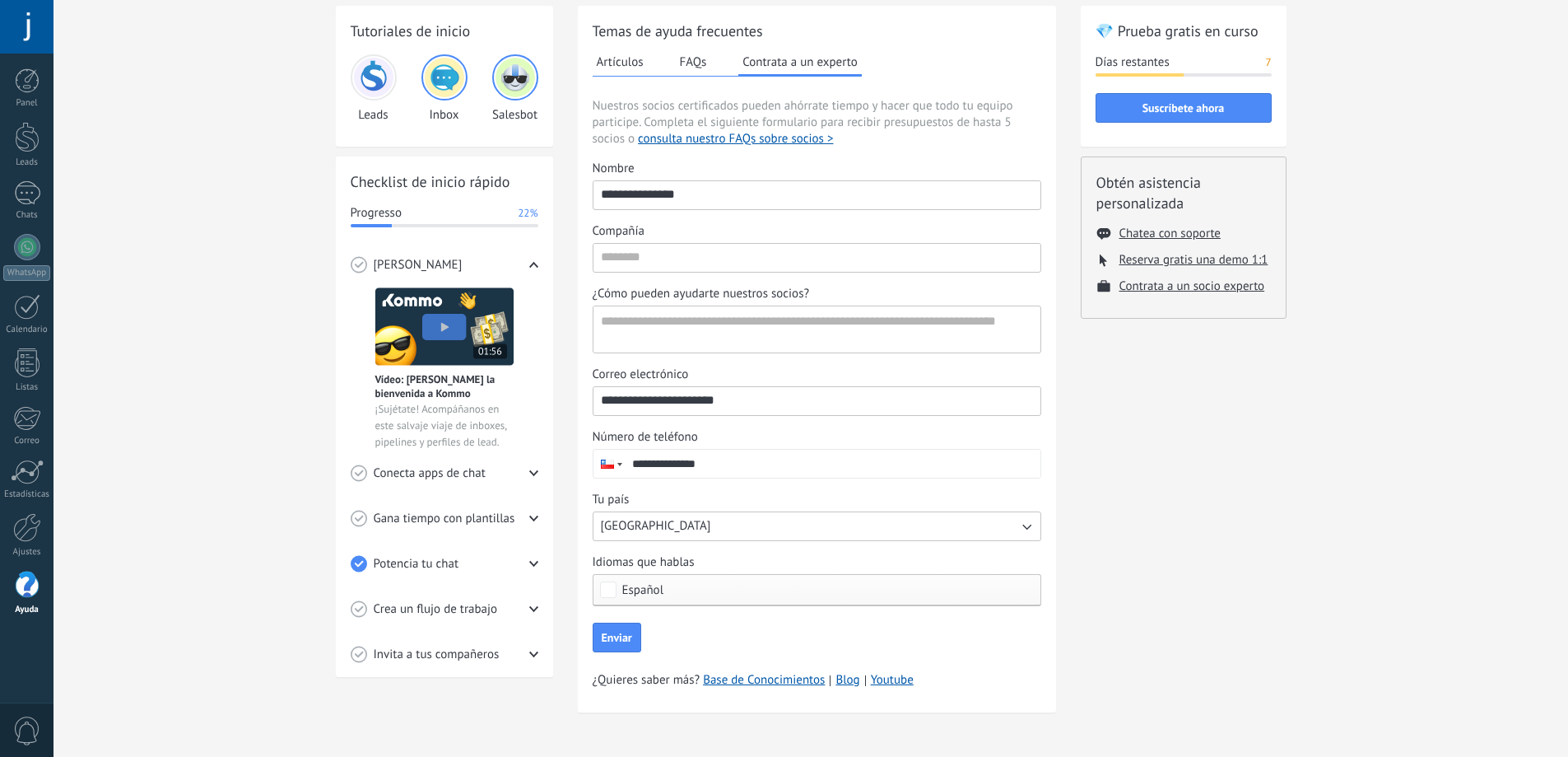
scroll to position [73, 0]
click at [538, 473] on div "Checklist de inicio rápido Progresso 22% Conoce Kommo Vídeo: Dale la bienvenida…" at bounding box center [444, 416] width 217 height 520
click at [533, 475] on div "Conecta apps de chat" at bounding box center [444, 472] width 187 height 45
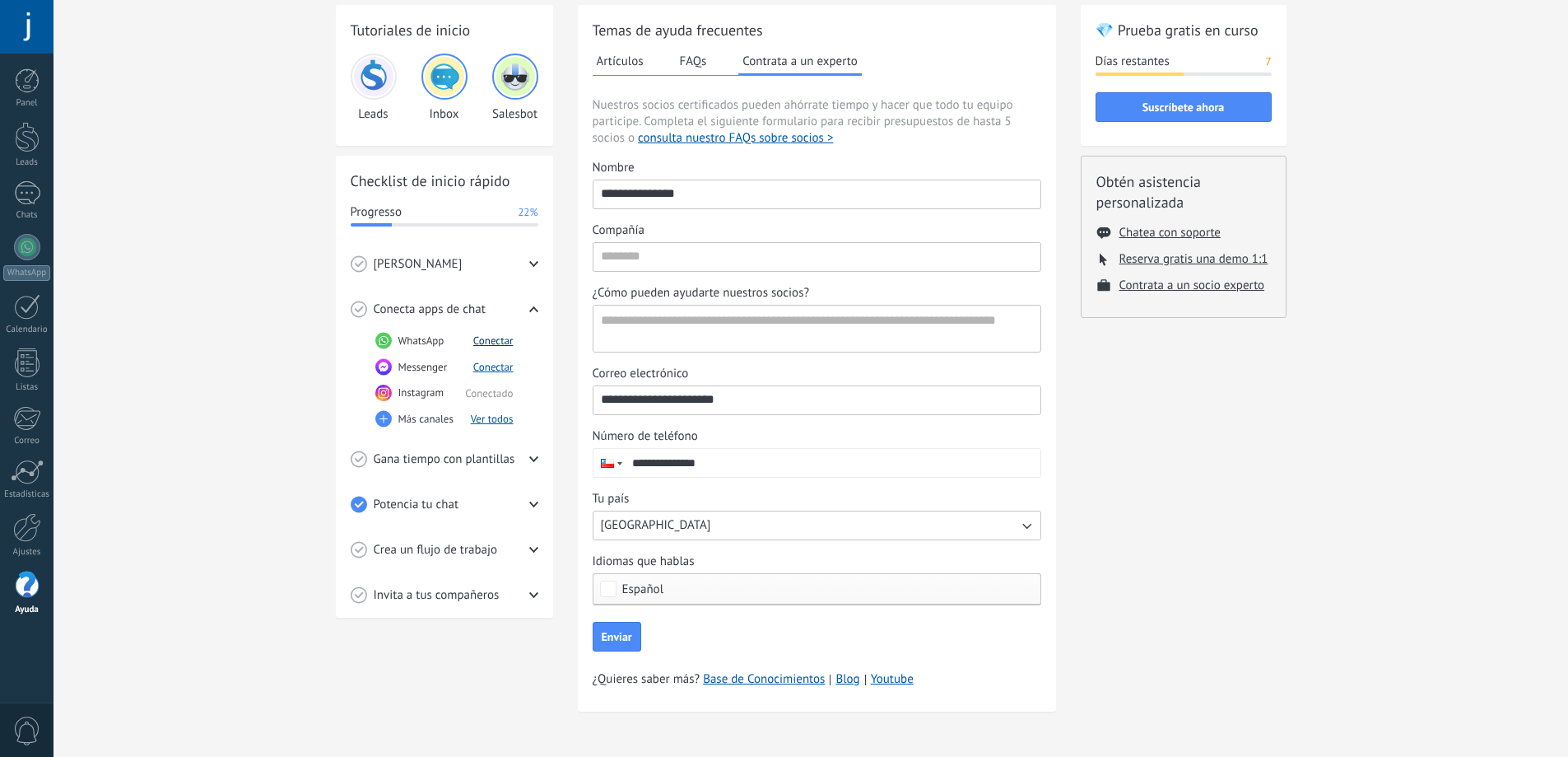
click at [495, 341] on button "Conectar" at bounding box center [493, 341] width 40 height 14
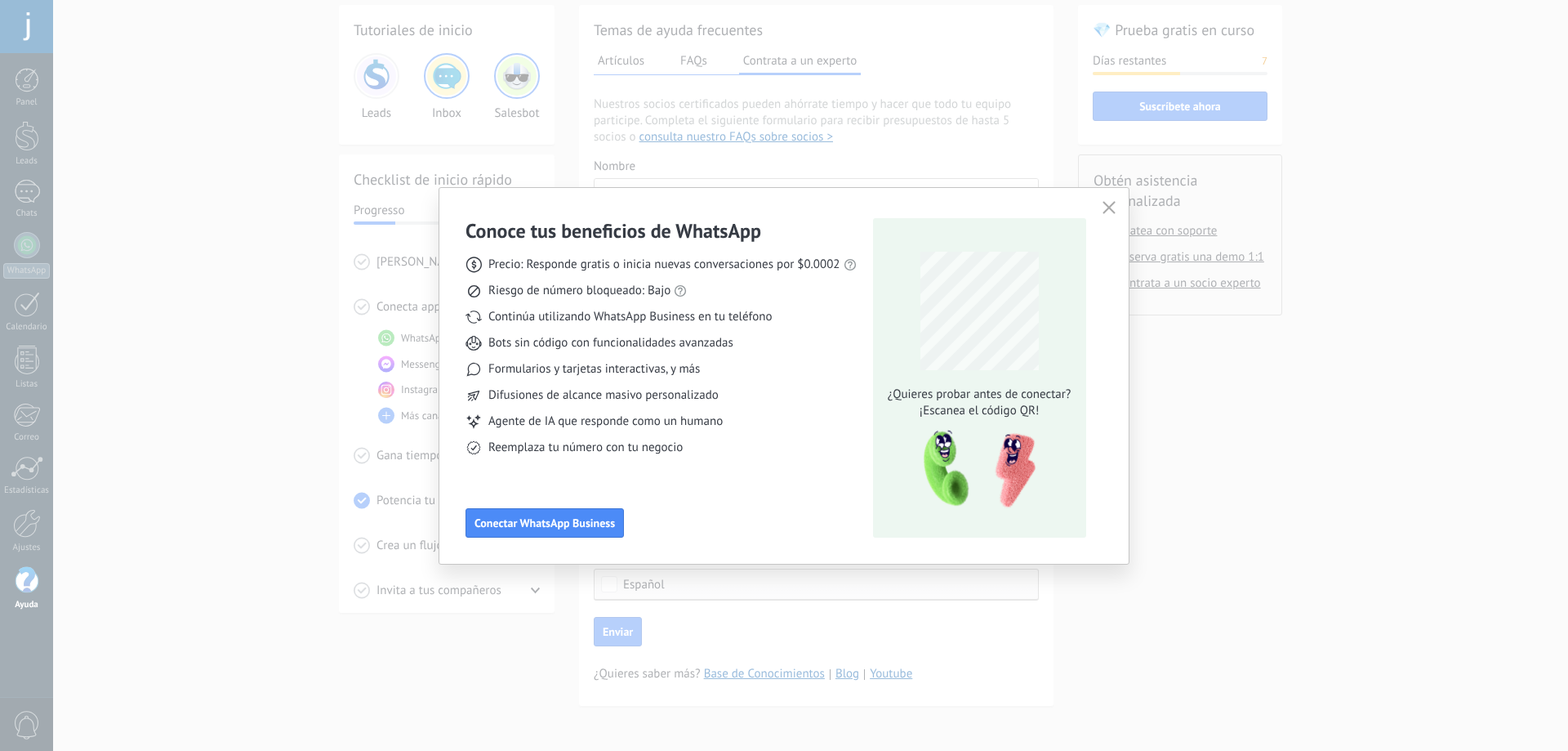
click at [1110, 208] on icon "button" at bounding box center [1108, 207] width 13 height 13
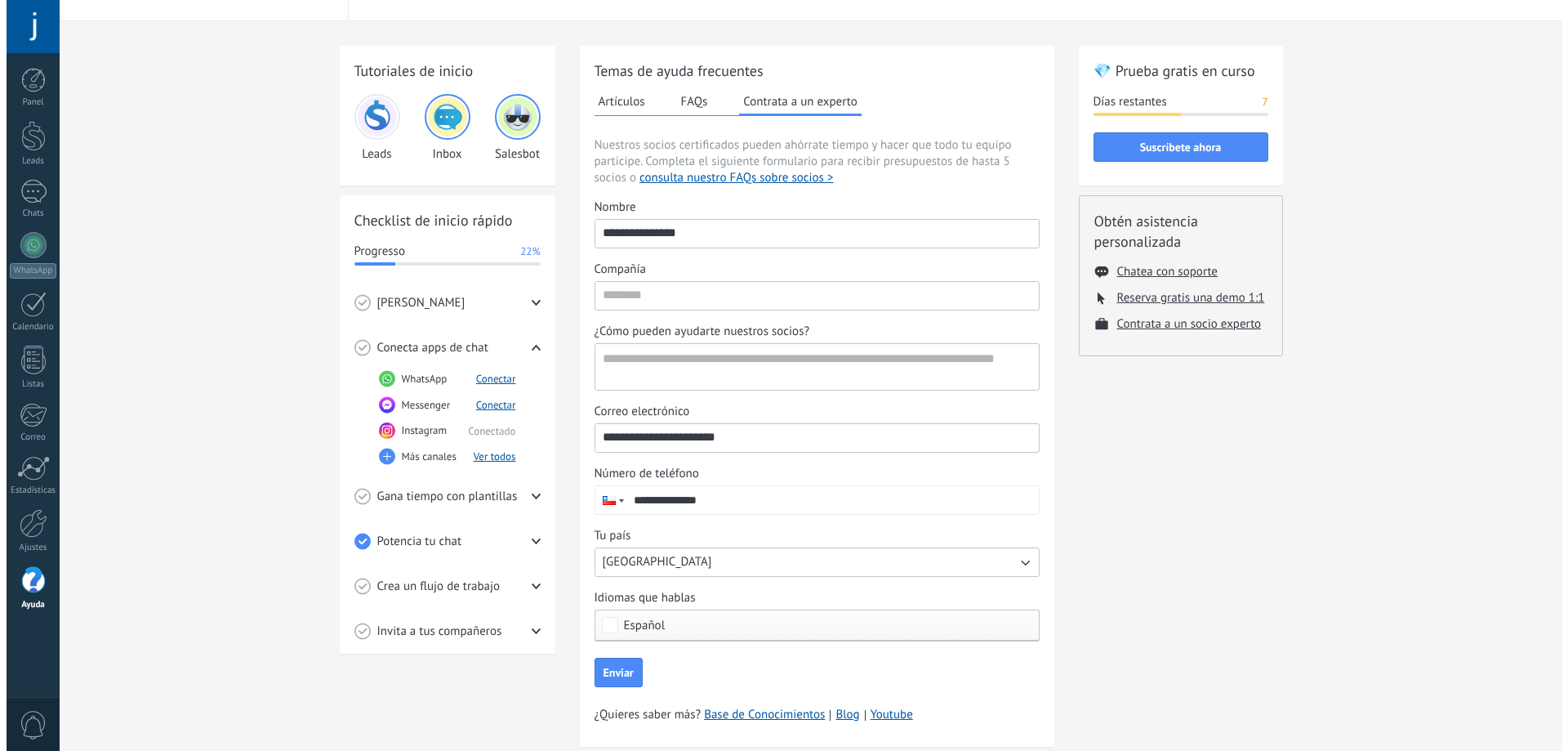
scroll to position [0, 0]
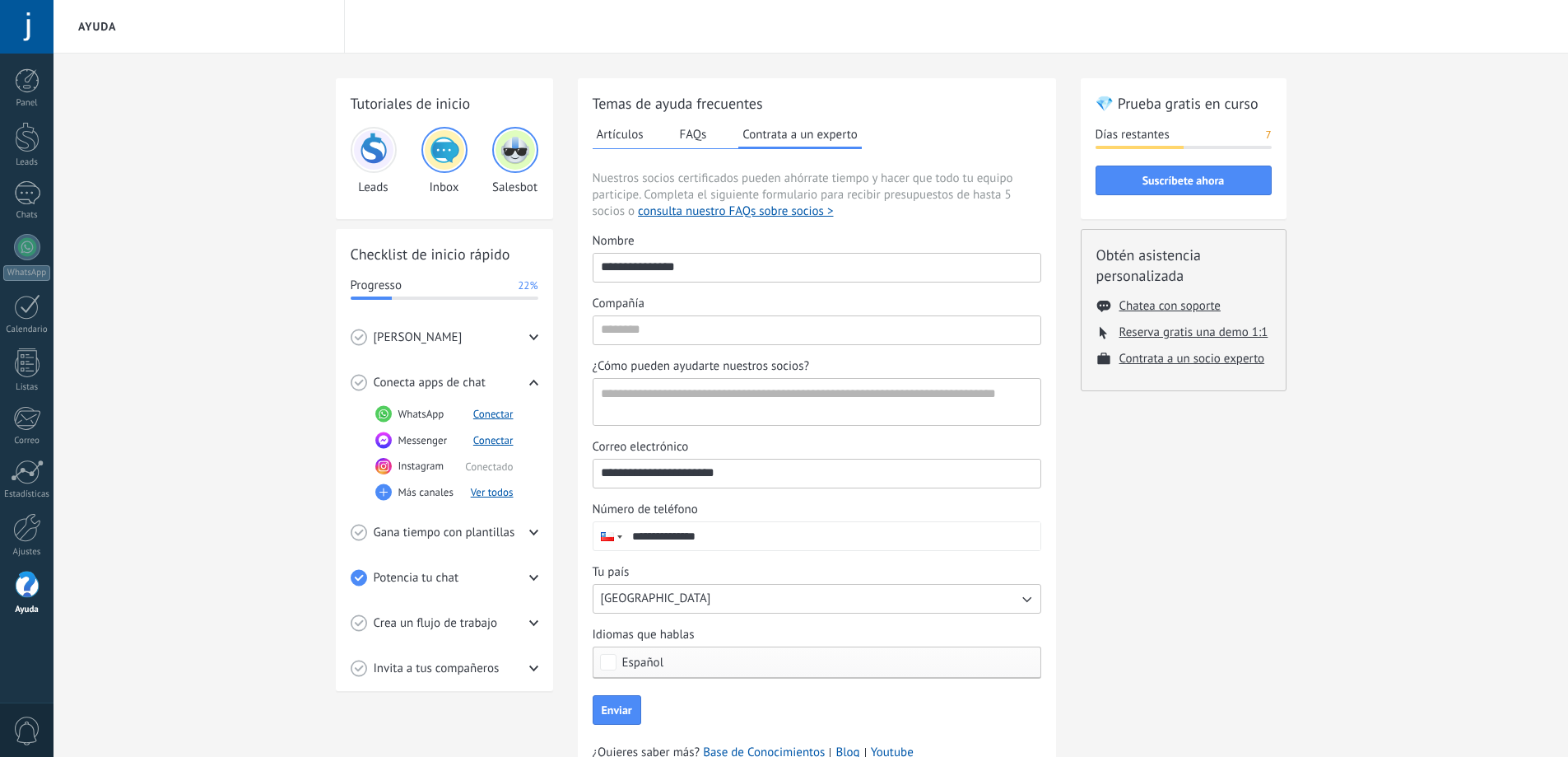
click at [530, 530] on use at bounding box center [533, 532] width 9 height 6
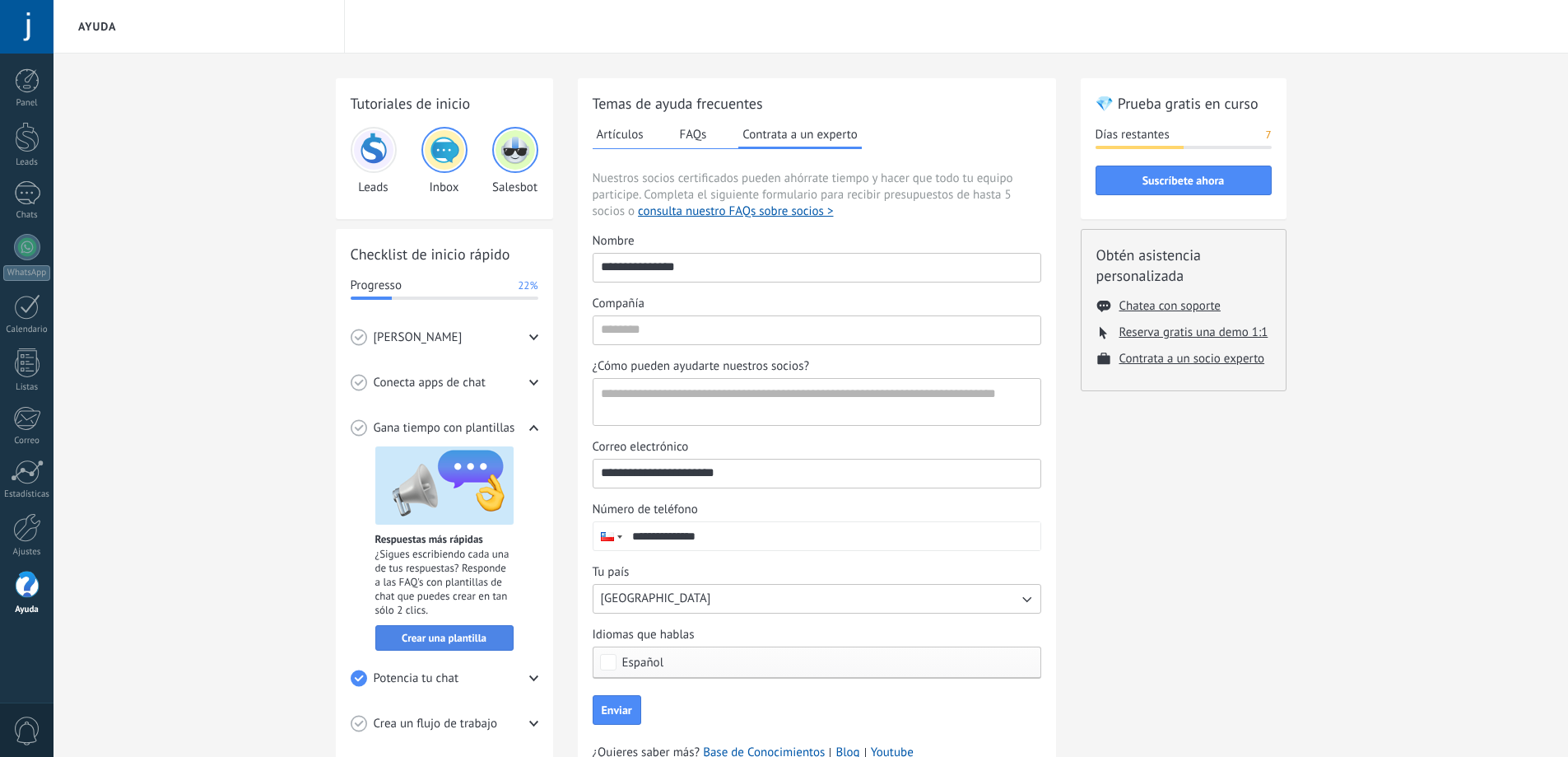
click at [472, 637] on span "Crear una plantilla" at bounding box center [444, 639] width 85 height 12
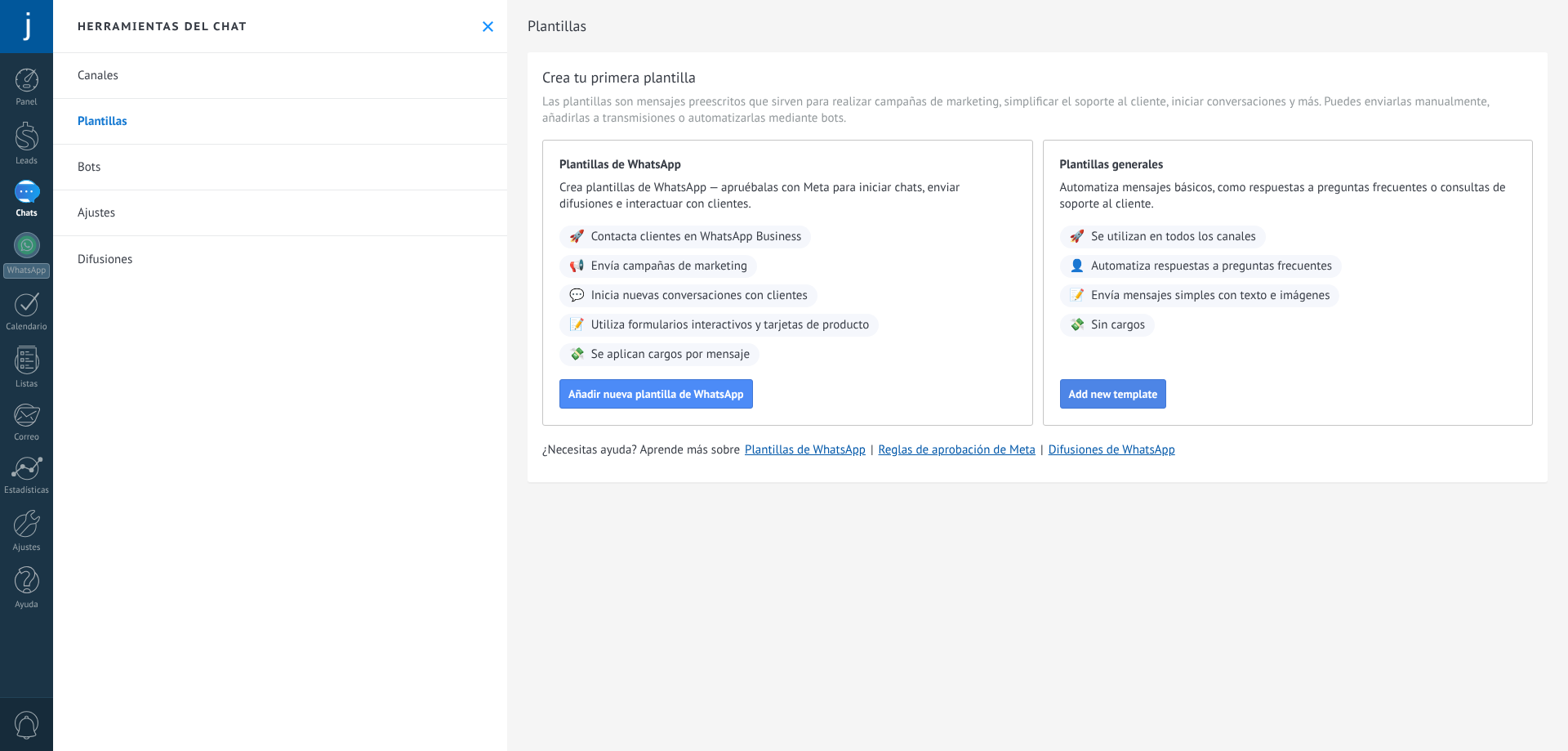
click at [1142, 393] on span "Add new template" at bounding box center [1113, 394] width 89 height 12
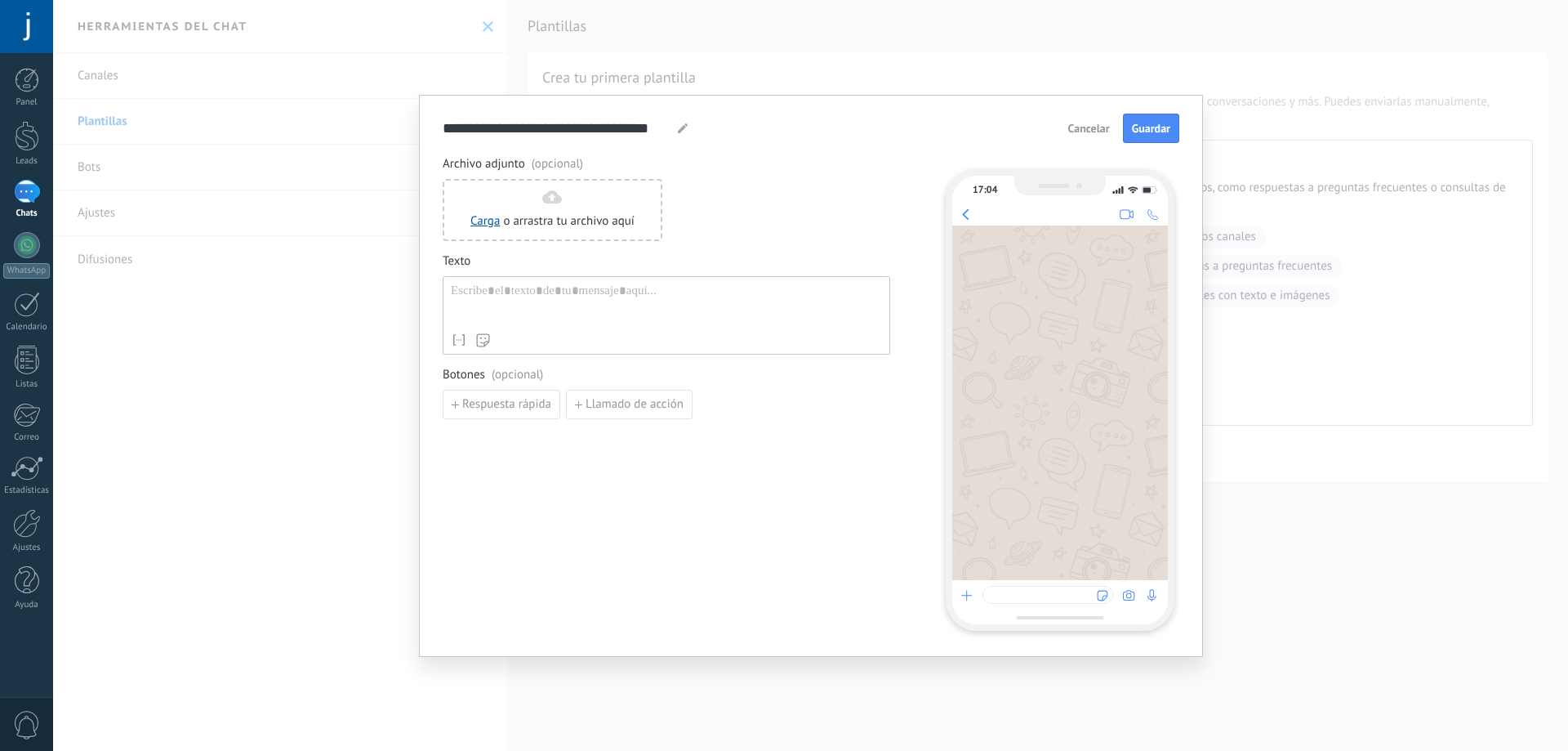
click at [1088, 126] on span "Cancelar" at bounding box center [1088, 128] width 41 height 12
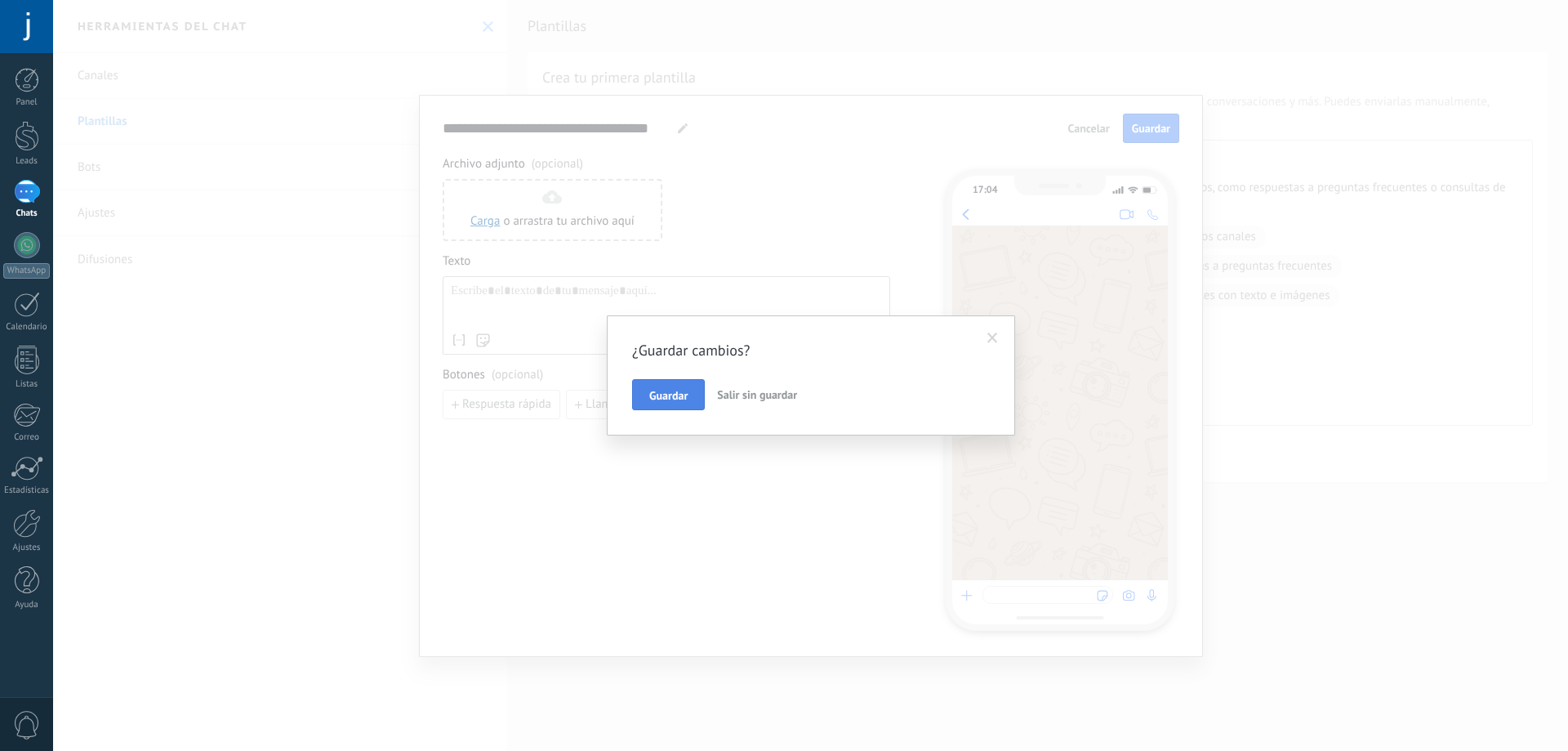
click at [687, 384] on button "Guardar" at bounding box center [668, 395] width 73 height 31
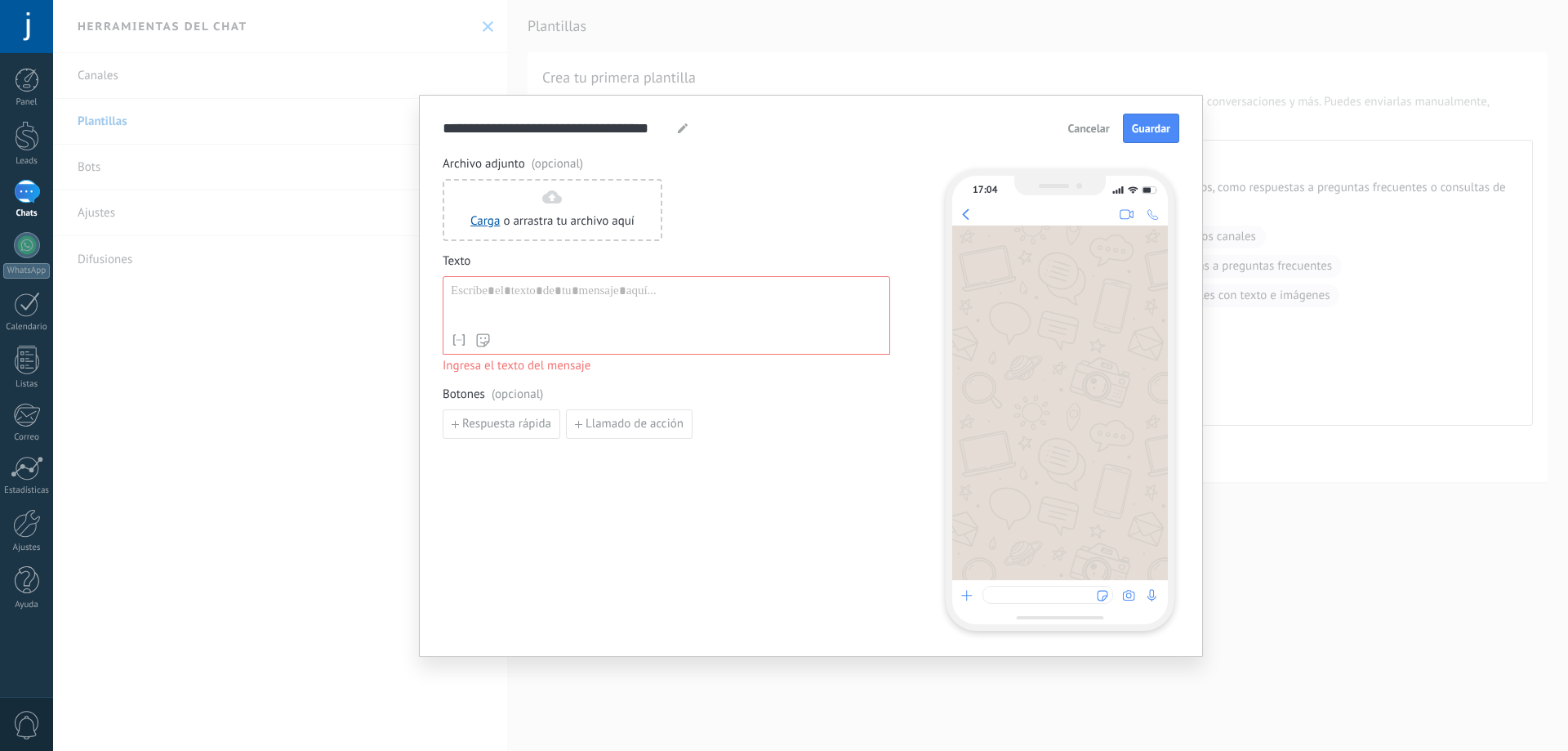
click at [1096, 132] on span "Cancelar" at bounding box center [1088, 128] width 41 height 12
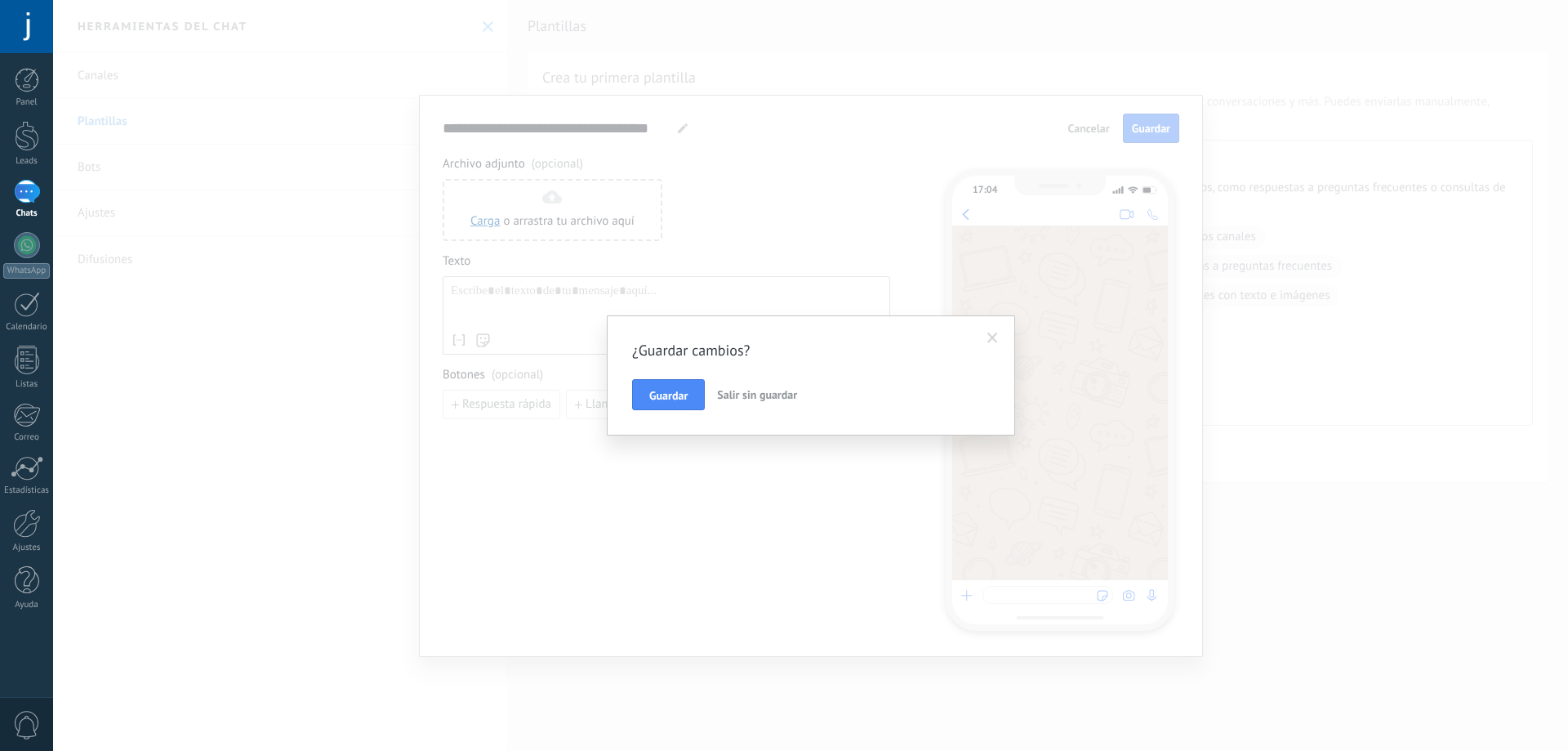
click at [770, 396] on span "Salir sin guardar" at bounding box center [757, 394] width 80 height 14
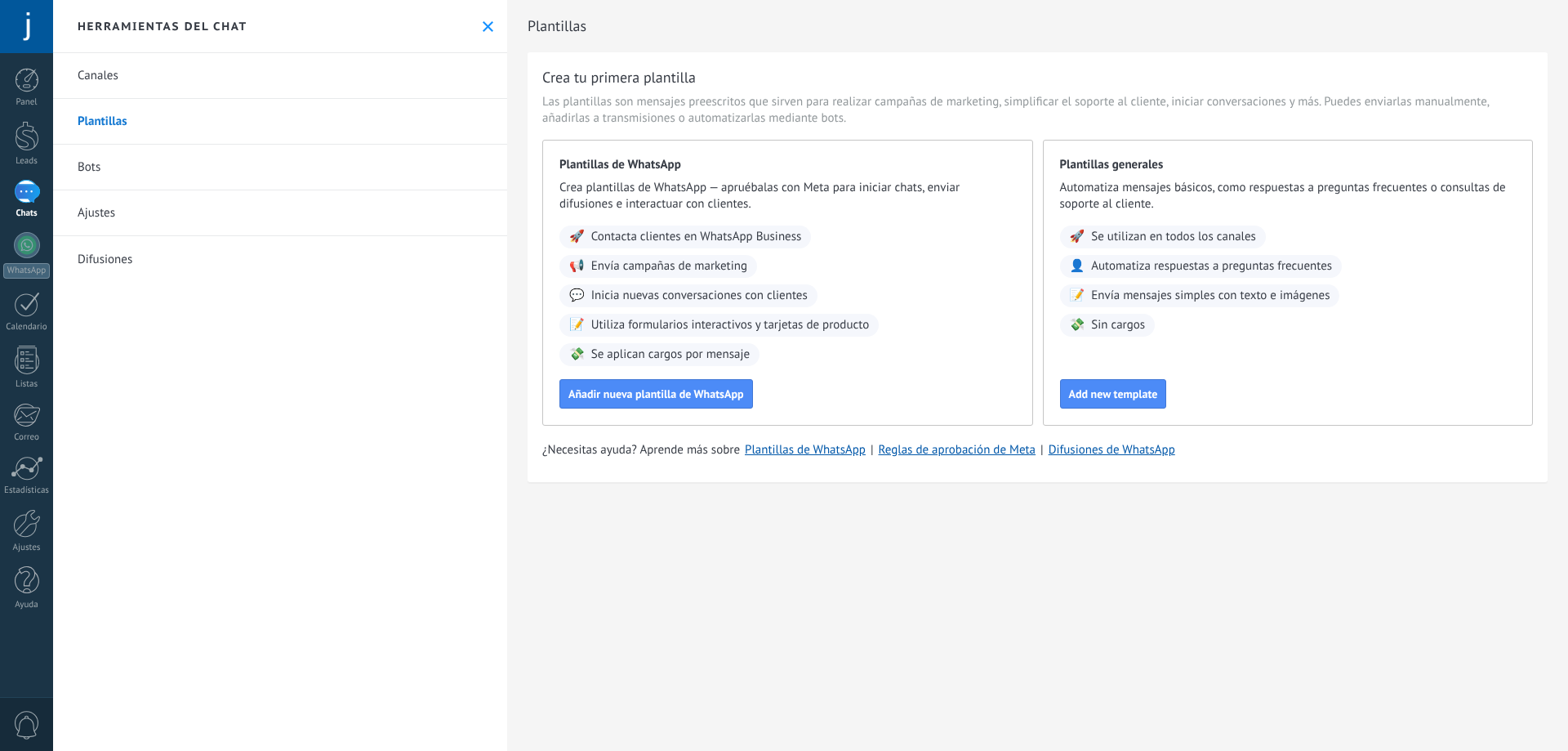
click at [137, 160] on link "Bots" at bounding box center [280, 167] width 454 height 46
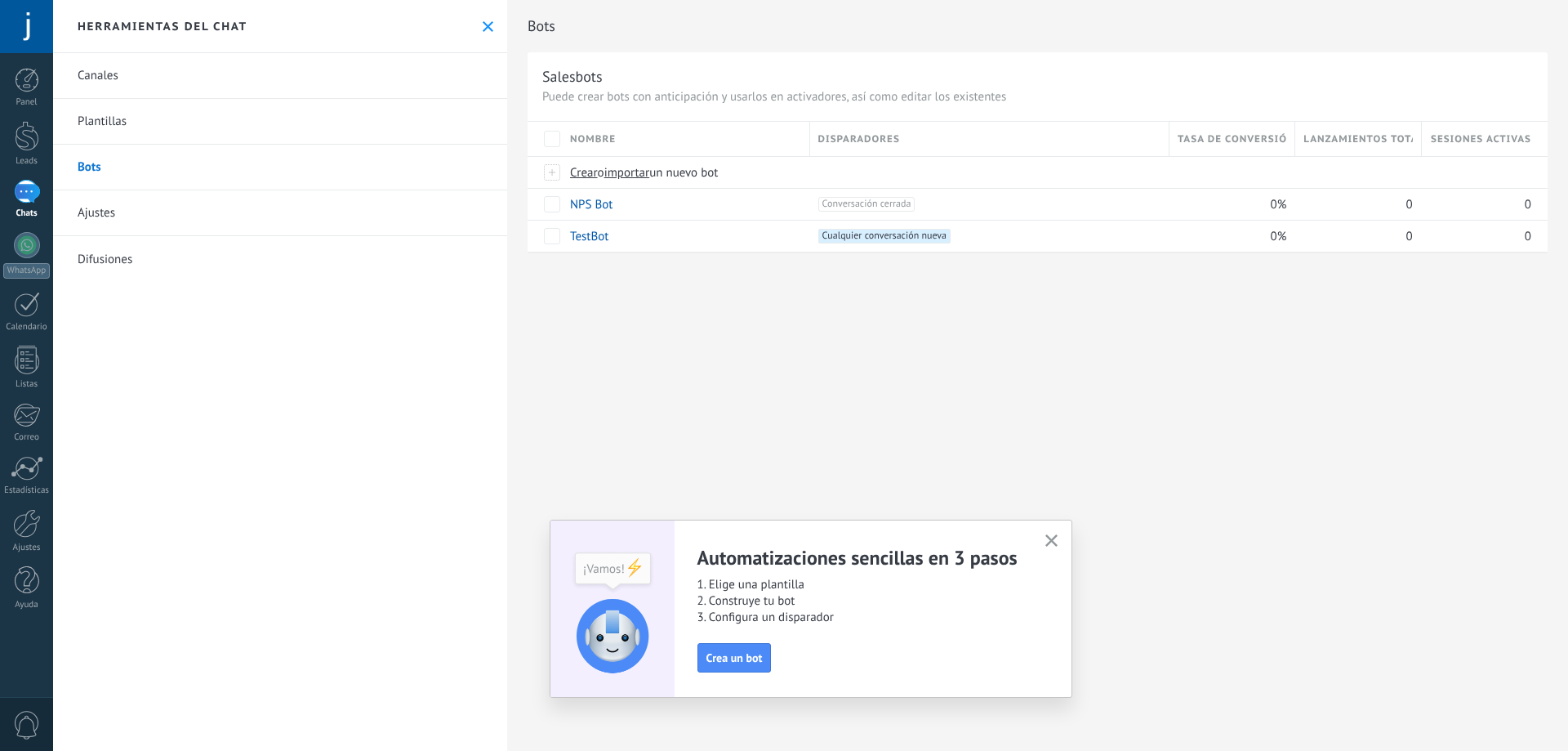
drag, startPoint x: 41, startPoint y: 612, endPoint x: 31, endPoint y: 656, distance: 45.1
drag, startPoint x: 31, startPoint y: 656, endPoint x: 27, endPoint y: 717, distance: 61.1
click at [29, 709] on div at bounding box center [26, 724] width 53 height 54
click at [26, 723] on span at bounding box center [26, 725] width 28 height 29
click at [30, 73] on div at bounding box center [26, 79] width 24 height 24
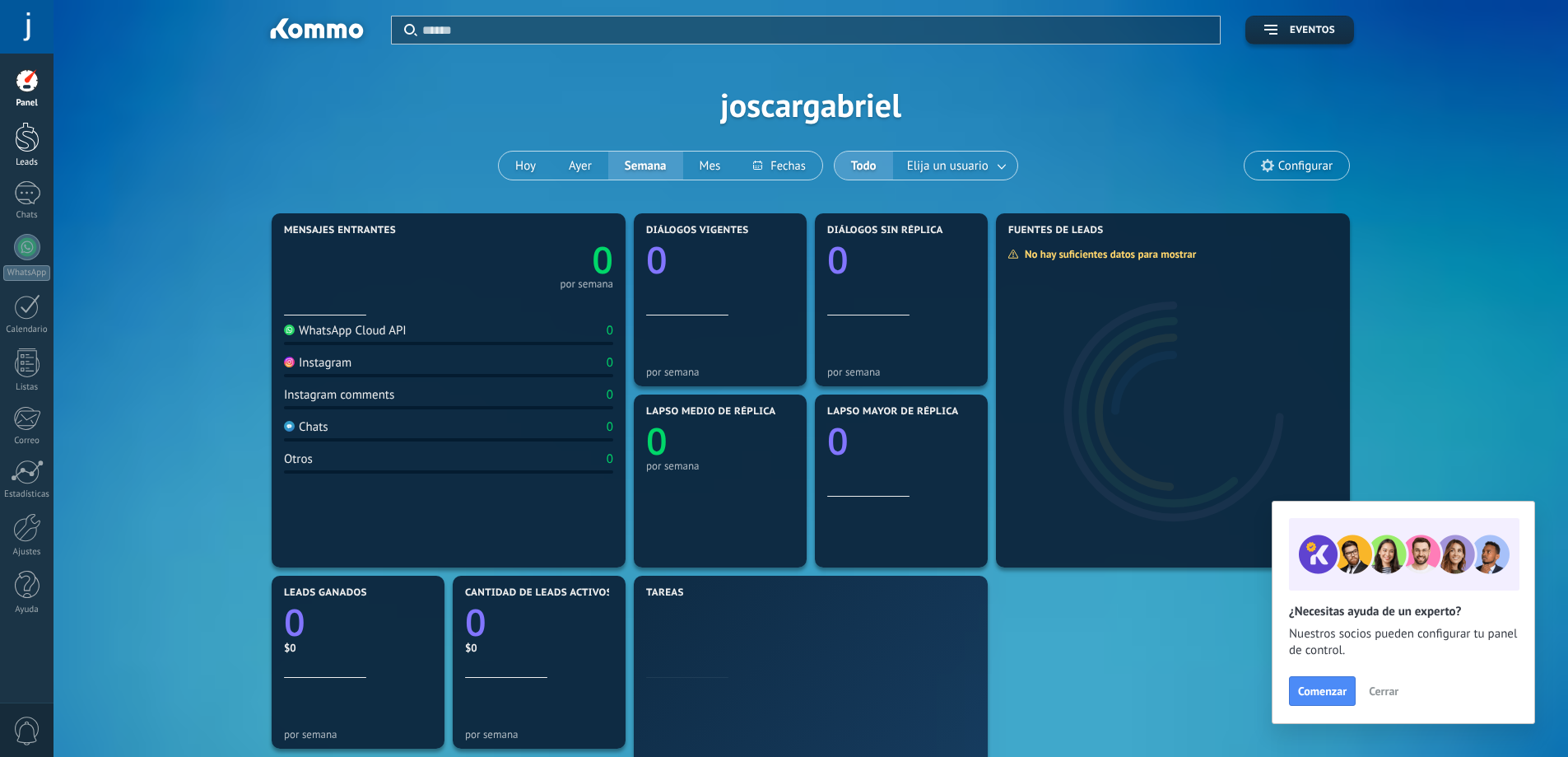
click at [23, 139] on div at bounding box center [26, 137] width 25 height 31
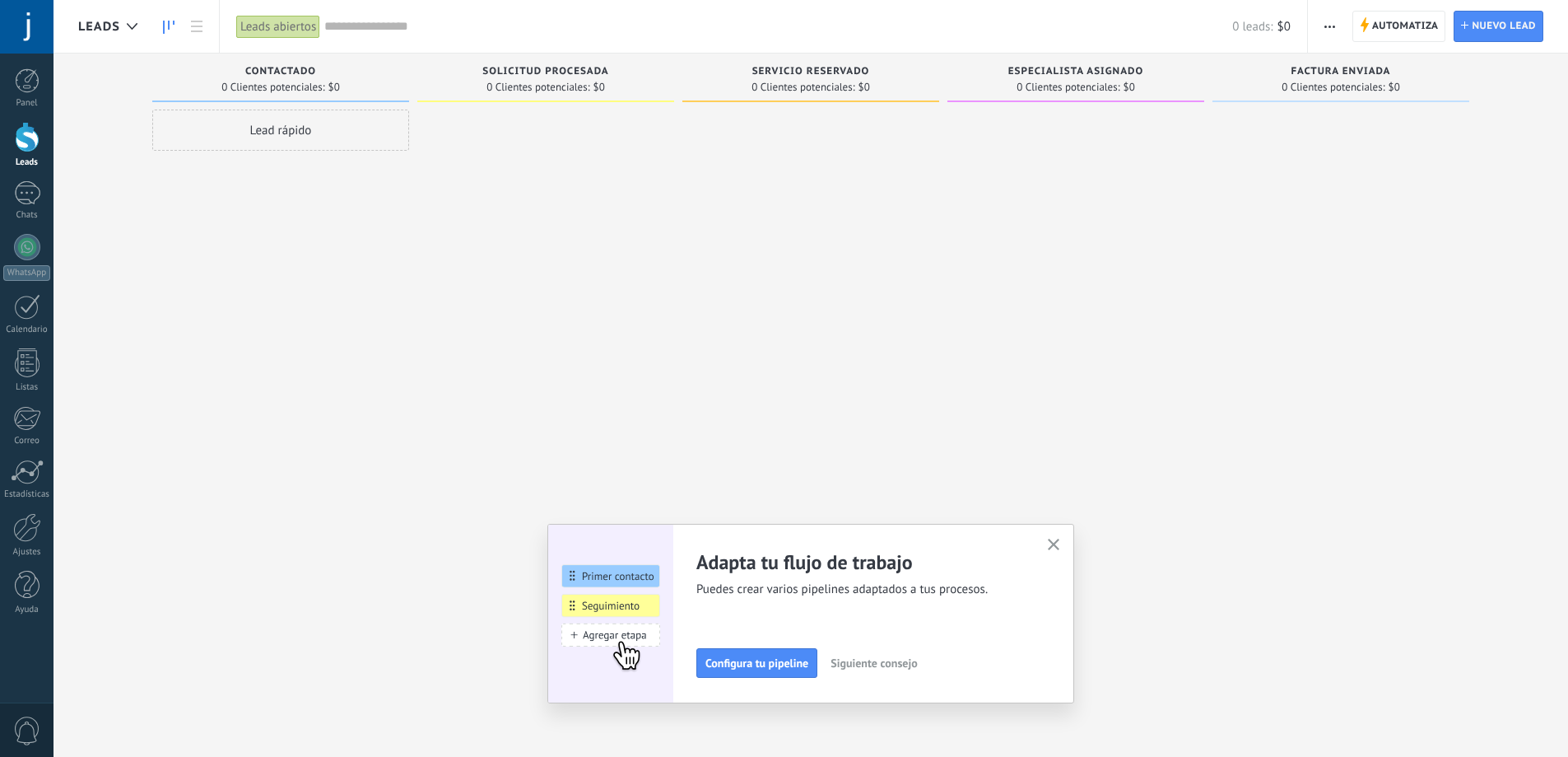
click at [276, 132] on div "Lead rápido" at bounding box center [281, 130] width 257 height 41
click at [474, 168] on div at bounding box center [546, 381] width 257 height 542
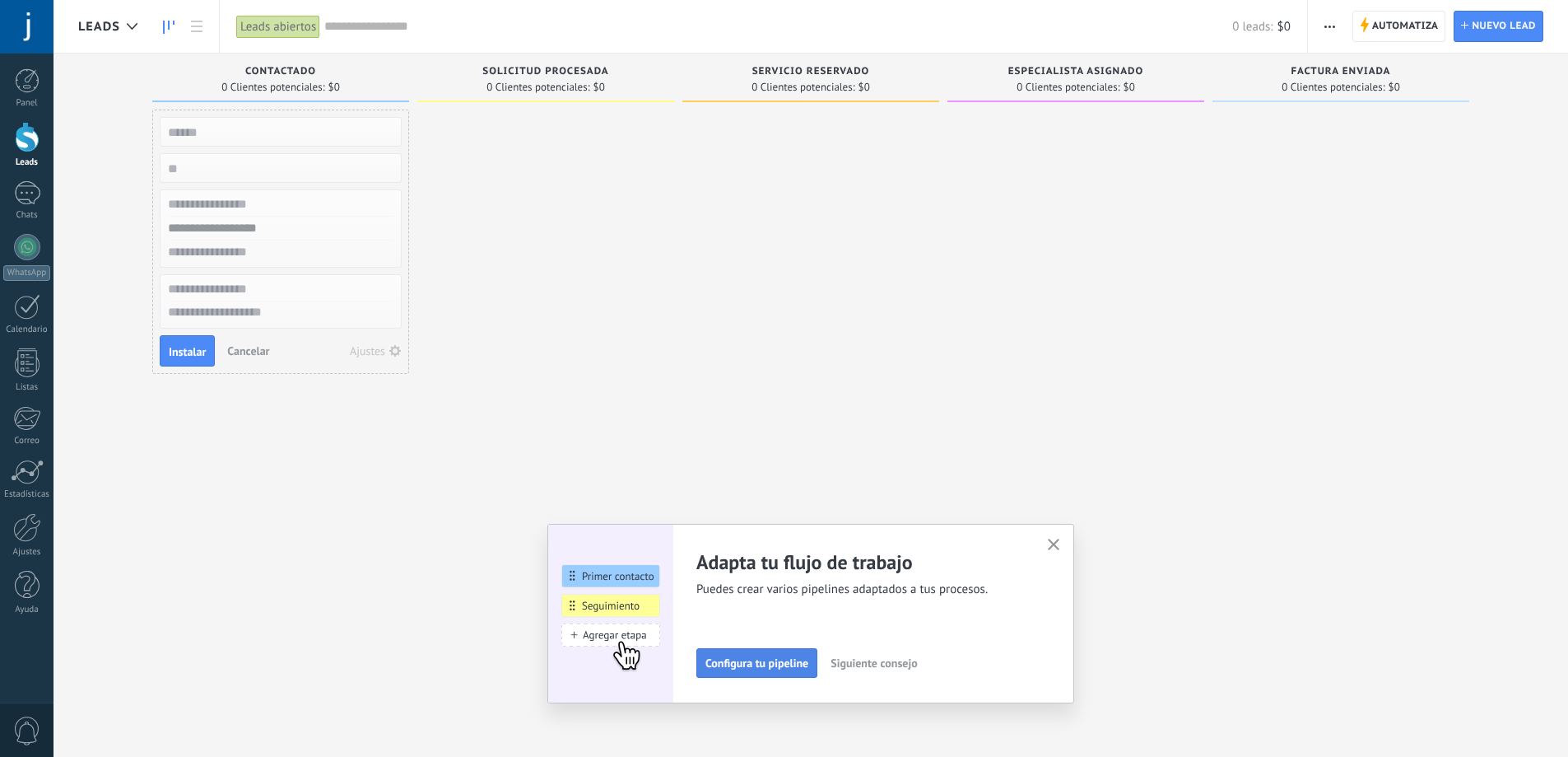
click at [804, 668] on span "Configura tu pipeline" at bounding box center [757, 663] width 103 height 12
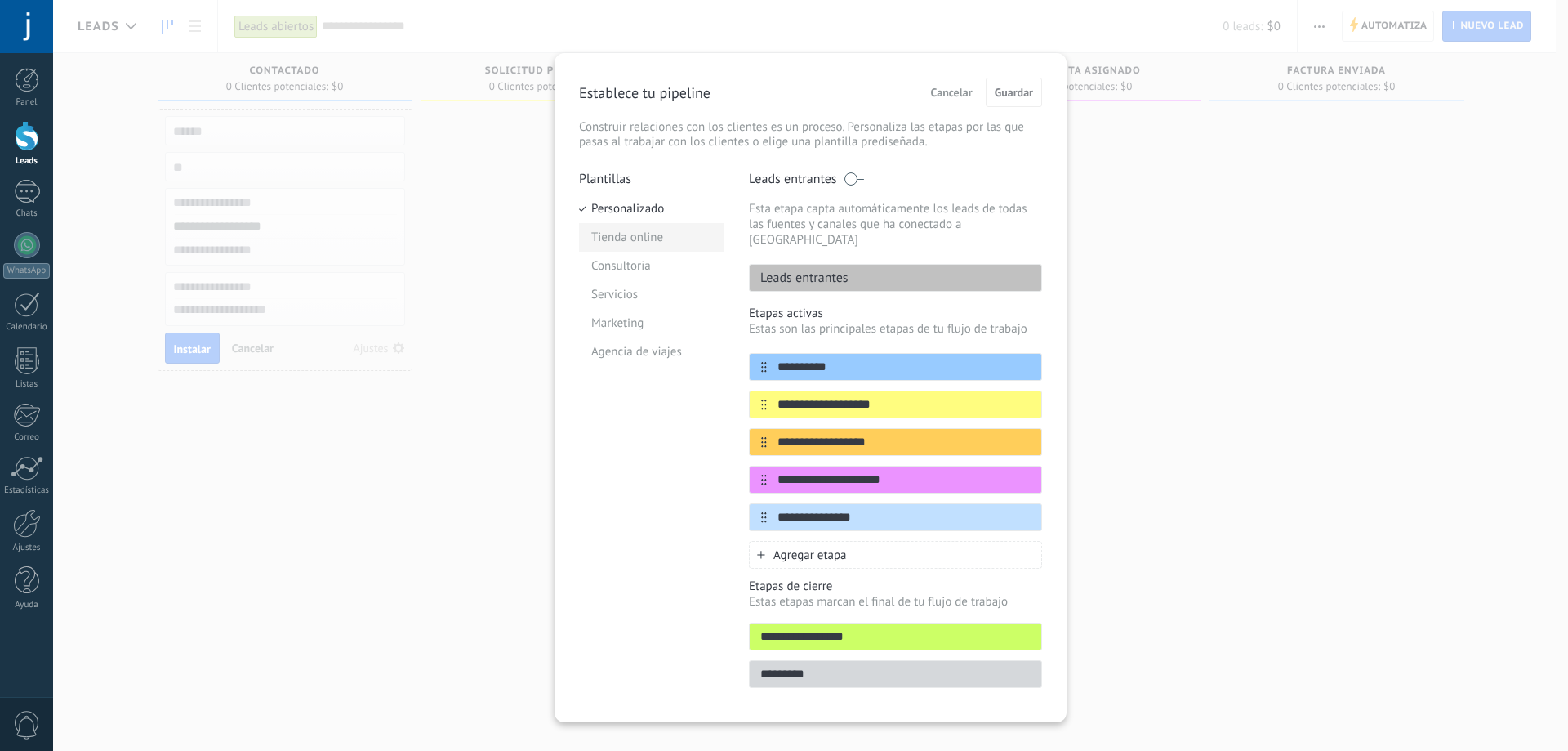
click at [628, 226] on li "Tienda online" at bounding box center [652, 237] width 145 height 29
click at [634, 263] on li "Consultoria" at bounding box center [652, 266] width 145 height 29
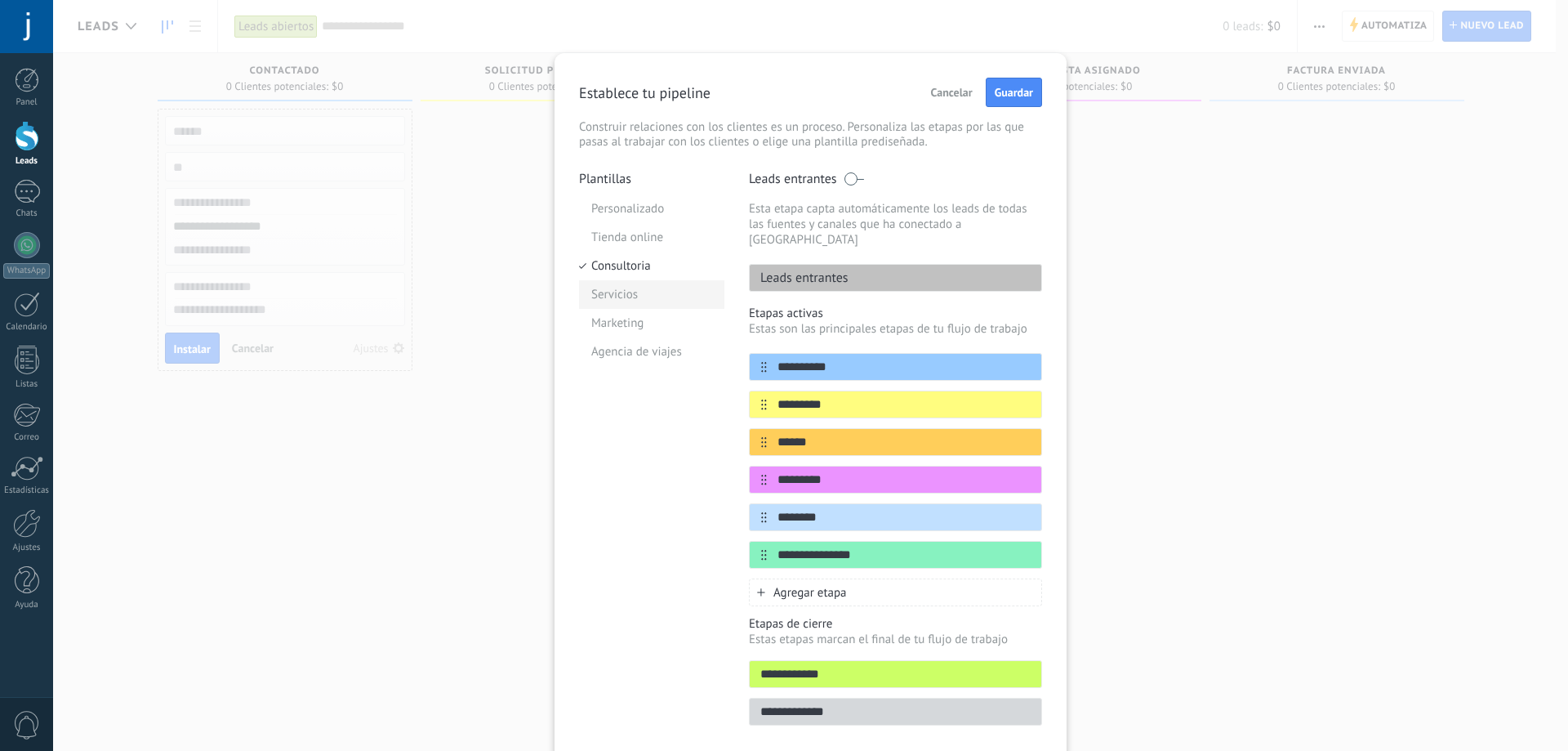
click at [631, 292] on li "Servicios" at bounding box center [652, 295] width 145 height 29
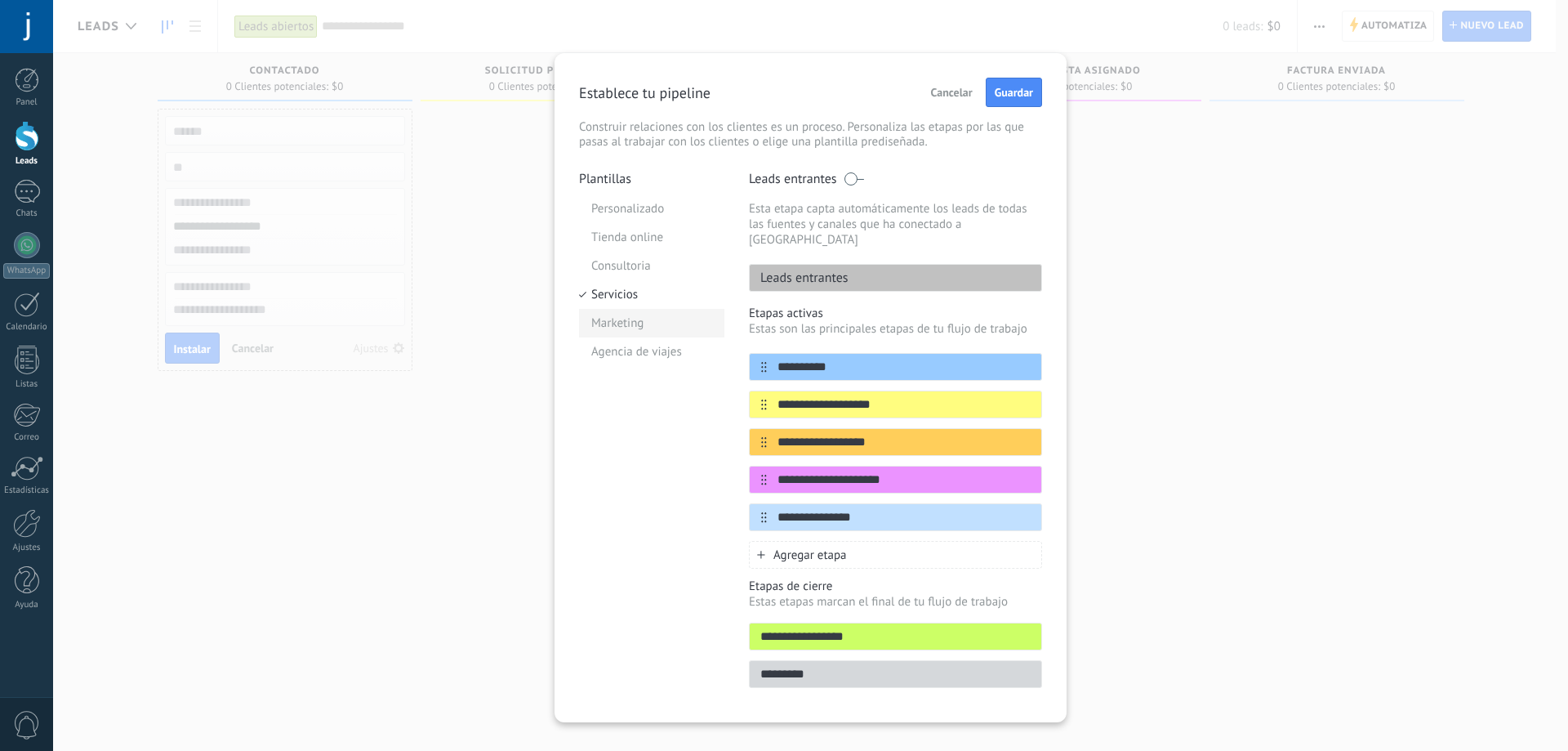
click at [627, 321] on li "Marketing" at bounding box center [652, 324] width 145 height 29
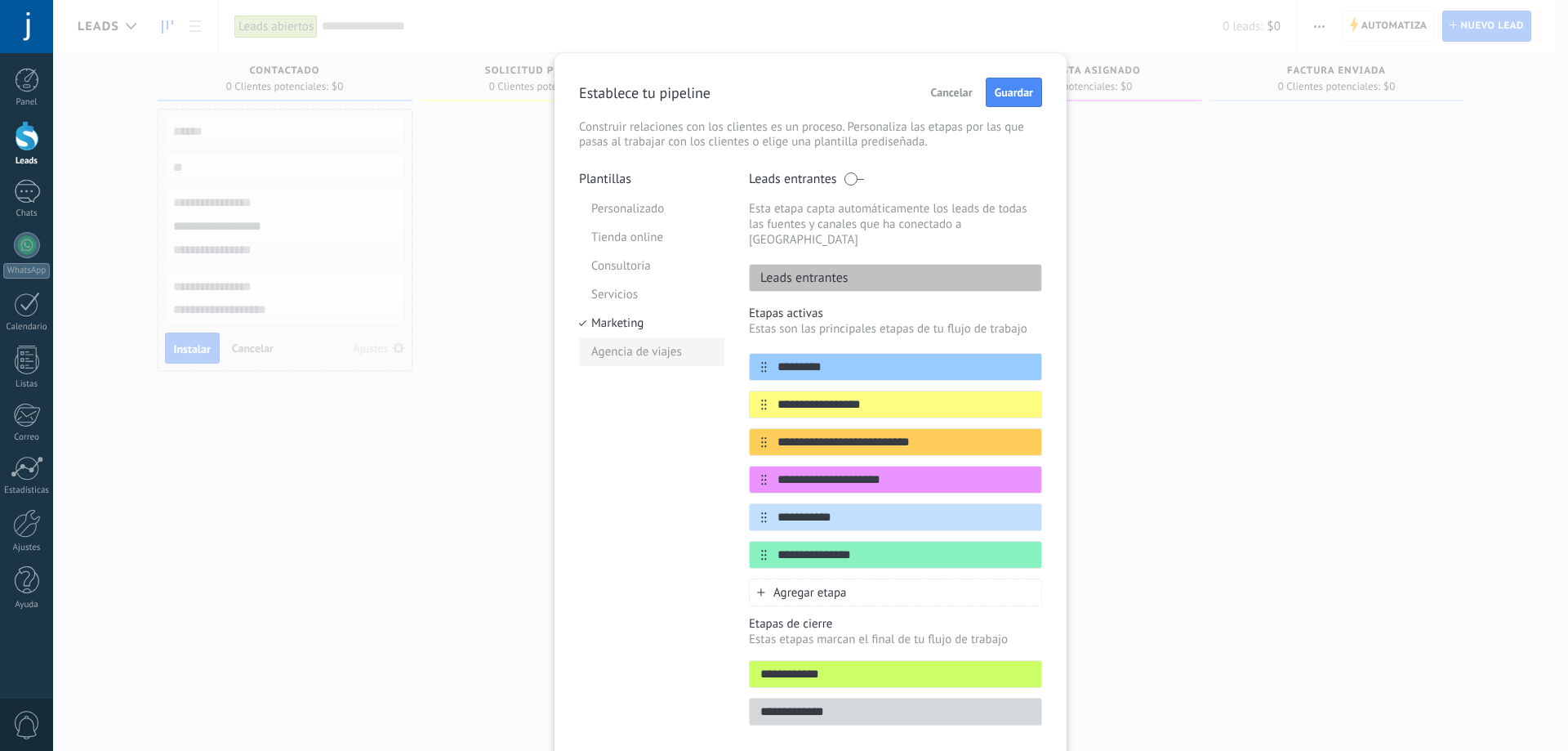
click at [628, 348] on li "Agencia de viajes" at bounding box center [652, 351] width 145 height 29
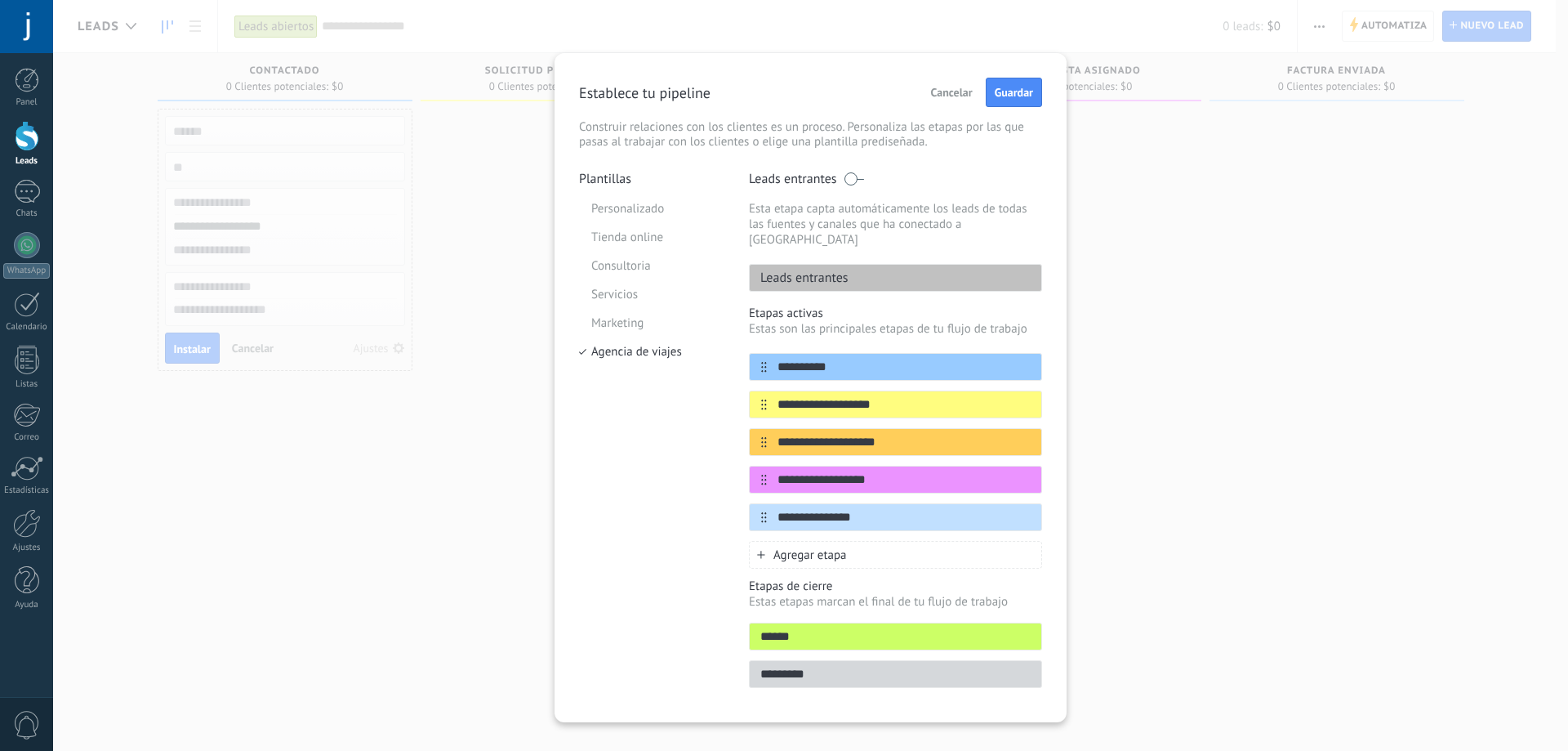
click at [930, 96] on span "Cancelar" at bounding box center [951, 93] width 41 height 12
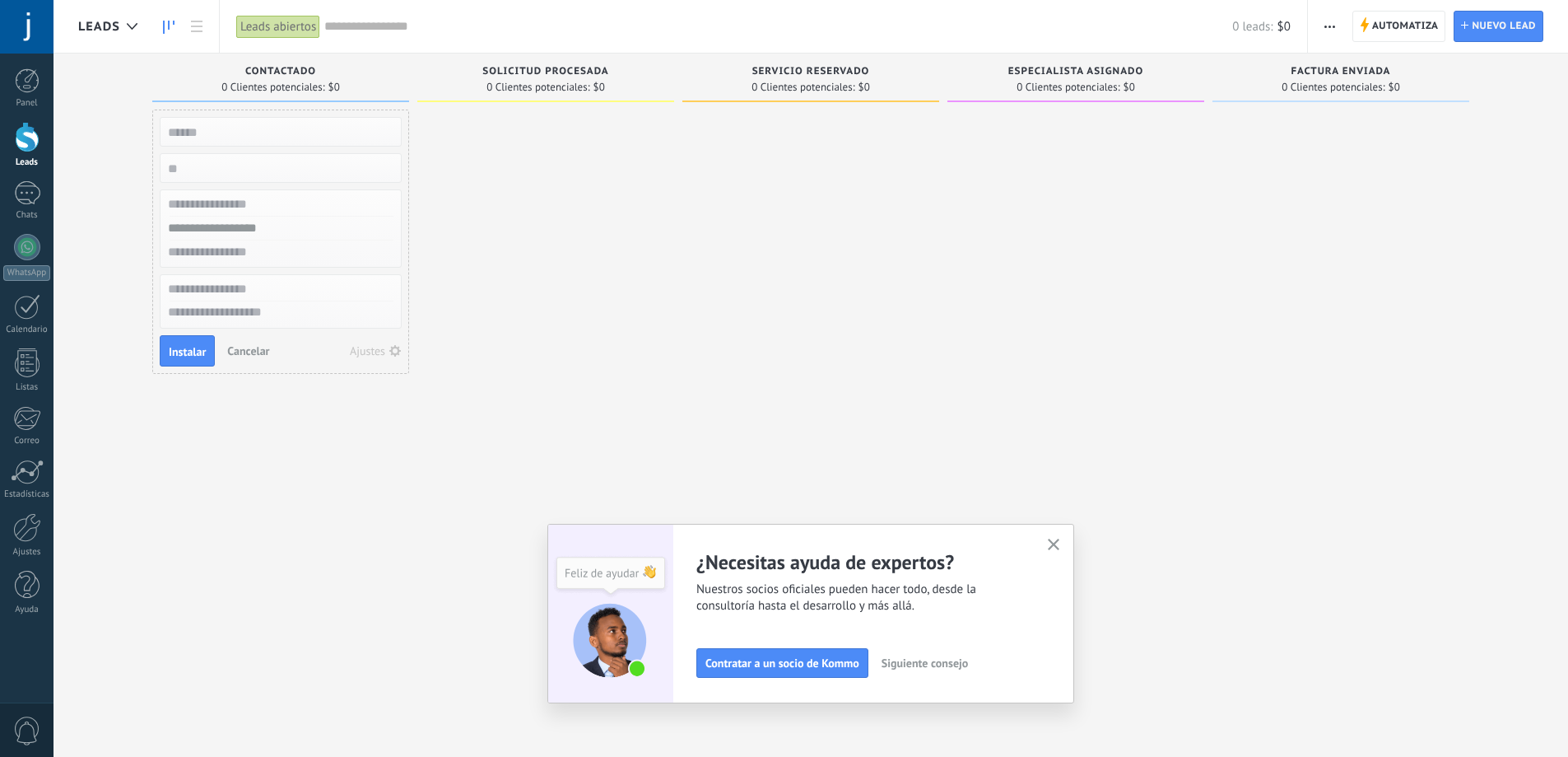
click at [1332, 27] on icon "button" at bounding box center [1330, 26] width 11 height 3
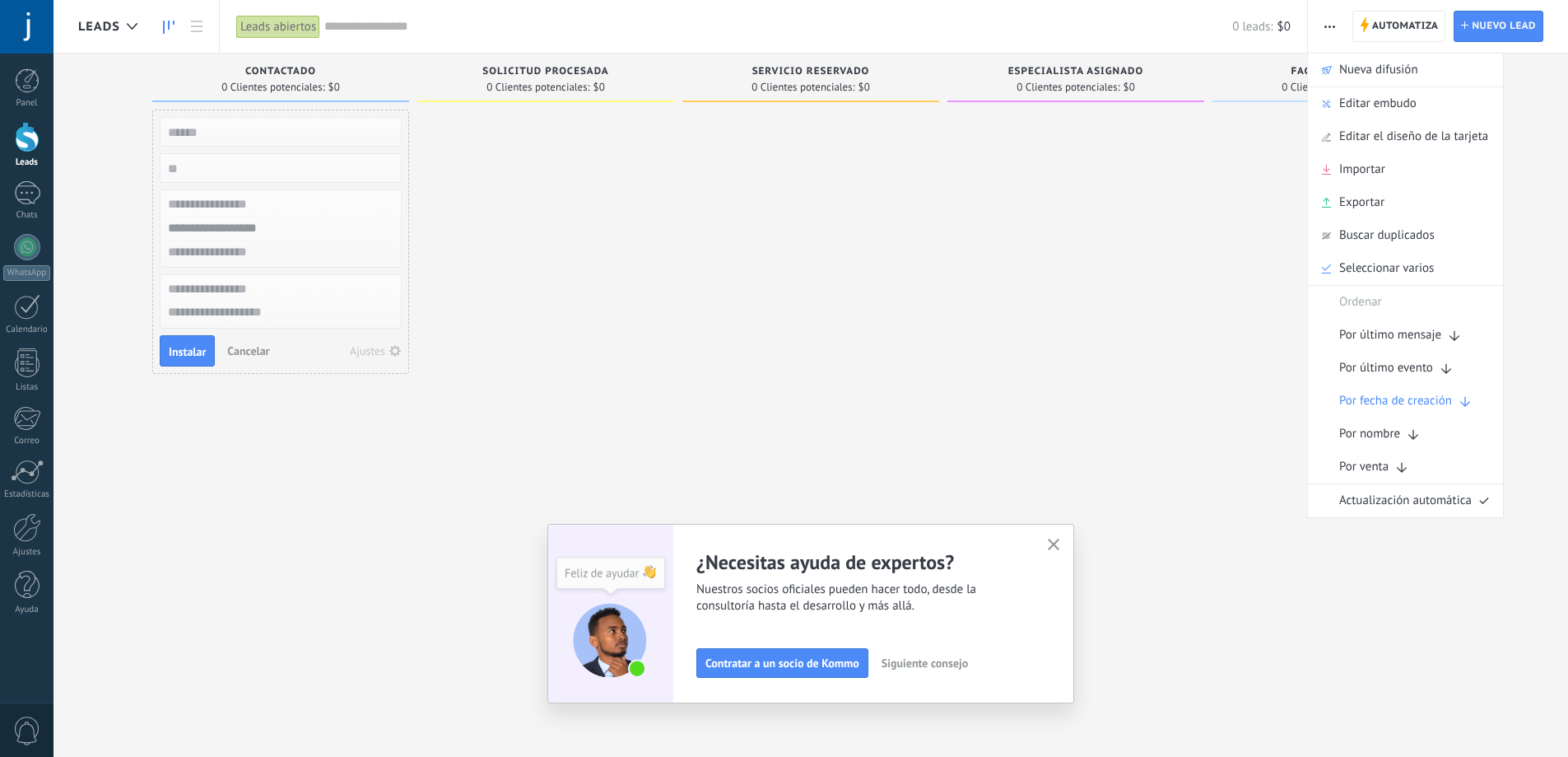
click at [1332, 27] on icon "button" at bounding box center [1330, 26] width 11 height 3
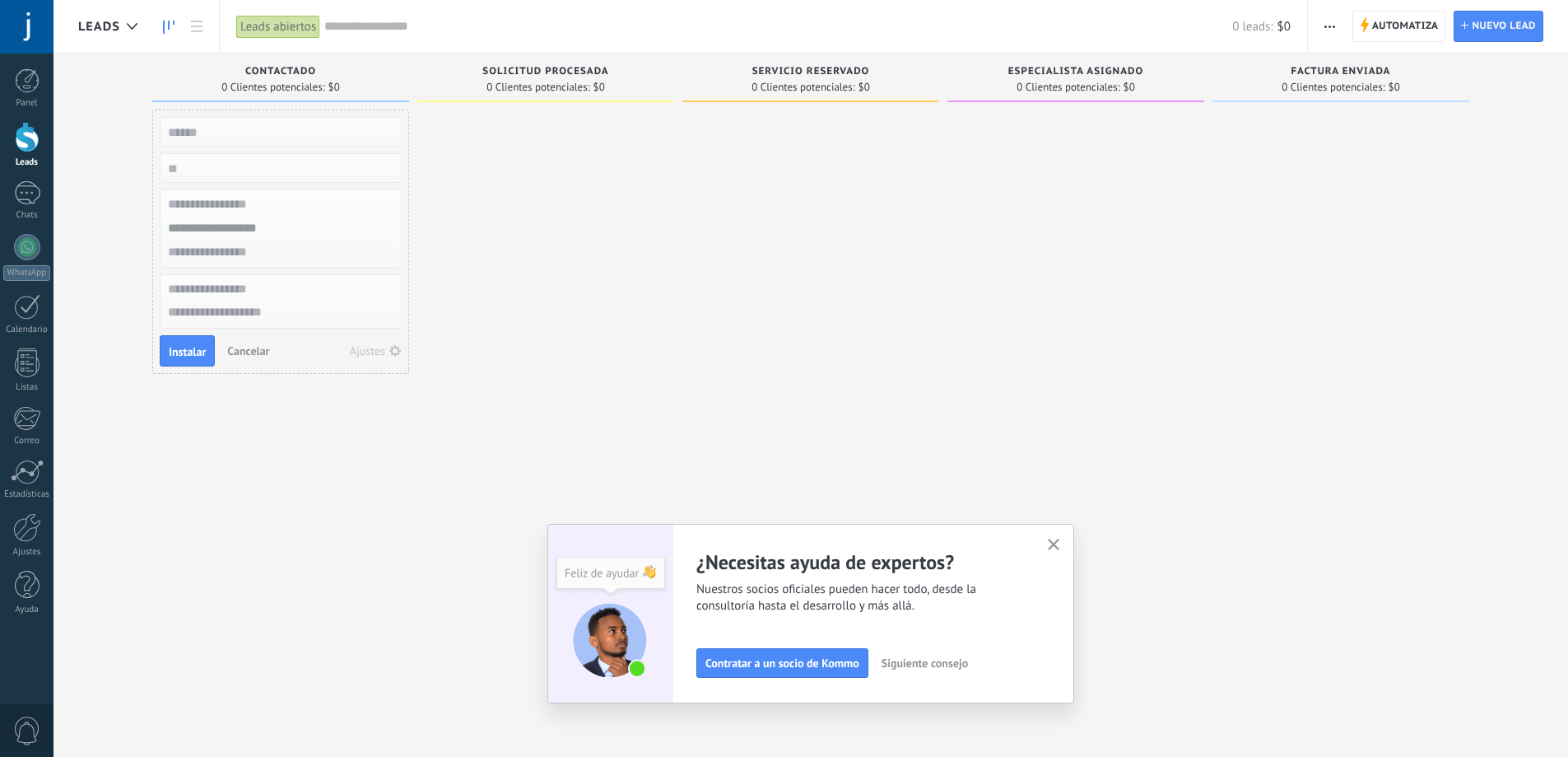
click at [519, 153] on div at bounding box center [546, 381] width 257 height 542
click at [31, 198] on div at bounding box center [26, 193] width 26 height 24
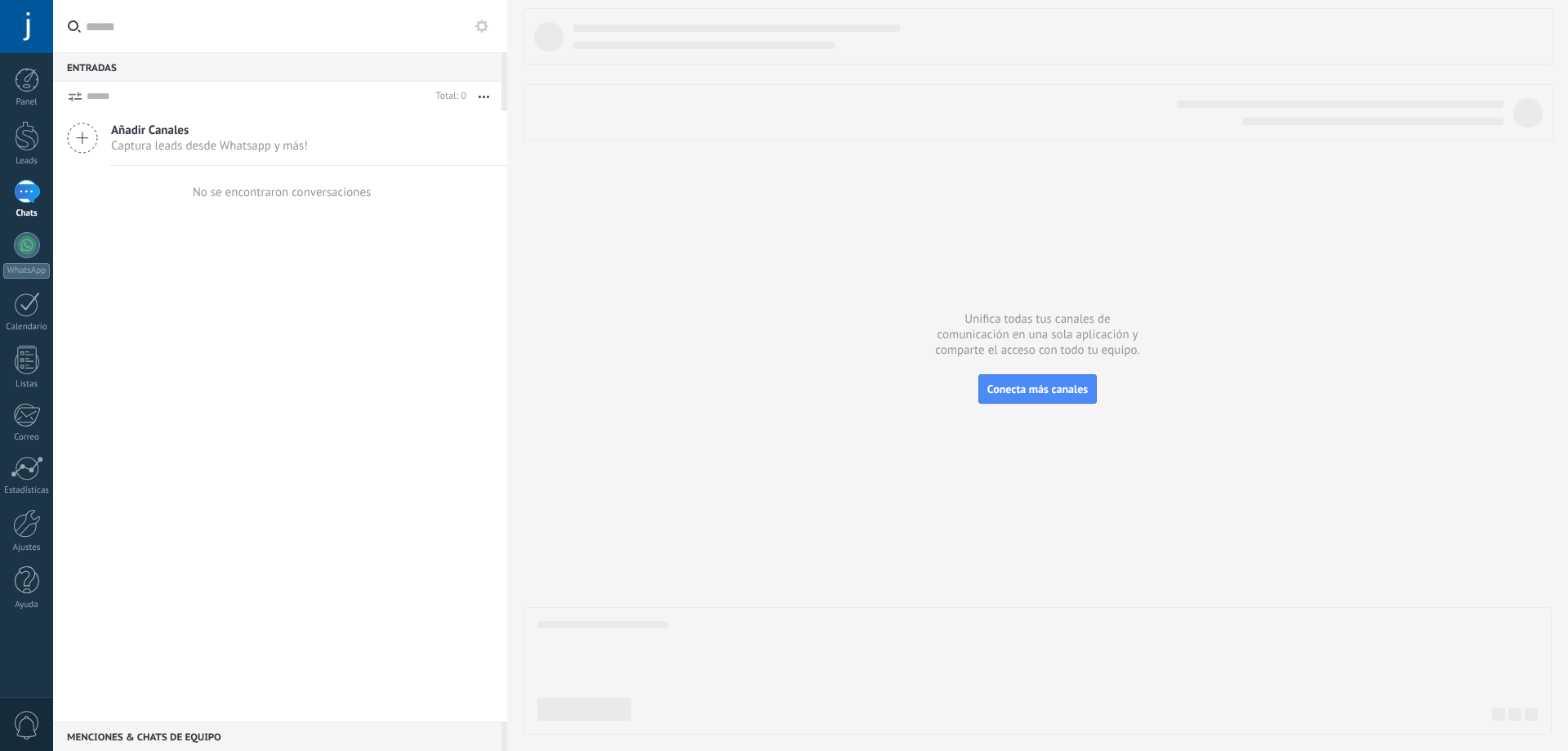
click at [87, 141] on icon at bounding box center [82, 138] width 31 height 31
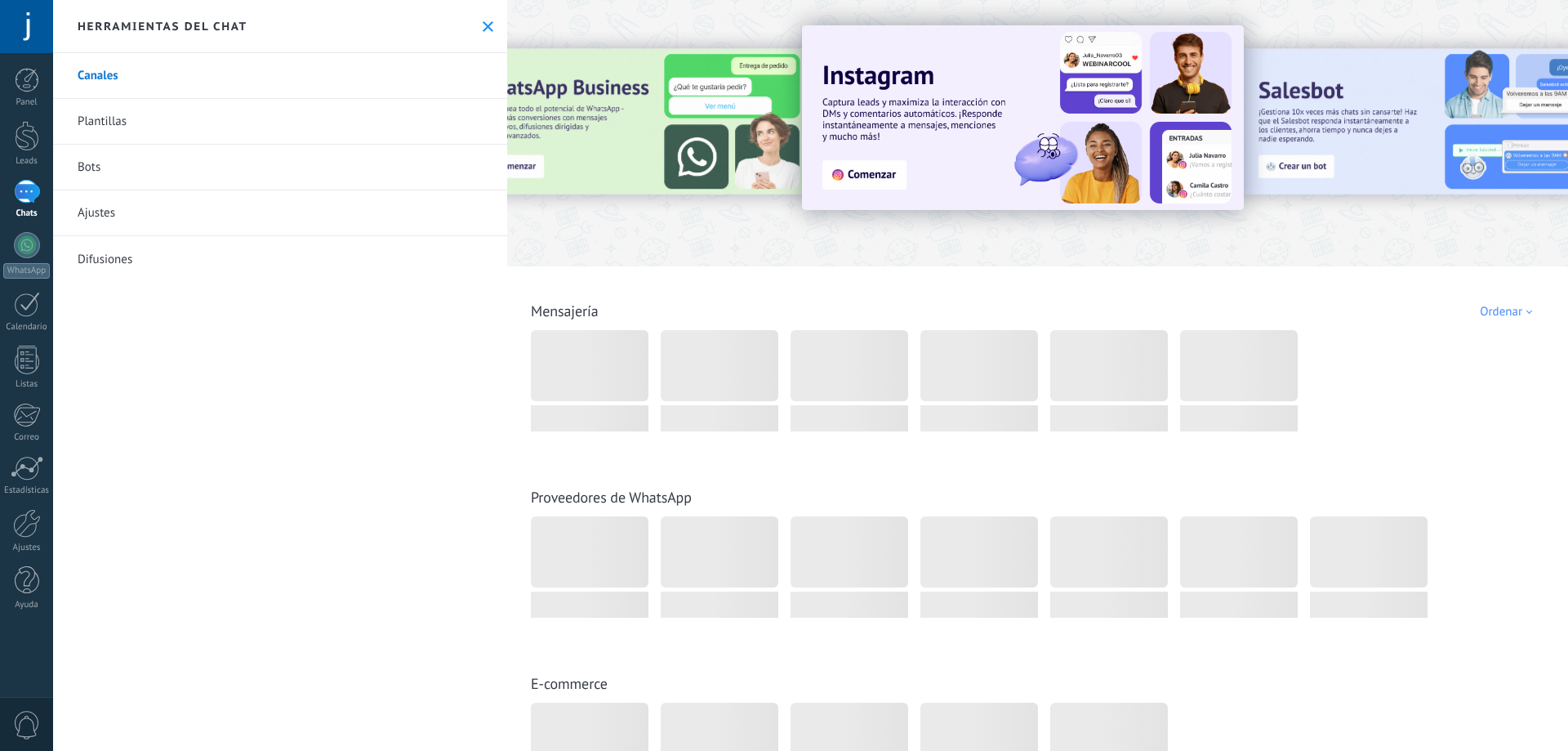
click at [28, 194] on div at bounding box center [26, 192] width 26 height 24
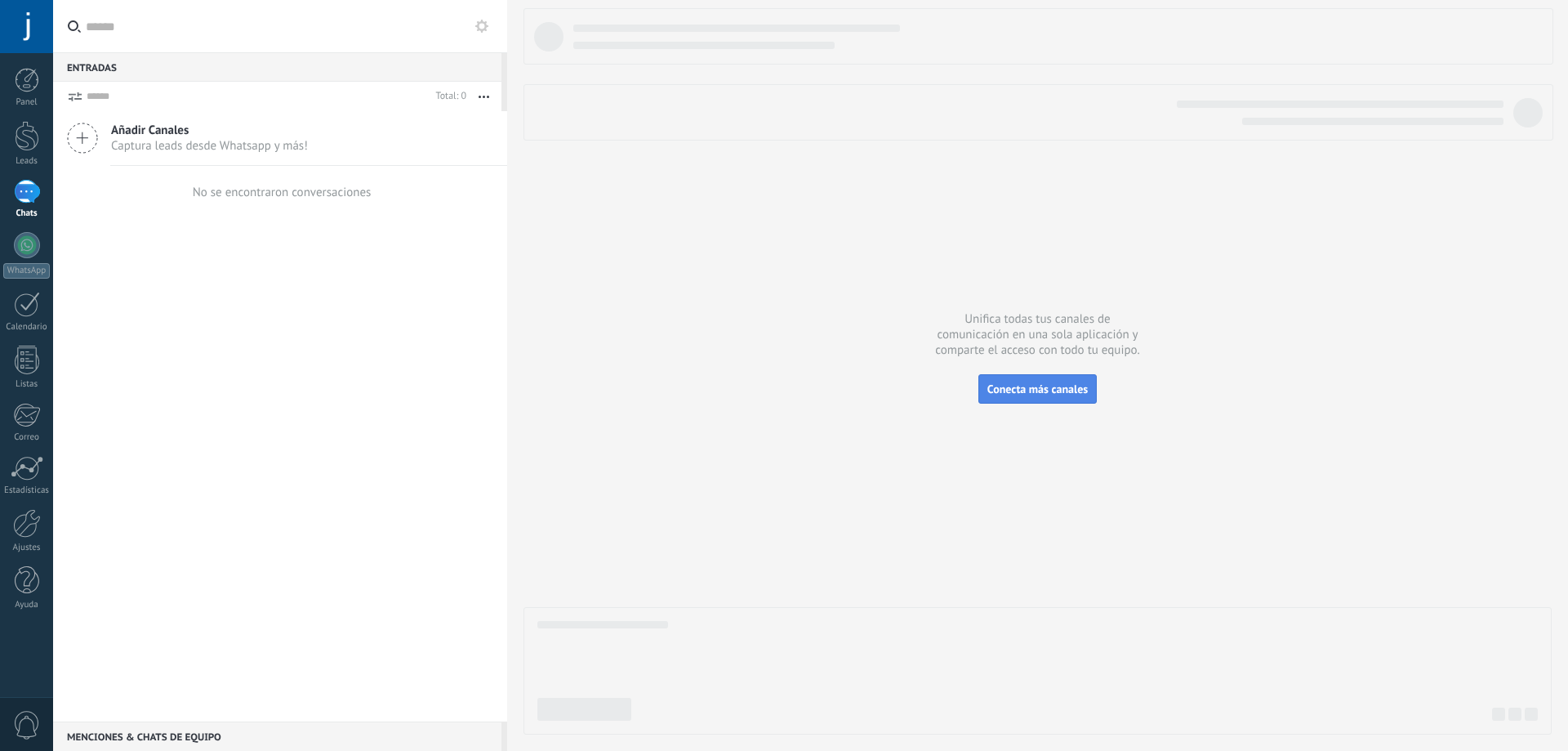
click at [1055, 386] on span "Conecta más canales" at bounding box center [1037, 389] width 100 height 14
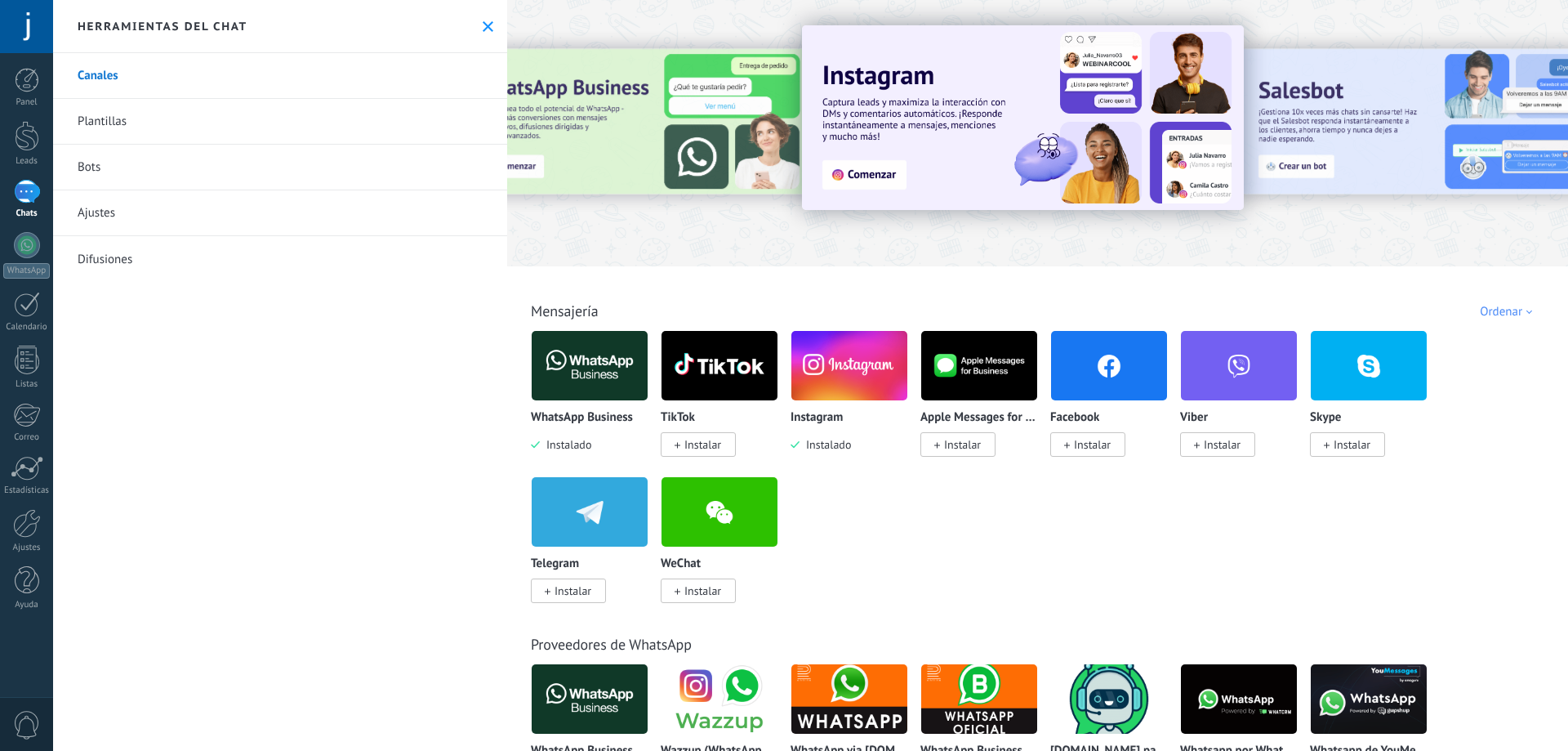
click at [856, 362] on img at bounding box center [849, 366] width 116 height 79
click at [855, 362] on img at bounding box center [849, 366] width 116 height 79
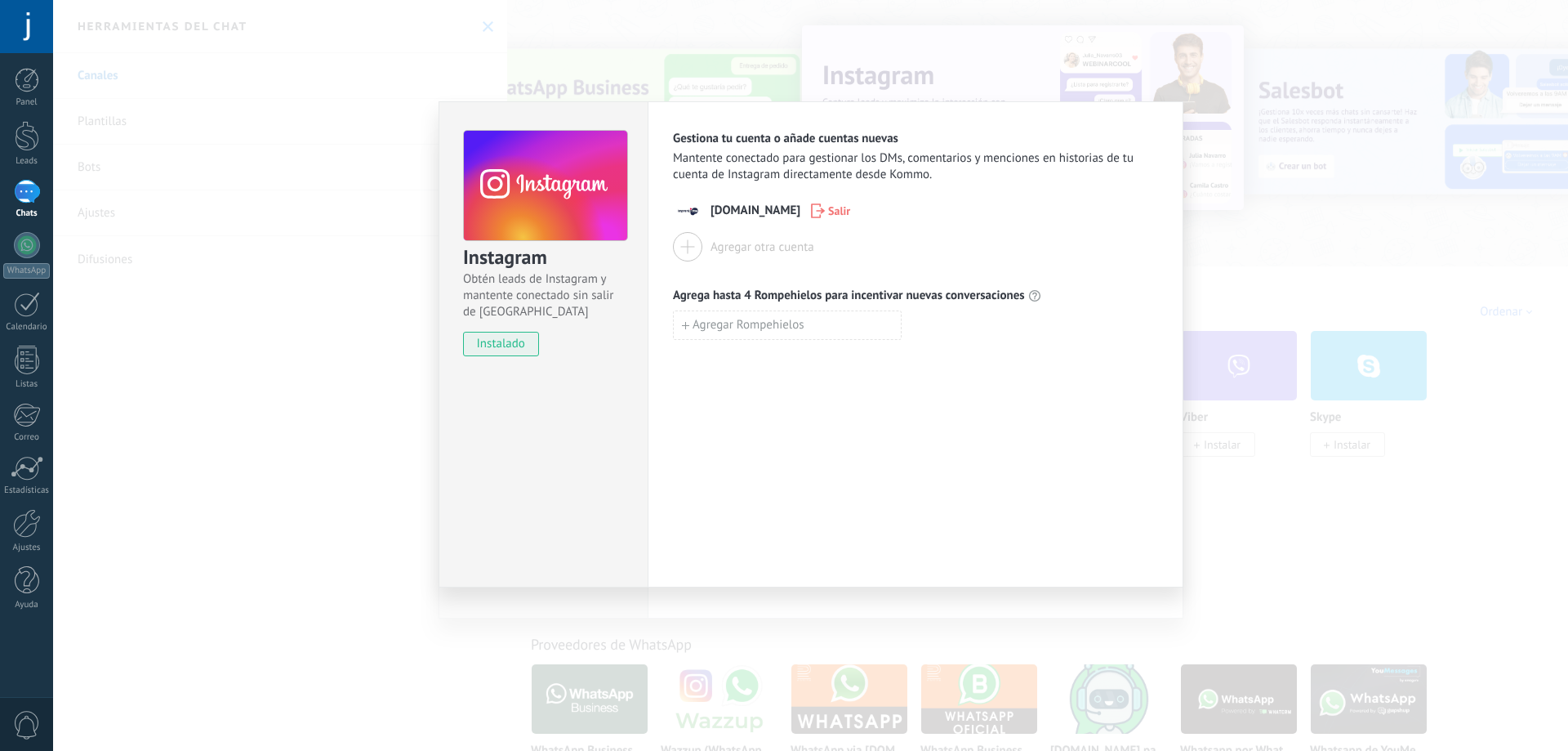
click at [694, 253] on div at bounding box center [687, 247] width 30 height 30
click at [689, 215] on img at bounding box center [687, 210] width 30 height 30
click at [712, 207] on span "imprentados.cl" at bounding box center [755, 210] width 90 height 16
drag, startPoint x: 746, startPoint y: 212, endPoint x: 593, endPoint y: 268, distance: 162.9
click at [743, 213] on span "imprentados.cl" at bounding box center [755, 210] width 90 height 16
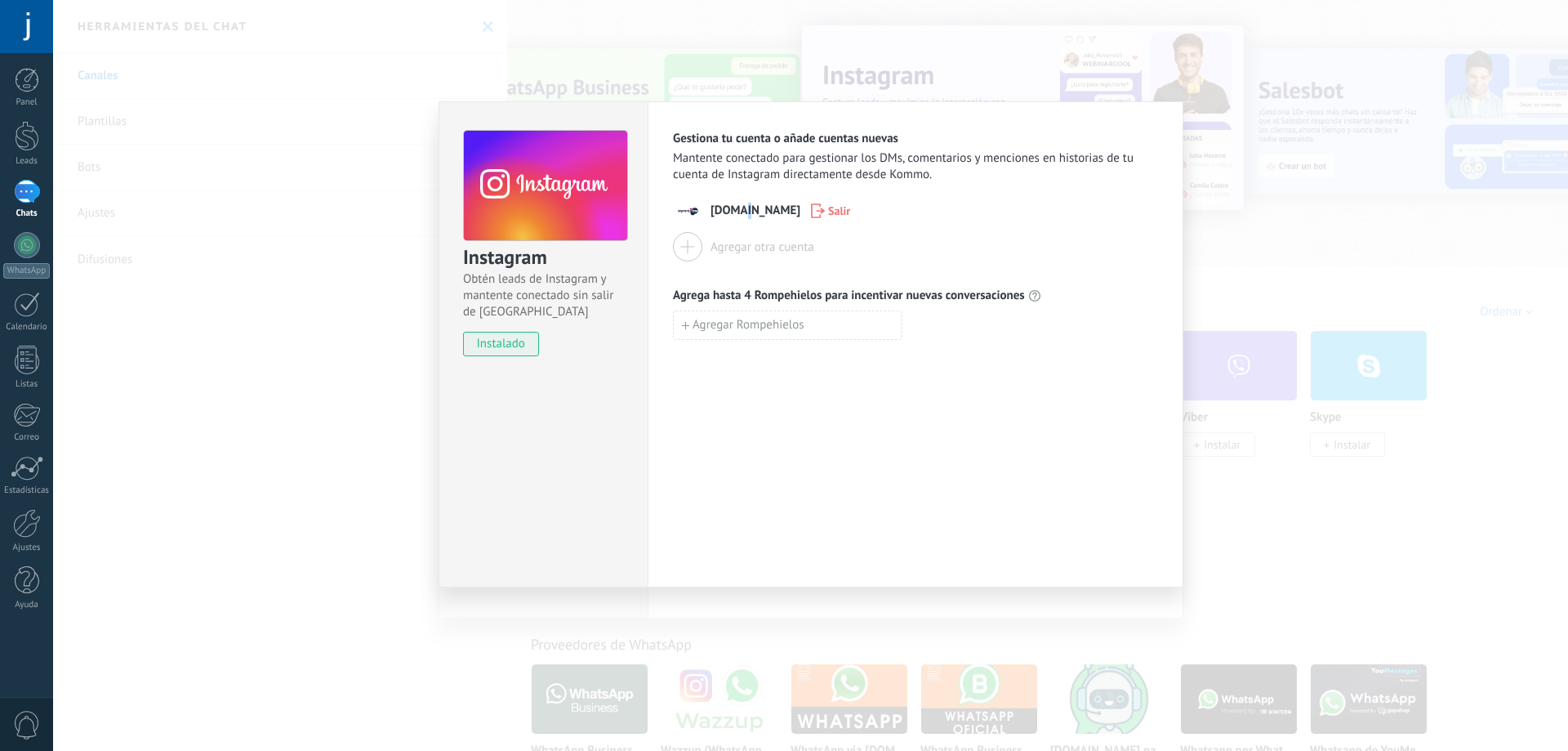
click at [513, 350] on span "instalado" at bounding box center [501, 344] width 74 height 24
click at [747, 320] on span "Agregar Rompehielos" at bounding box center [748, 325] width 111 height 12
click at [692, 227] on div "imprentados.cl Salir Agregar otra cuenta" at bounding box center [915, 228] width 485 height 65
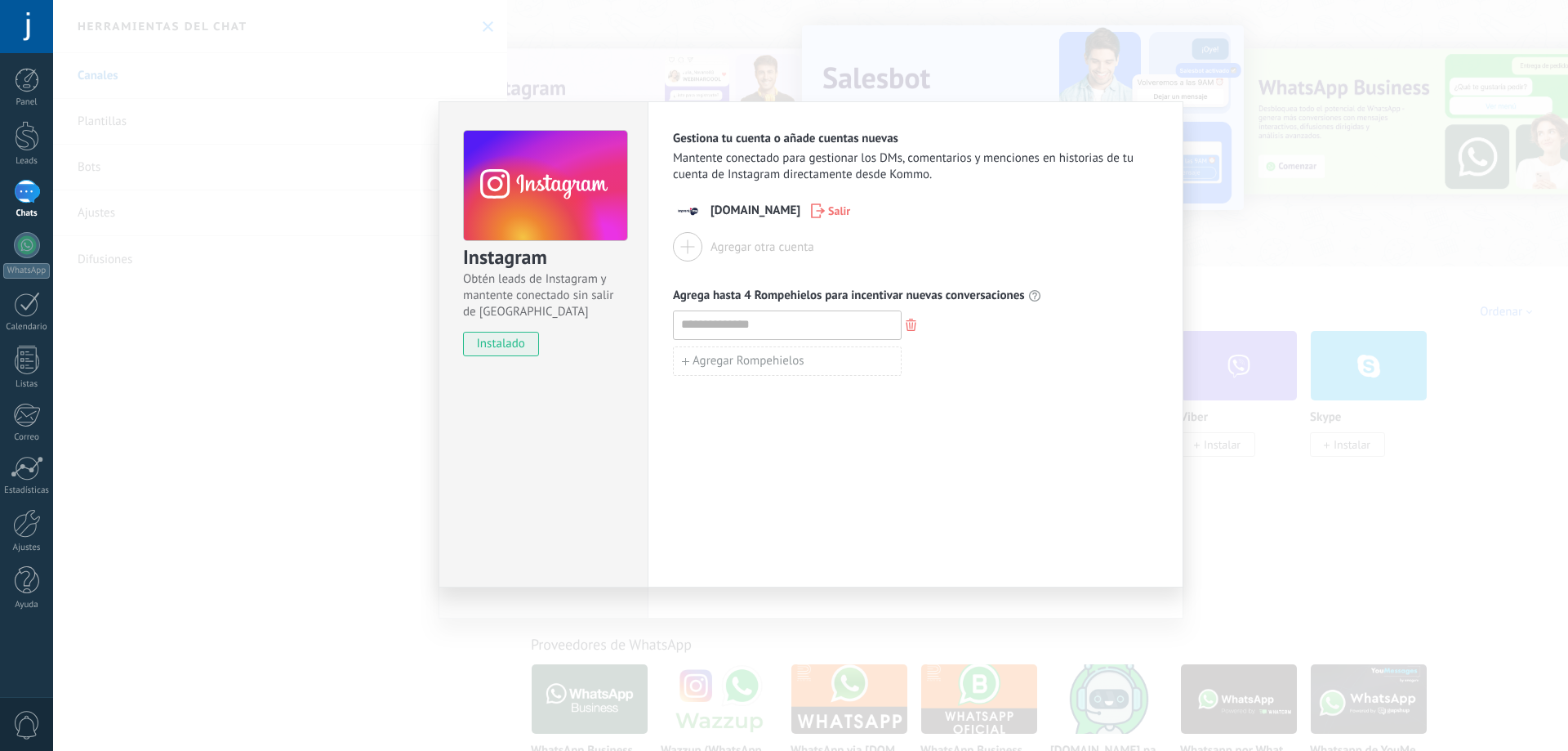
drag, startPoint x: 699, startPoint y: 198, endPoint x: 706, endPoint y: 204, distance: 9.2
click at [700, 198] on div "imprentados.cl Salir" at bounding box center [915, 210] width 485 height 30
click at [731, 219] on div "imprentados.cl Salir" at bounding box center [915, 210] width 485 height 30
drag, startPoint x: 705, startPoint y: 179, endPoint x: 874, endPoint y: 164, distance: 169.7
click at [867, 166] on span "Mantente conectado para gestionar los DMs, comentarios y menciones en historias…" at bounding box center [915, 166] width 485 height 33
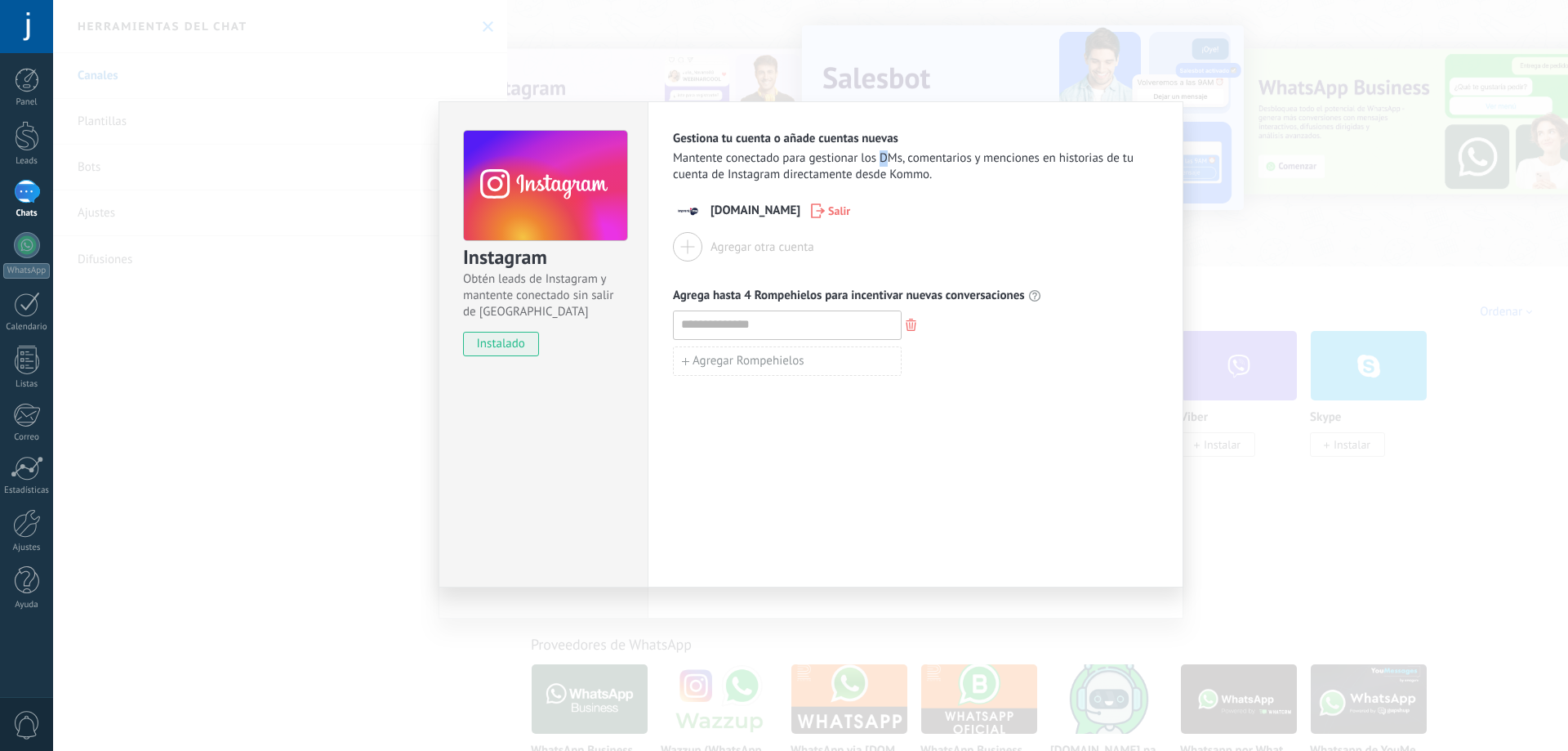
click at [891, 160] on span "Mantente conectado para gestionar los DMs, comentarios y menciones en historias…" at bounding box center [915, 166] width 485 height 33
drag, startPoint x: 904, startPoint y: 153, endPoint x: 924, endPoint y: 158, distance: 20.6
click at [911, 153] on span "Mantente conectado para gestionar los DMs, comentarios y menciones en historias…" at bounding box center [915, 166] width 485 height 33
click at [949, 164] on span "Mantente conectado para gestionar los DMs, comentarios y menciones en historias…" at bounding box center [915, 166] width 485 height 33
click at [984, 164] on span "Mantente conectado para gestionar los DMs, comentarios y menciones en historias…" at bounding box center [915, 166] width 485 height 33
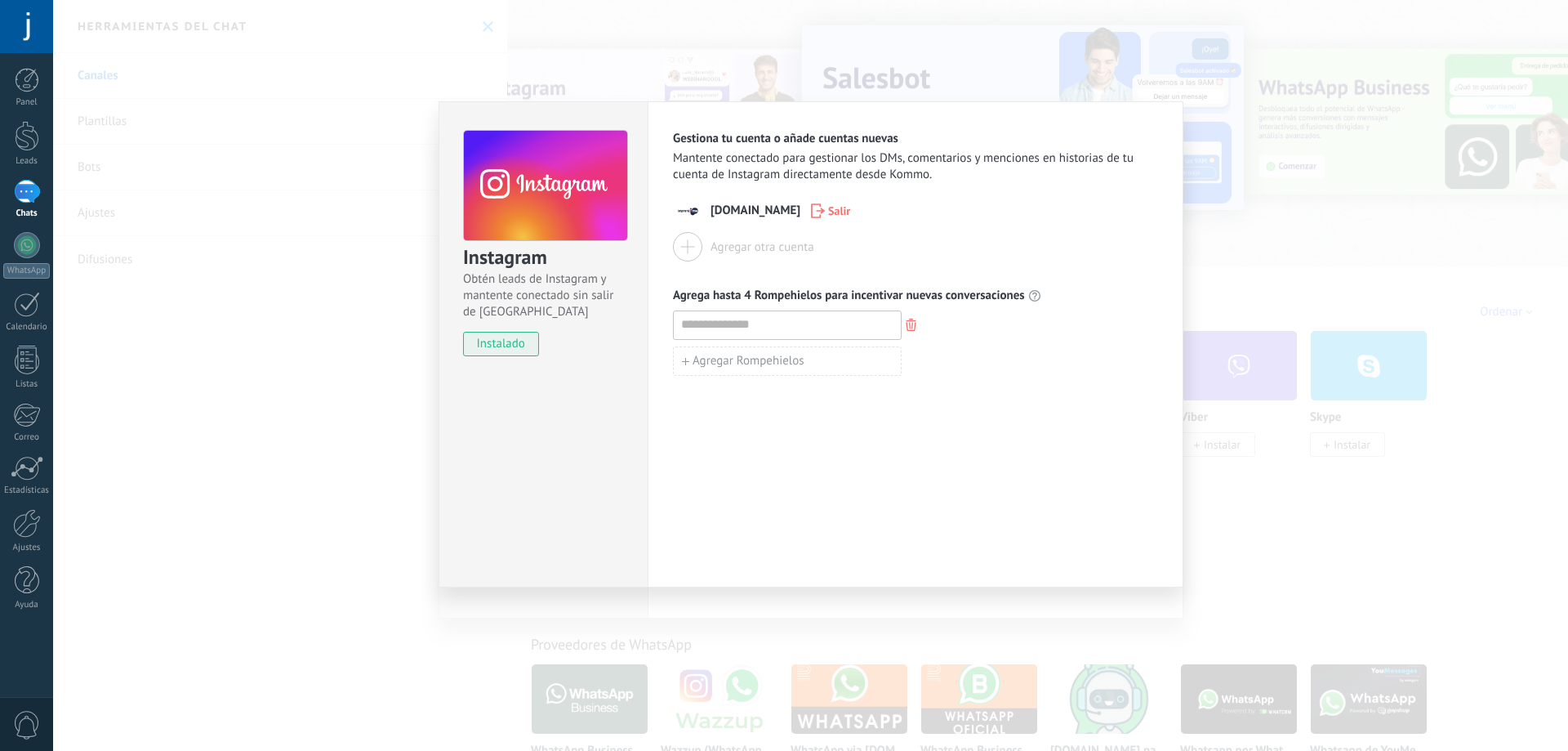
click at [972, 175] on span "Mantente conectado para gestionar los DMs, comentarios y menciones en historias…" at bounding box center [915, 166] width 485 height 33
drag, startPoint x: 723, startPoint y: 182, endPoint x: 876, endPoint y: 177, distance: 153.1
click at [873, 177] on span "Mantente conectado para gestionar los DMs, comentarios y menciones en historias…" at bounding box center [915, 166] width 485 height 33
drag, startPoint x: 876, startPoint y: 177, endPoint x: 913, endPoint y: 178, distance: 37.0
click at [878, 177] on span "Mantente conectado para gestionar los DMs, comentarios y menciones en historias…" at bounding box center [915, 166] width 485 height 33
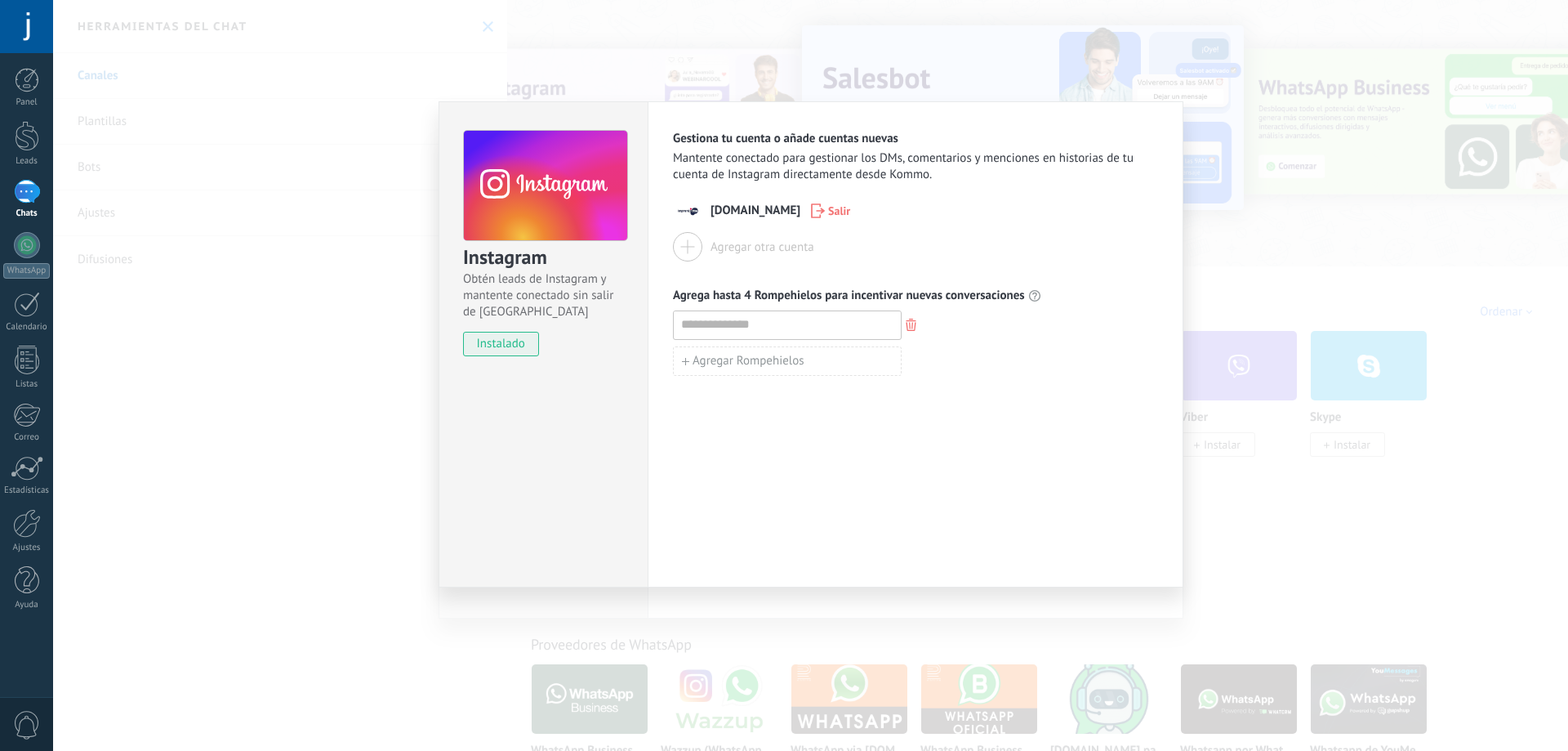
click at [917, 178] on span "Mantente conectado para gestionar los DMs, comentarios y menciones en historias…" at bounding box center [915, 166] width 485 height 33
click at [936, 178] on span "Mantente conectado para gestionar los DMs, comentarios y menciones en historias…" at bounding box center [915, 166] width 485 height 33
drag, startPoint x: 757, startPoint y: 211, endPoint x: 740, endPoint y: 213, distance: 17.1
click at [756, 211] on span "imprentados.cl" at bounding box center [755, 210] width 90 height 16
click at [710, 213] on span "imprentados.cl" at bounding box center [755, 210] width 90 height 16
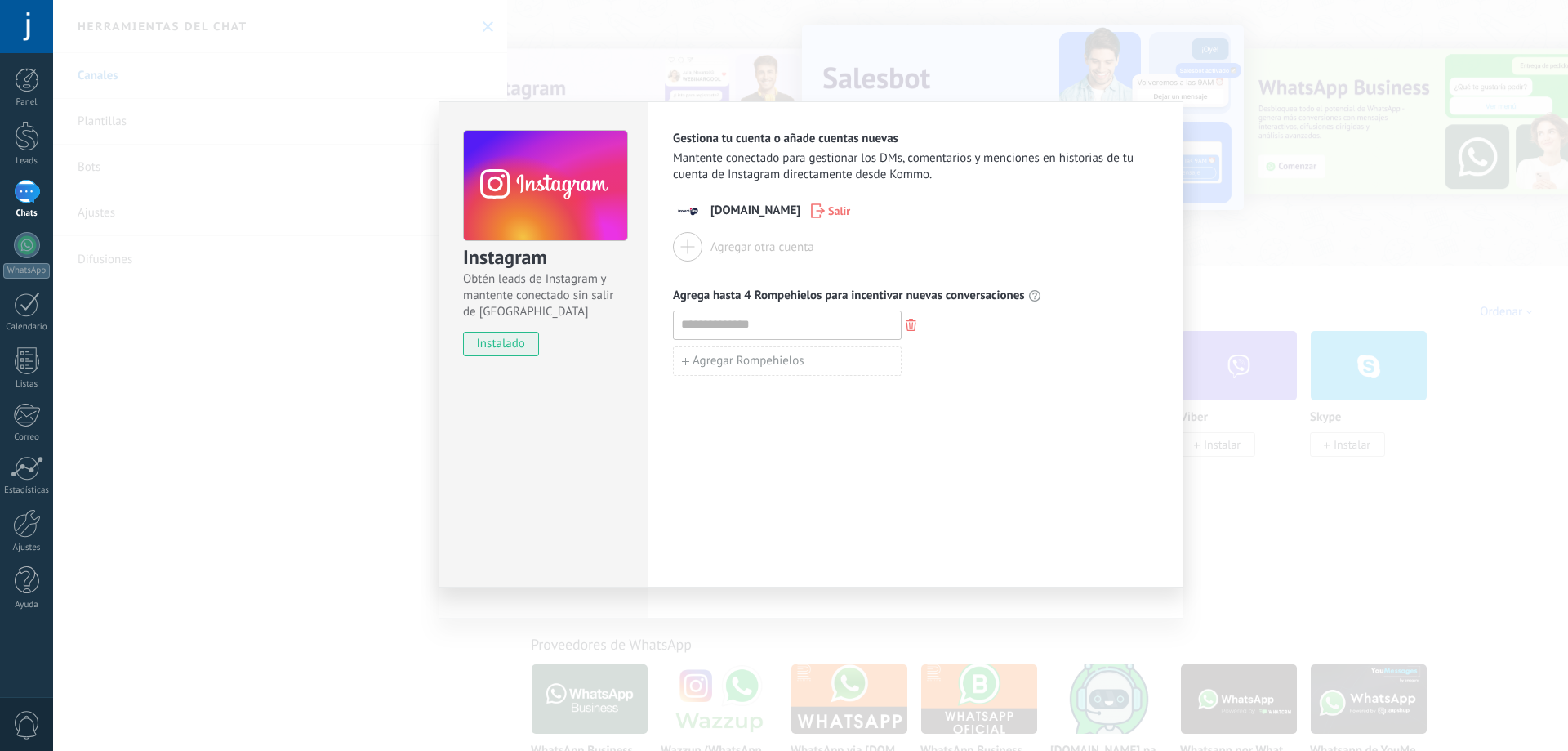
drag, startPoint x: 724, startPoint y: 215, endPoint x: 708, endPoint y: 251, distance: 39.4
click at [724, 216] on span "imprentados.cl" at bounding box center [755, 210] width 90 height 16
click at [717, 335] on input at bounding box center [787, 324] width 227 height 26
click at [910, 324] on div at bounding box center [915, 324] width 485 height 30
click at [909, 325] on icon "button" at bounding box center [910, 324] width 11 height 13
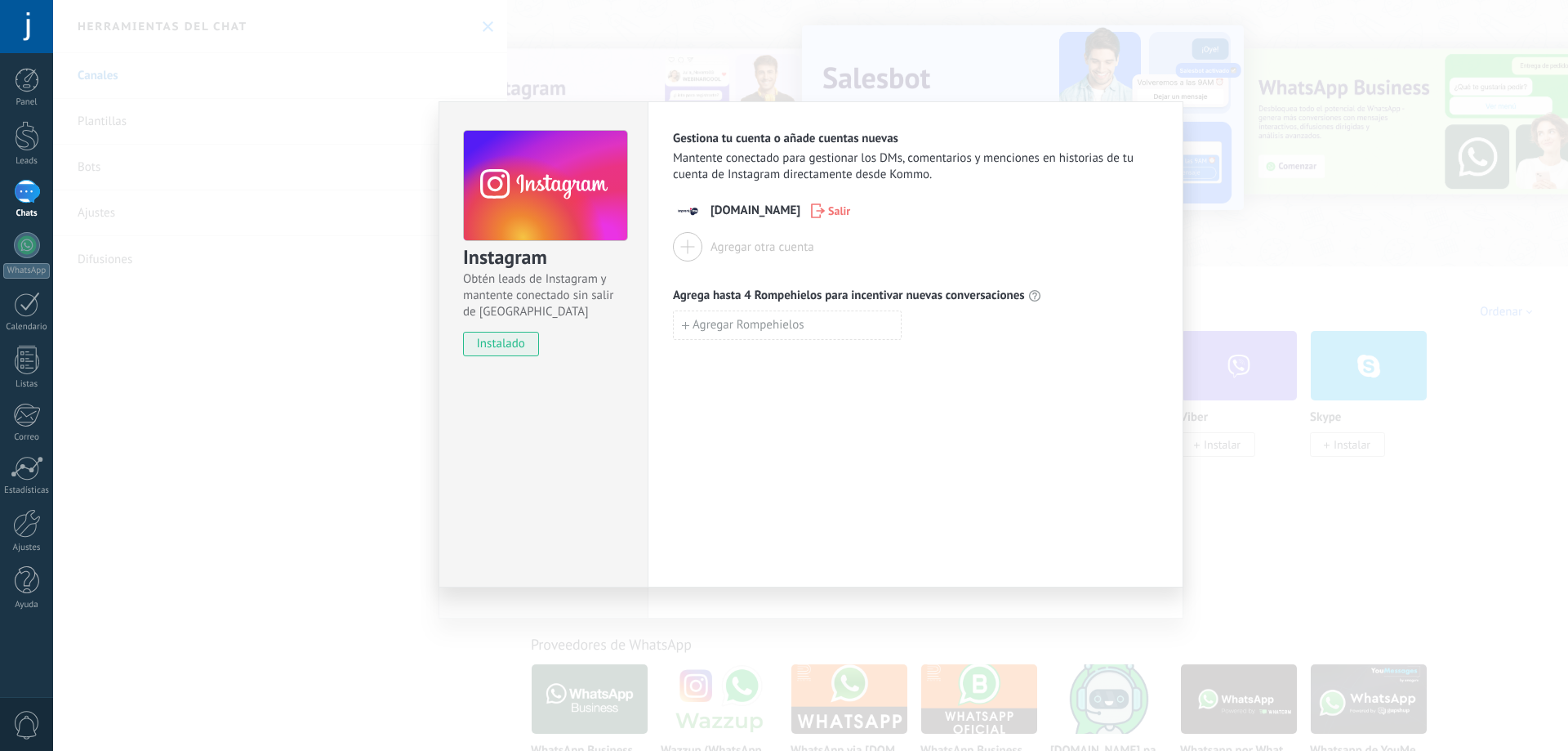
drag, startPoint x: 1171, startPoint y: 134, endPoint x: 1198, endPoint y: 161, distance: 38.2
click at [1175, 136] on div "Gestiona tu cuenta o añade cuentas nuevas Mantente conectado para gestionar los…" at bounding box center [915, 344] width 535 height 486
drag, startPoint x: 1270, startPoint y: 227, endPoint x: 1234, endPoint y: 239, distance: 37.9
click at [1270, 229] on div "Instagram Obtén leads de Instagram y mantente conectado sin salir de Kommo inst…" at bounding box center [811, 375] width 1515 height 751
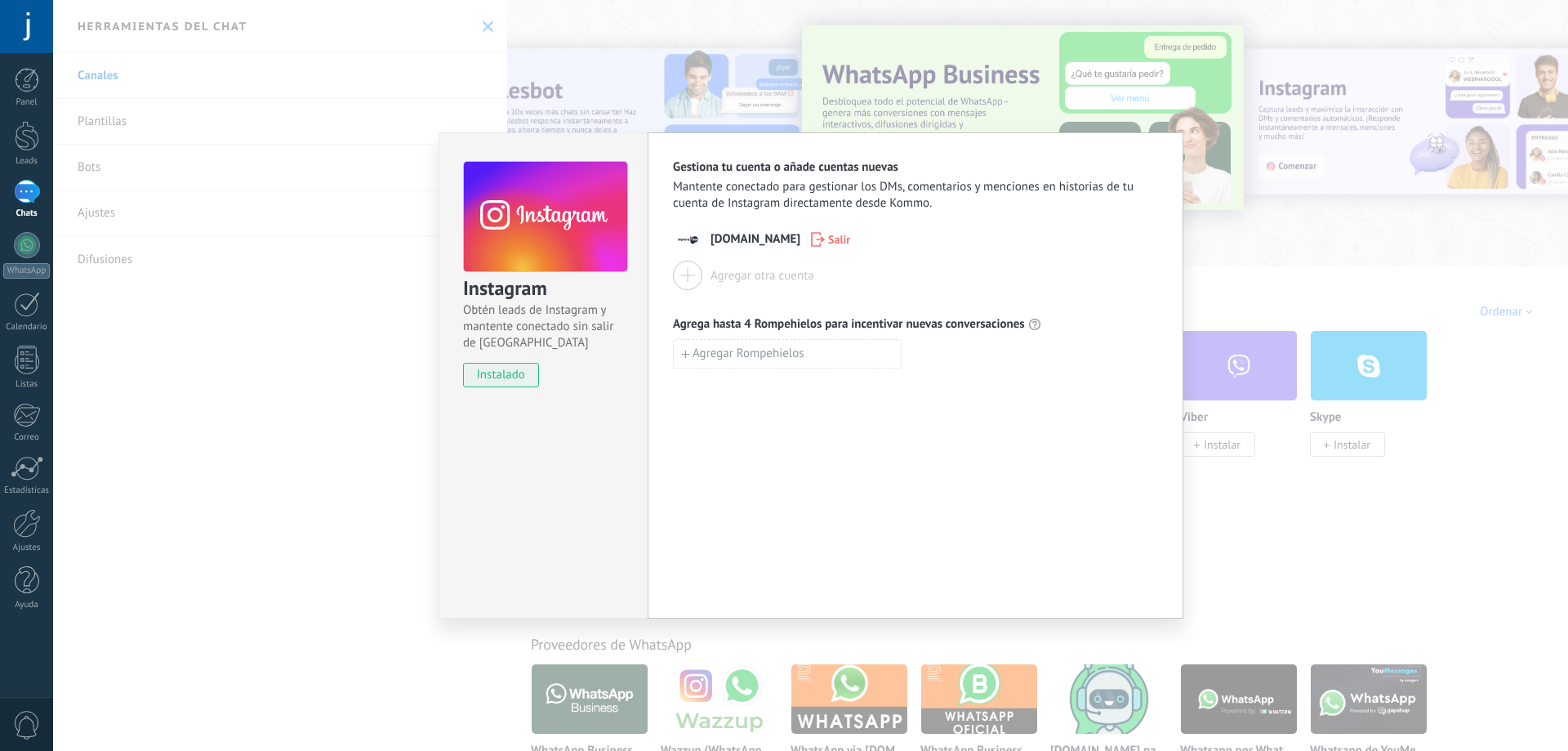
click at [491, 33] on div "Instagram Obtén leads de Instagram y mantente conectado sin salir de Kommo inst…" at bounding box center [811, 375] width 1515 height 751
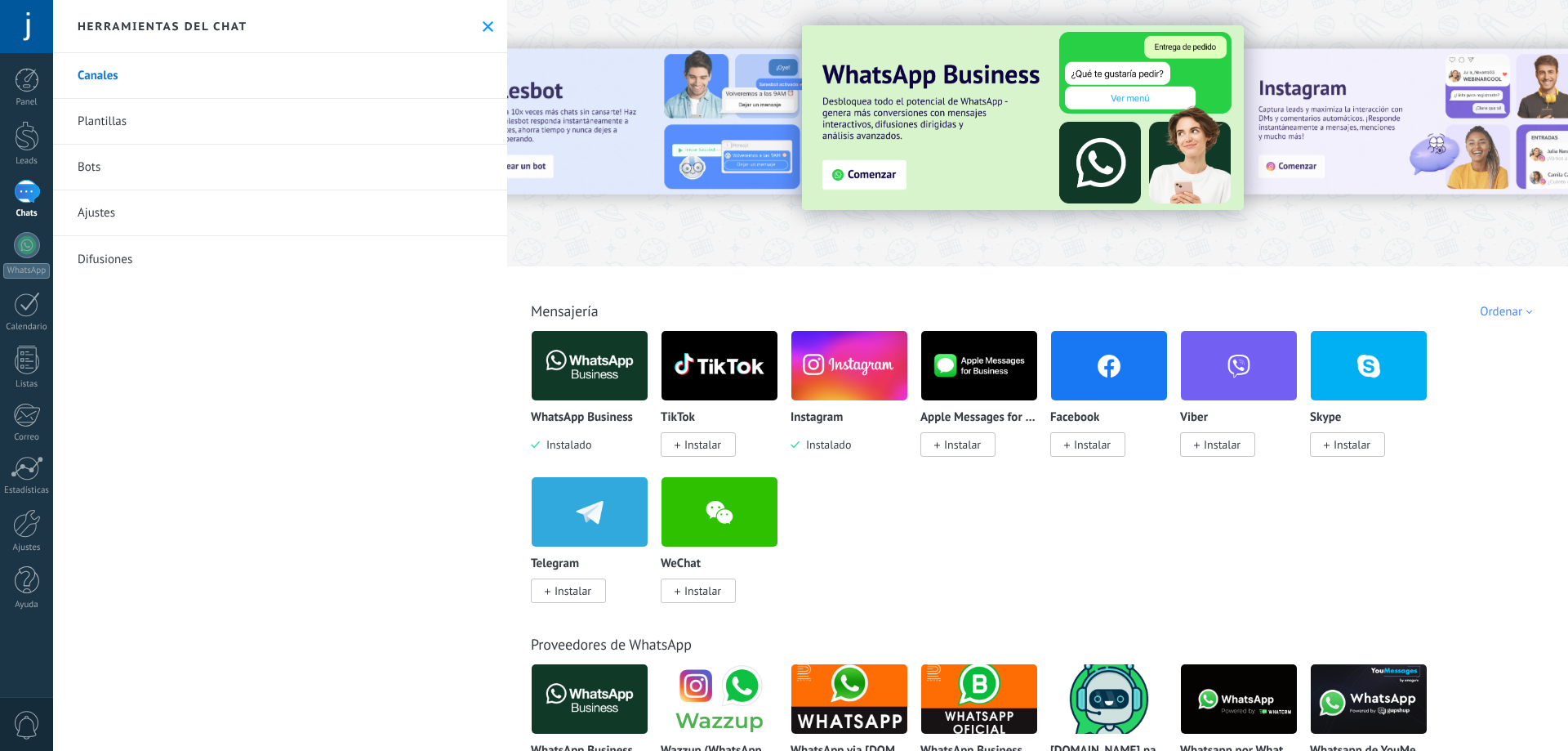
drag, startPoint x: 1313, startPoint y: 141, endPoint x: 1002, endPoint y: 148, distance: 311.1
click at [1002, 148] on div at bounding box center [1038, 129] width 1061 height 235
drag, startPoint x: 1337, startPoint y: 147, endPoint x: 1329, endPoint y: 155, distance: 11.3
click at [1337, 148] on div at bounding box center [1442, 133] width 367 height 147
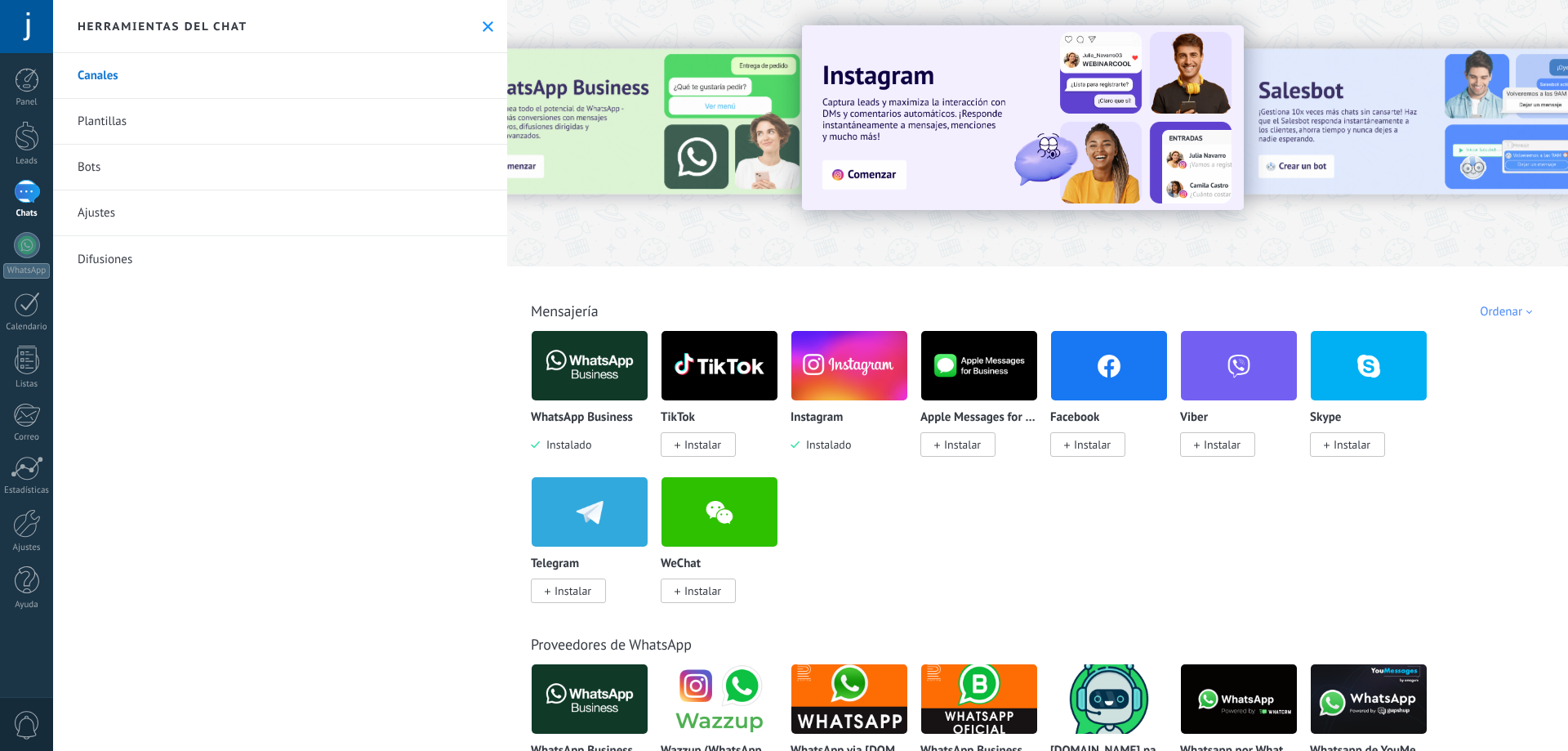
click at [871, 175] on img at bounding box center [1023, 117] width 442 height 185
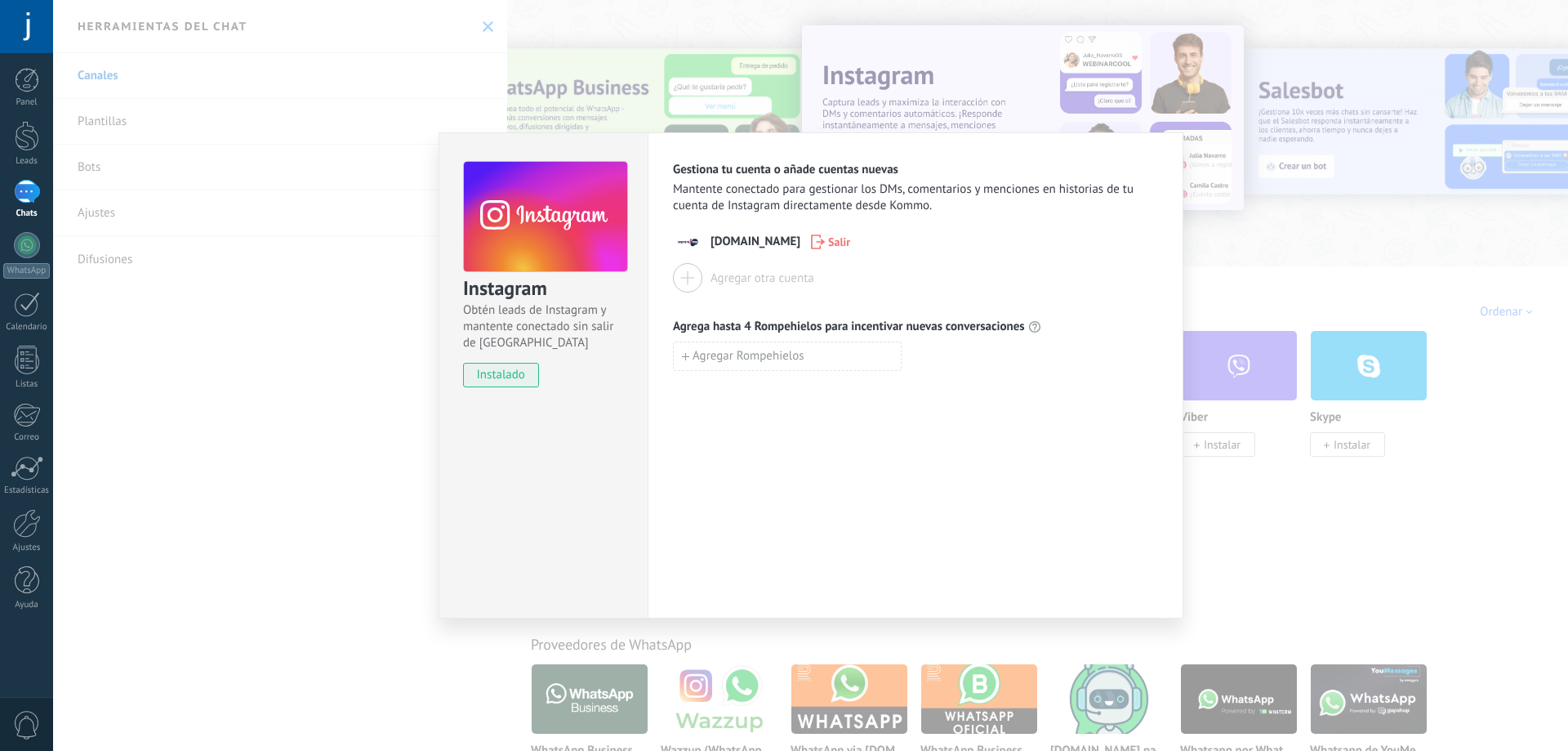
click at [707, 239] on div "imprentados.cl Salir" at bounding box center [915, 242] width 485 height 30
click at [819, 171] on span "Gestiona tu cuenta o añade cuentas nuevas" at bounding box center [785, 169] width 225 height 16
click at [771, 234] on span "imprentados.cl" at bounding box center [755, 242] width 90 height 16
click at [708, 273] on button "Agregar otra cuenta" at bounding box center [743, 277] width 141 height 30
click at [935, 118] on div "Instagram Obtén leads de Instagram y mantente conectado sin salir de Kommo inst…" at bounding box center [811, 375] width 1515 height 751
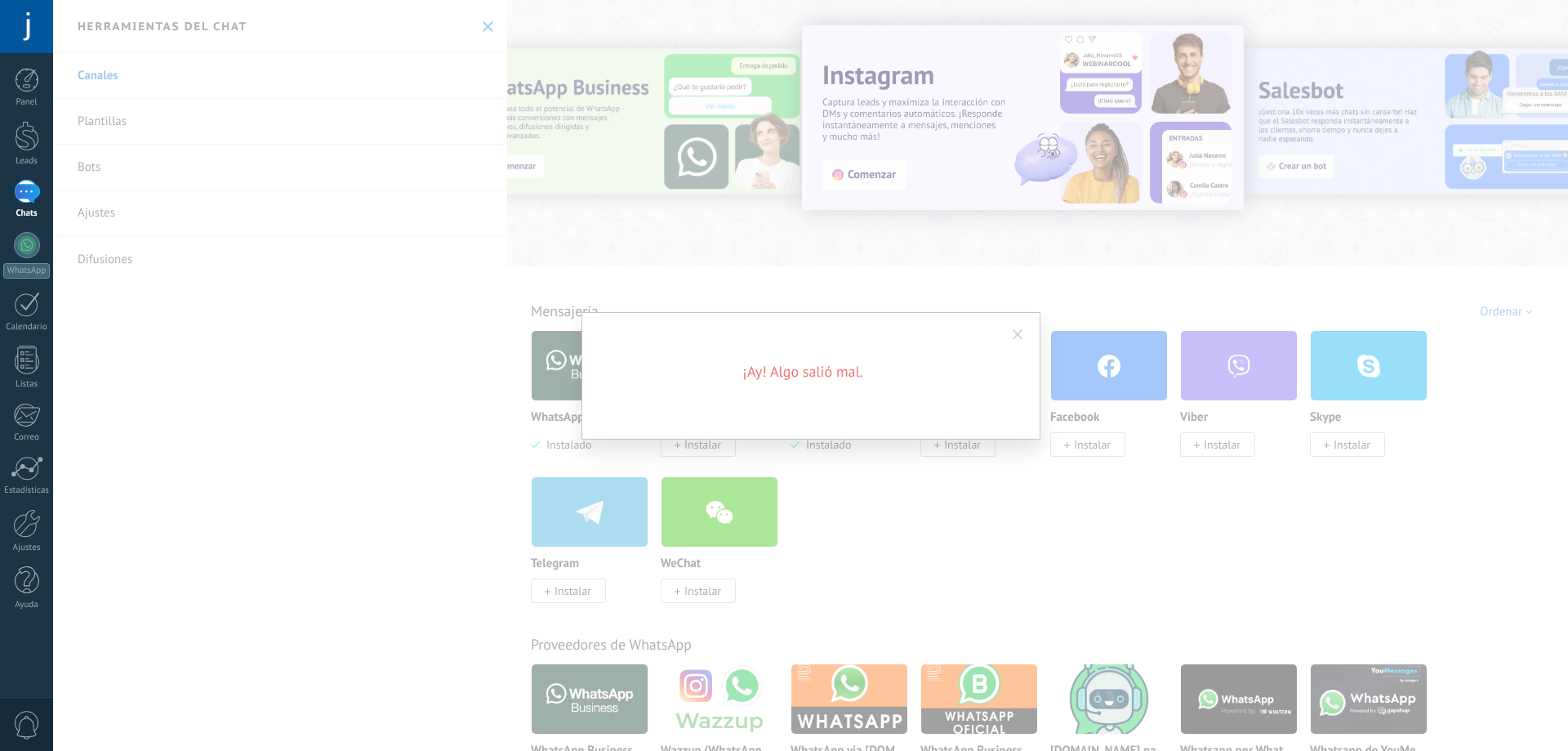
click at [1025, 335] on span at bounding box center [1017, 335] width 27 height 28
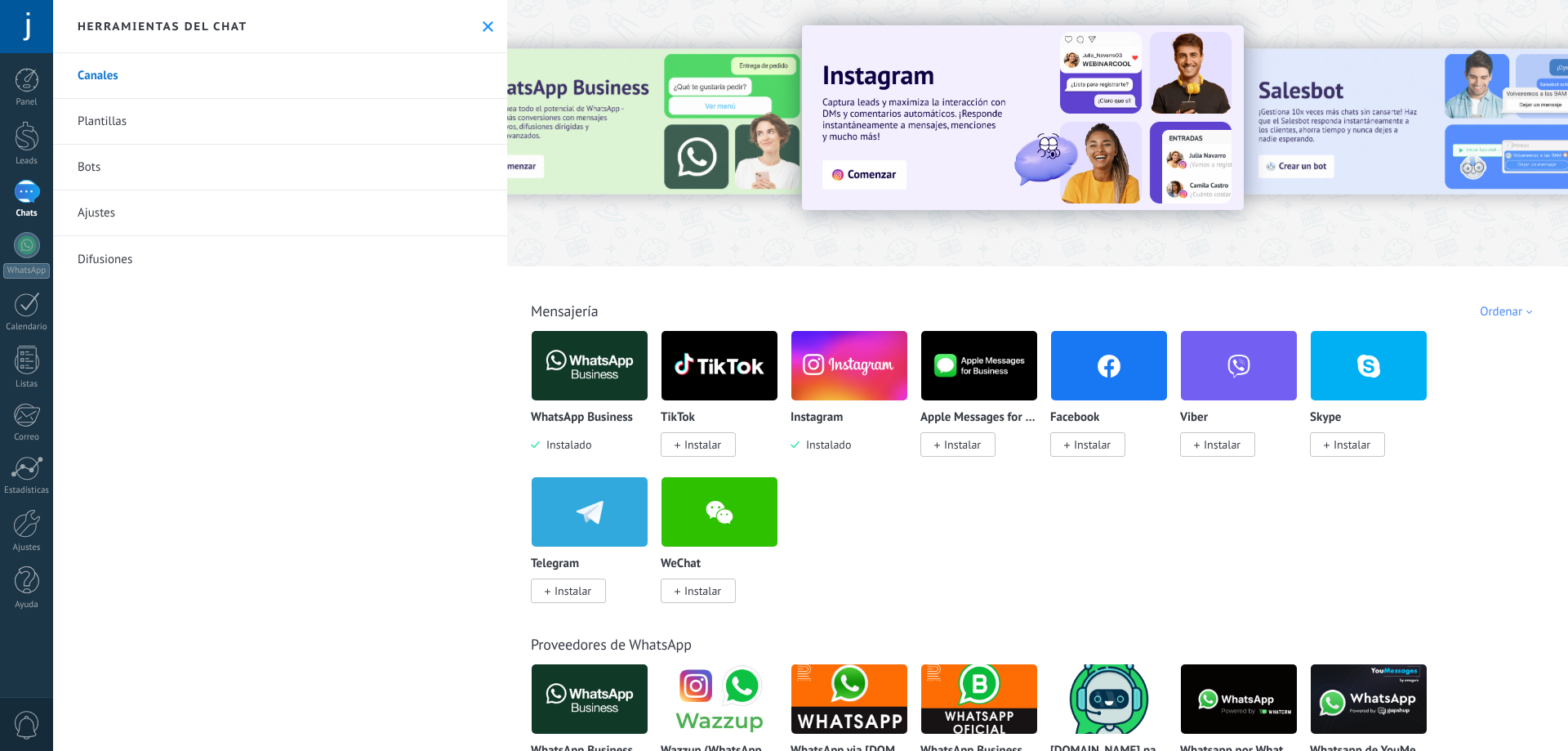
click at [1123, 362] on img at bounding box center [1109, 366] width 116 height 79
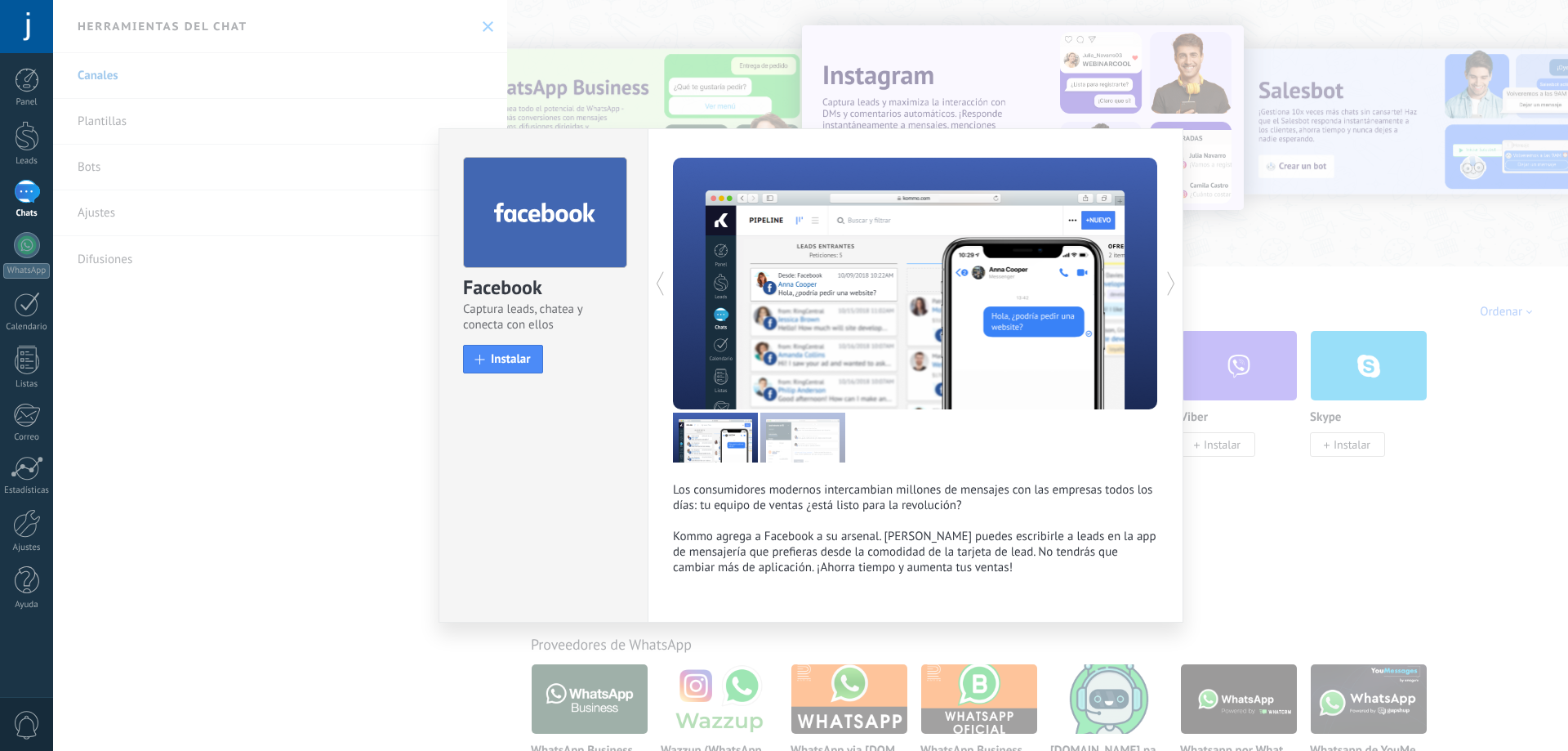
click at [361, 293] on div "Facebook Captura leads, chatea y conecta con ellos install Instalar Los consumi…" at bounding box center [811, 375] width 1515 height 751
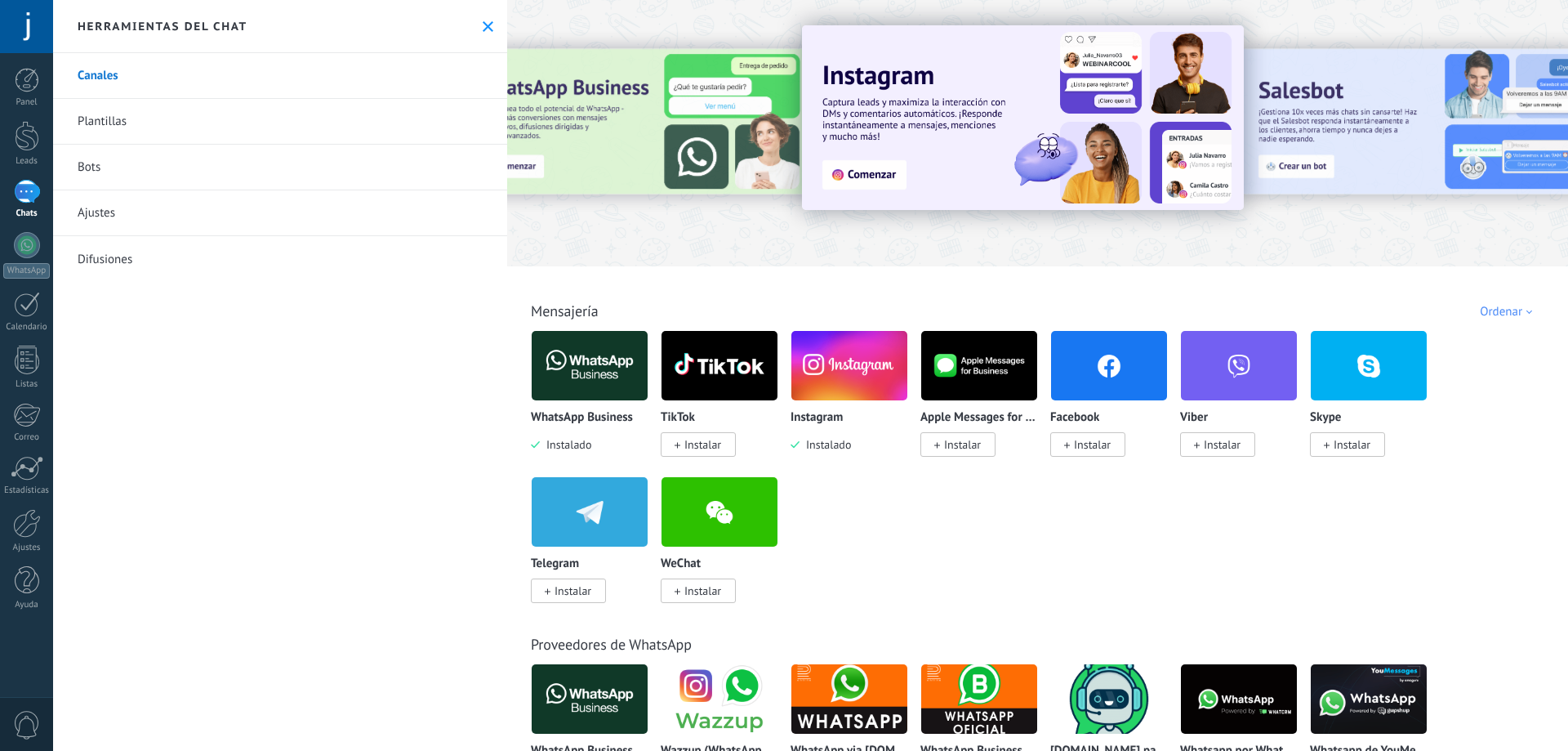
click at [22, 189] on div at bounding box center [26, 192] width 26 height 24
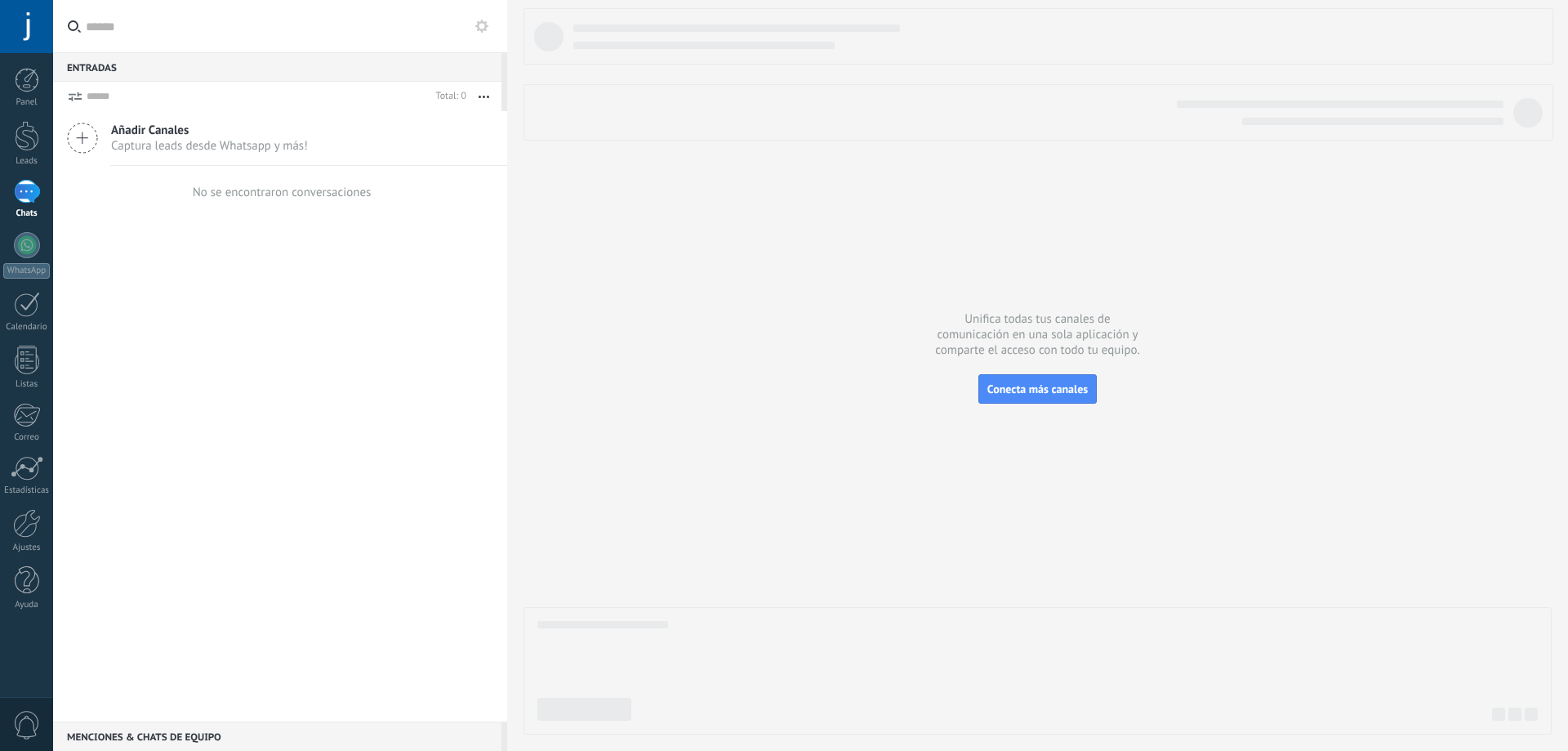
click at [483, 93] on button "button" at bounding box center [484, 96] width 35 height 30
click at [485, 94] on button "button" at bounding box center [484, 96] width 35 height 30
click at [480, 20] on icon at bounding box center [481, 25] width 13 height 13
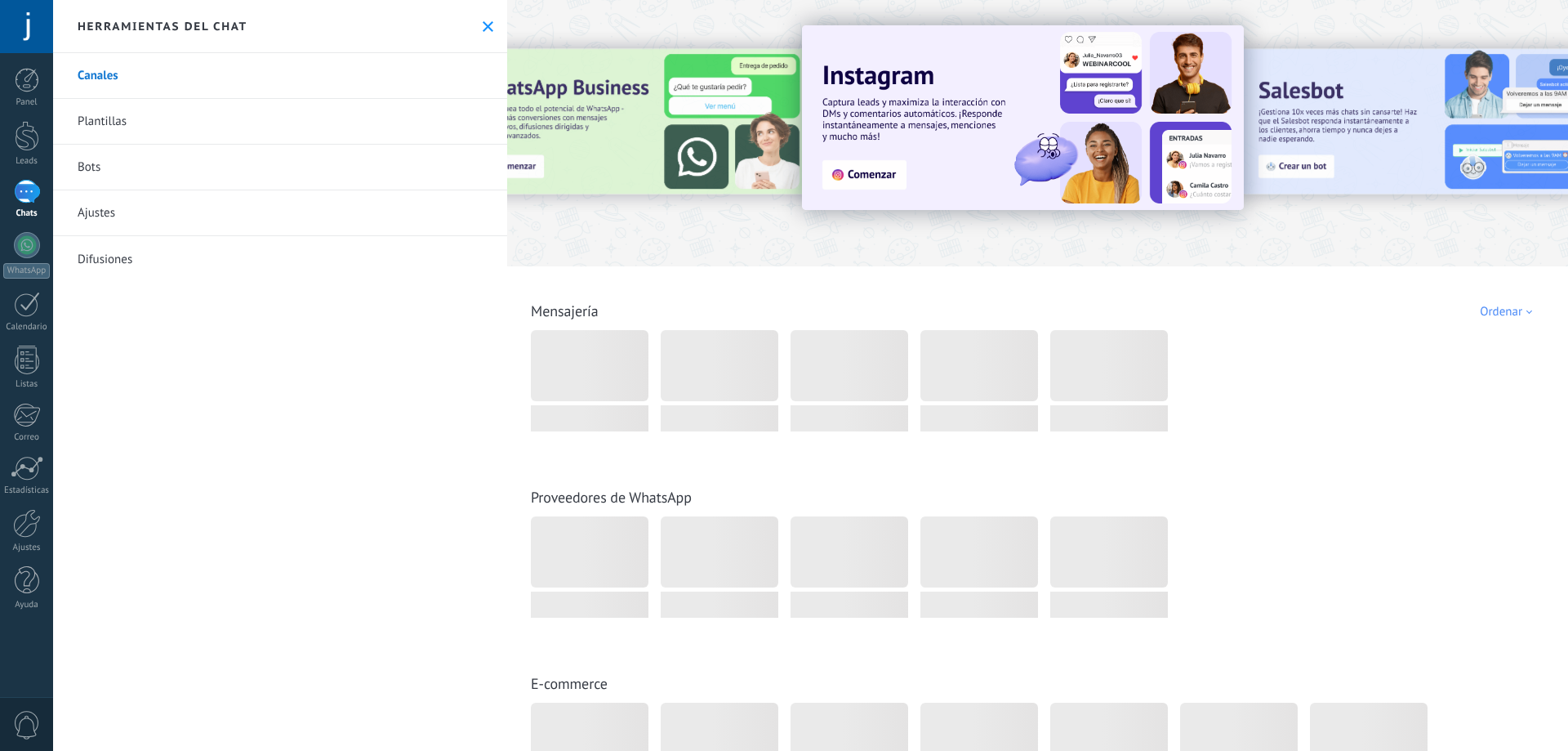
click at [104, 81] on link "Canales" at bounding box center [280, 76] width 454 height 46
